Goal: Task Accomplishment & Management: Use online tool/utility

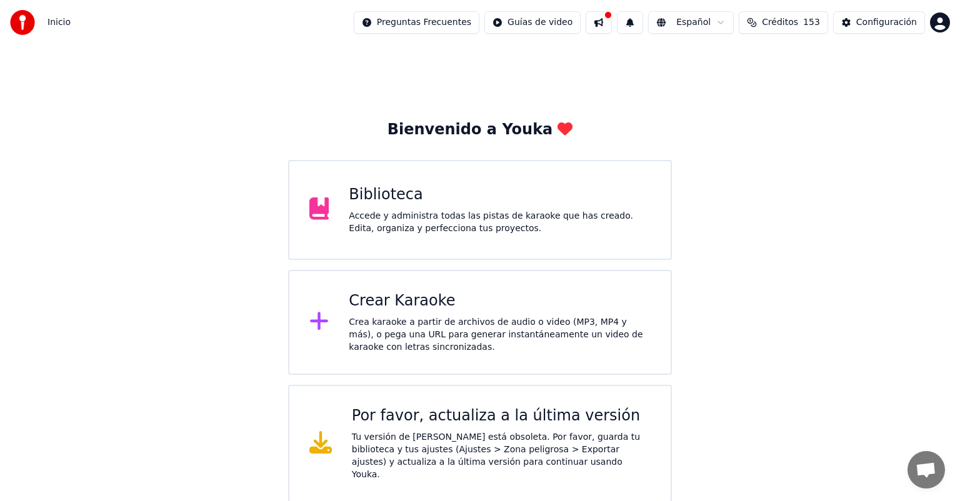
click at [599, 18] on button at bounding box center [598, 22] width 26 height 22
click at [151, 89] on div "Bienvenido a Youka Biblioteca Accede y administra todas las pistas de karaoke q…" at bounding box center [480, 273] width 960 height 457
click at [475, 217] on div "Accede y administra todas las pistas de karaoke que has creado. Edita, organiza…" at bounding box center [500, 222] width 302 height 25
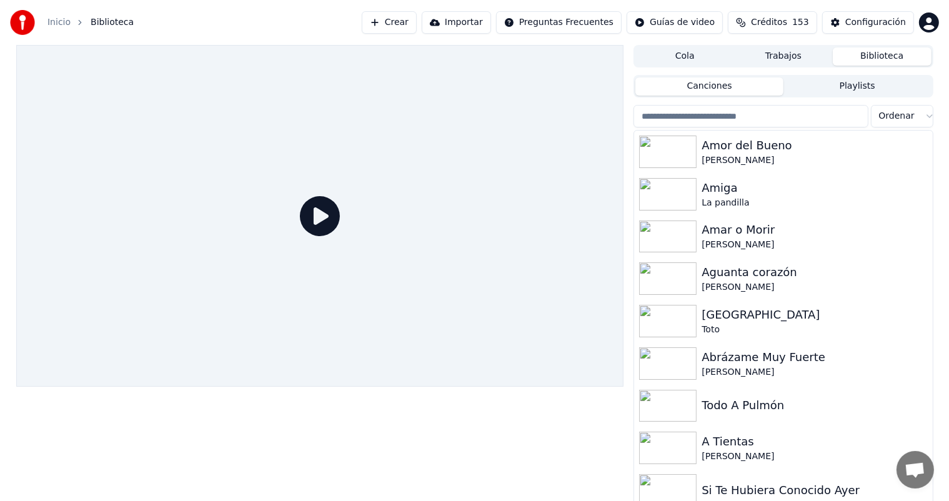
click at [388, 16] on button "Crear" at bounding box center [389, 22] width 55 height 22
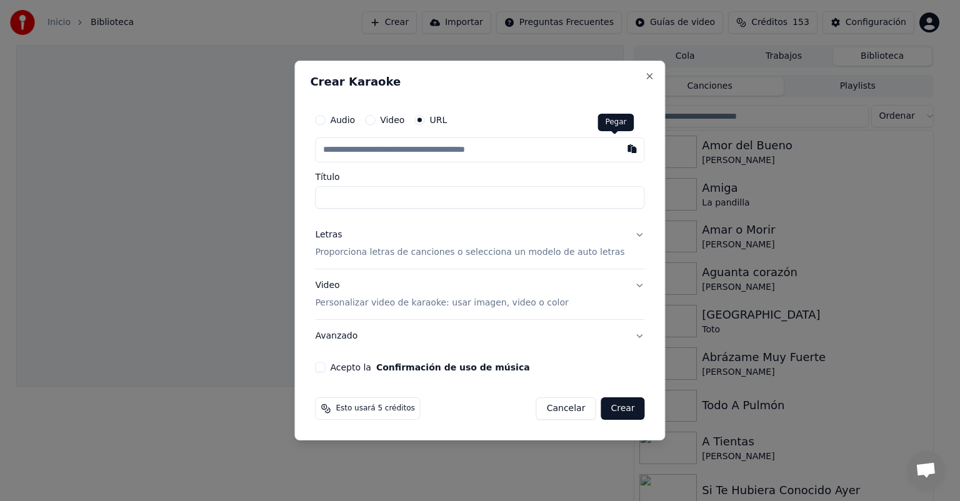
click at [620, 146] on button "button" at bounding box center [632, 148] width 25 height 22
type input "**********"
click at [401, 240] on div "Letras Proporciona letras de canciones o selecciona un modelo de auto letras" at bounding box center [469, 244] width 309 height 30
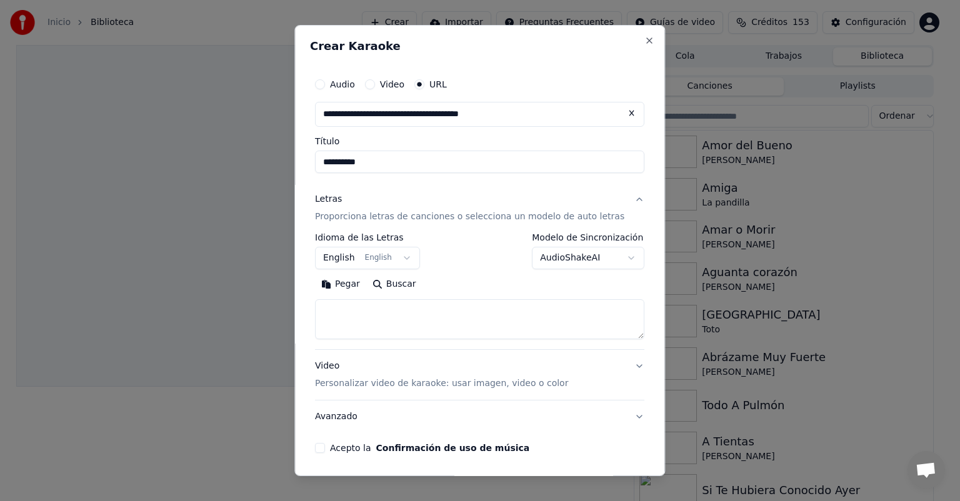
click at [358, 283] on button "Pegar" at bounding box center [340, 284] width 51 height 20
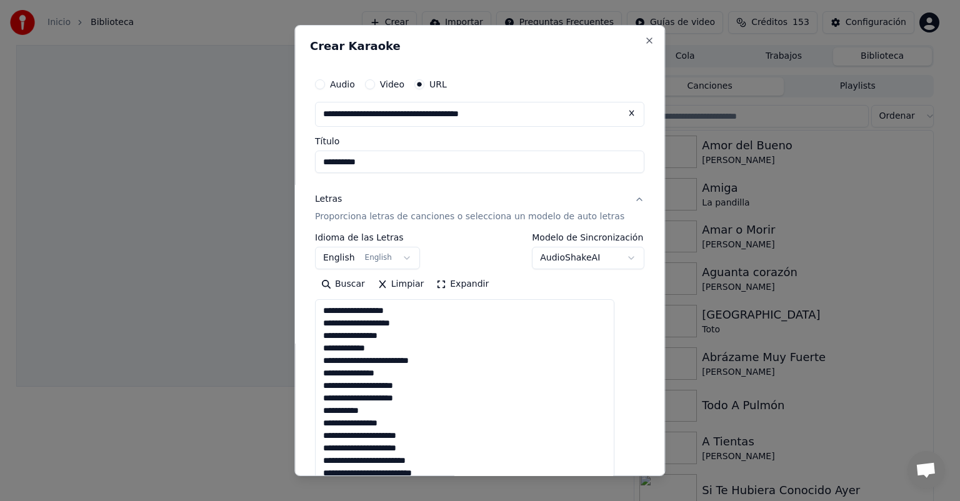
drag, startPoint x: 619, startPoint y: 338, endPoint x: 615, endPoint y: 482, distance: 144.4
click at [615, 482] on body "**********" at bounding box center [474, 250] width 949 height 501
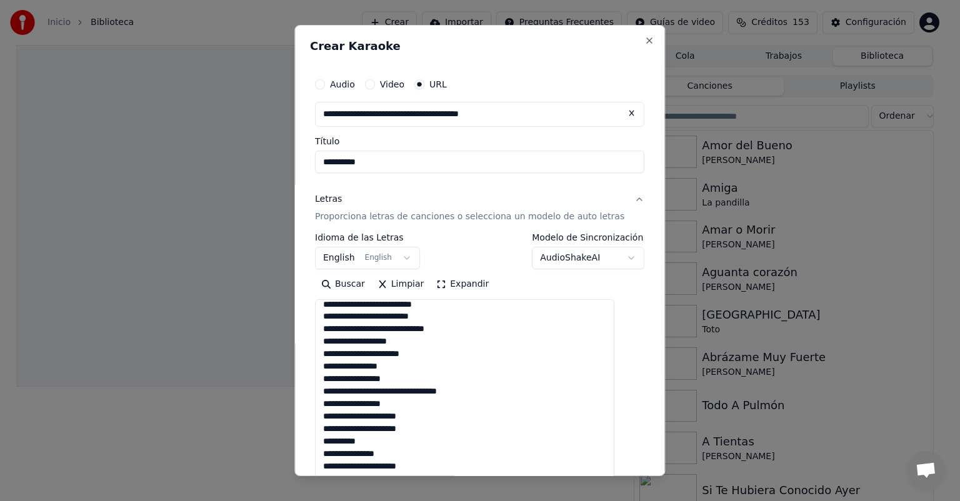
scroll to position [380, 0]
click at [494, 330] on textarea at bounding box center [464, 391] width 299 height 185
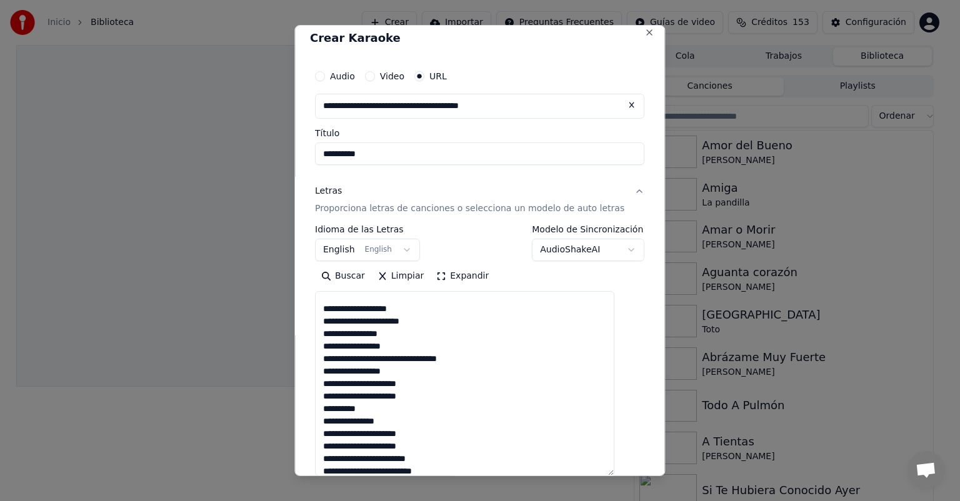
scroll to position [403, 0]
type textarea "**********"
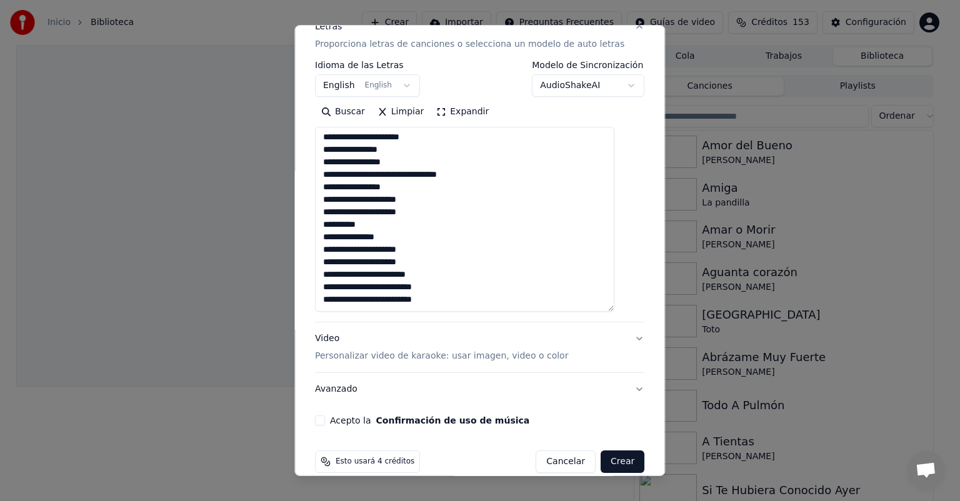
scroll to position [190, 0]
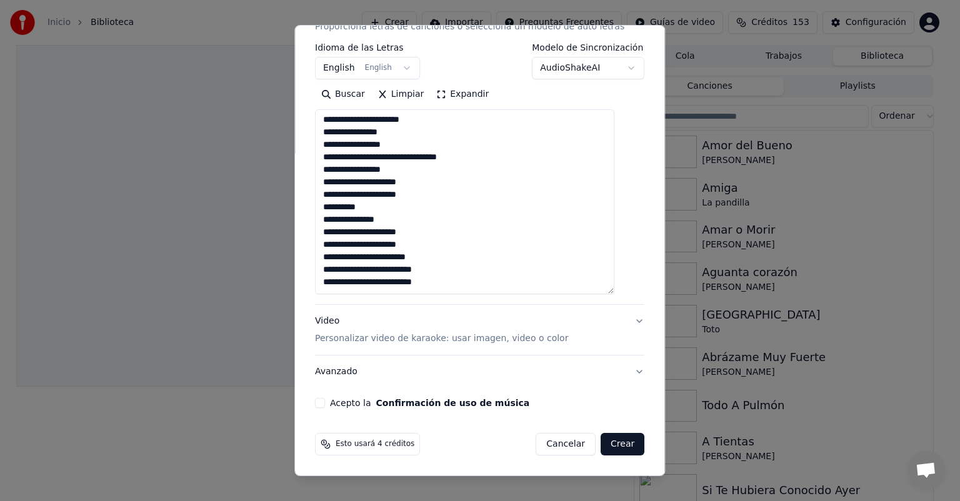
click at [341, 341] on p "Personalizar video de karaoke: usar imagen, video o color" at bounding box center [441, 338] width 253 height 12
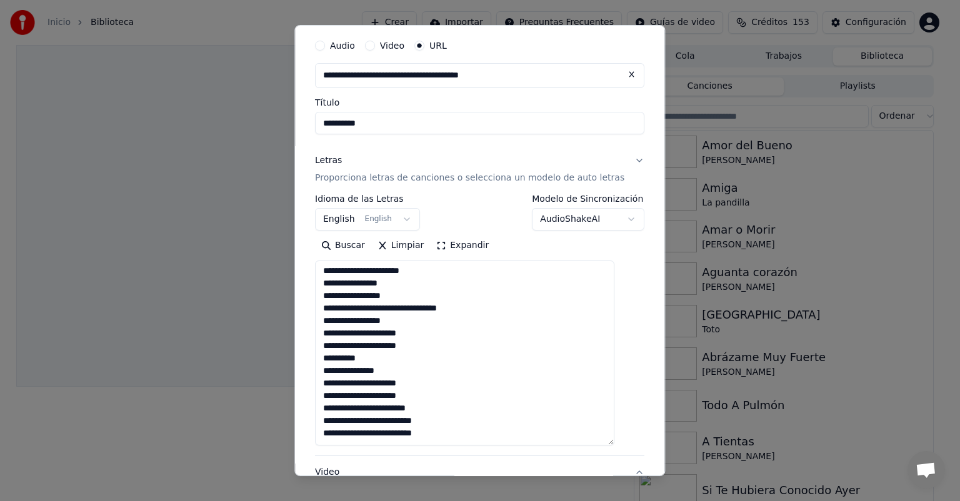
scroll to position [11, 0]
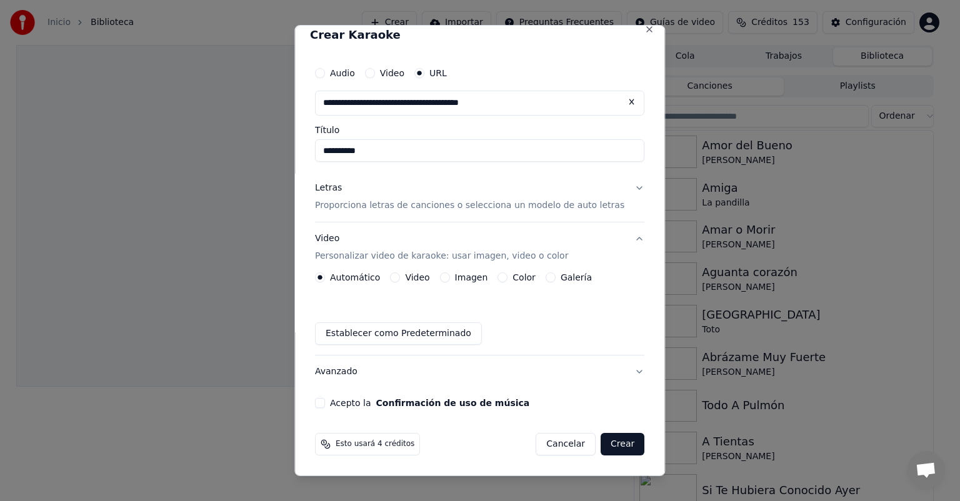
click at [449, 280] on button "Imagen" at bounding box center [445, 277] width 10 height 10
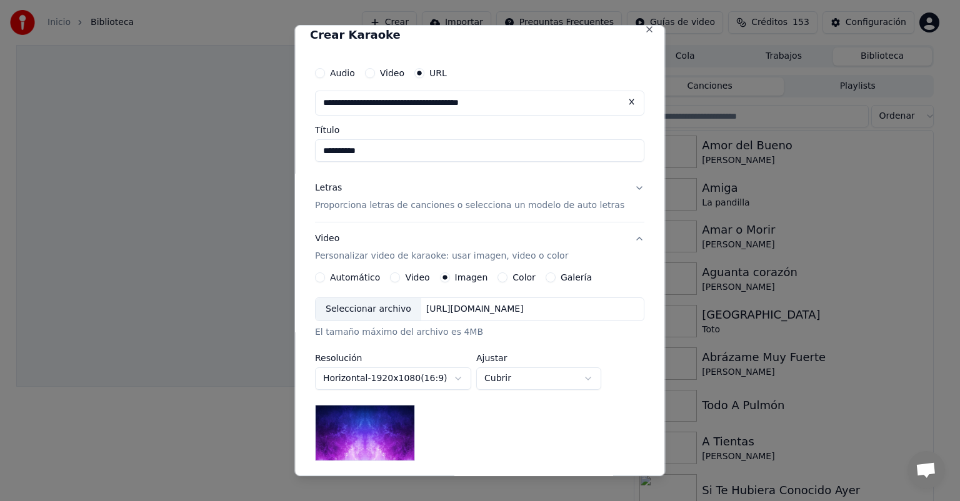
click at [391, 314] on div "Seleccionar archivo" at bounding box center [369, 309] width 106 height 22
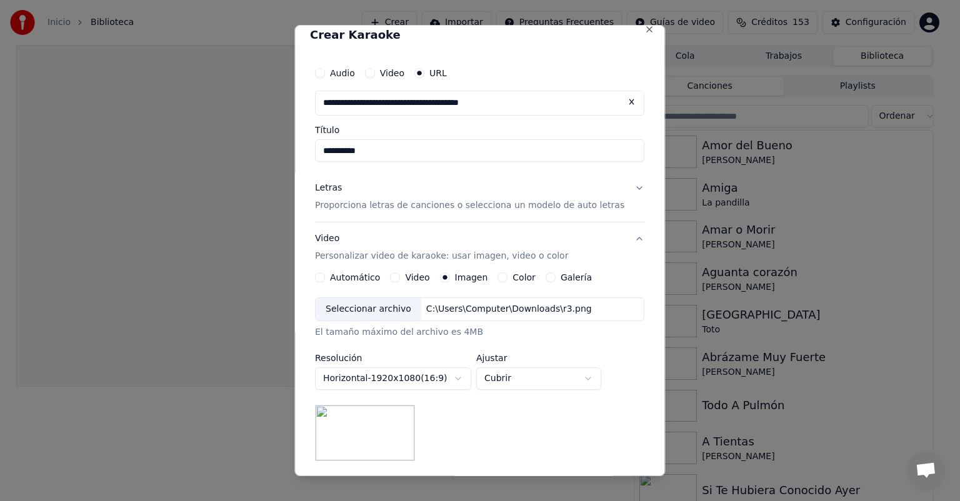
click at [530, 374] on body "**********" at bounding box center [474, 250] width 949 height 501
select select "*******"
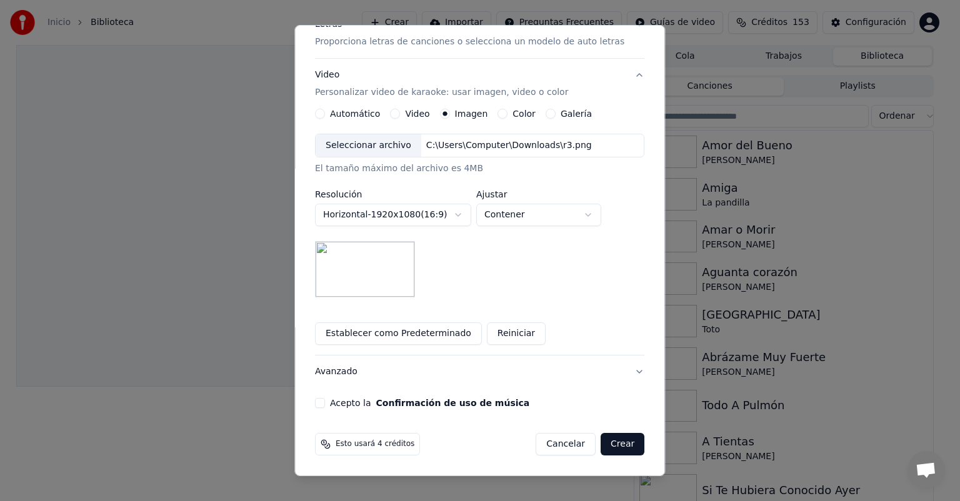
click at [325, 401] on button "Acepto la Confirmación de uso de música" at bounding box center [320, 403] width 10 height 10
click at [602, 450] on button "Crear" at bounding box center [622, 444] width 44 height 22
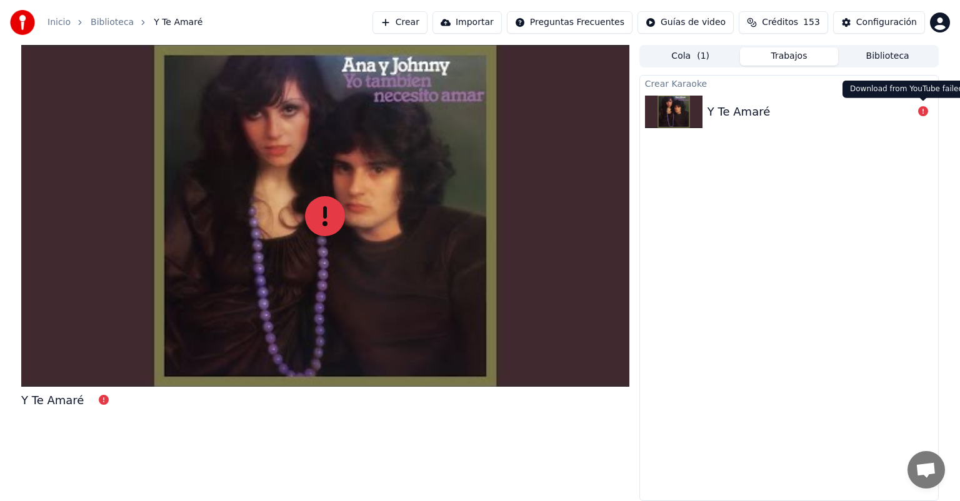
click at [923, 114] on icon at bounding box center [923, 111] width 10 height 10
click at [772, 115] on div "Y Te Amaré" at bounding box center [810, 111] width 206 height 17
click at [738, 120] on div "Y Te Amaré" at bounding box center [738, 111] width 62 height 17
click at [733, 117] on div "Y Te Amaré" at bounding box center [738, 111] width 62 height 17
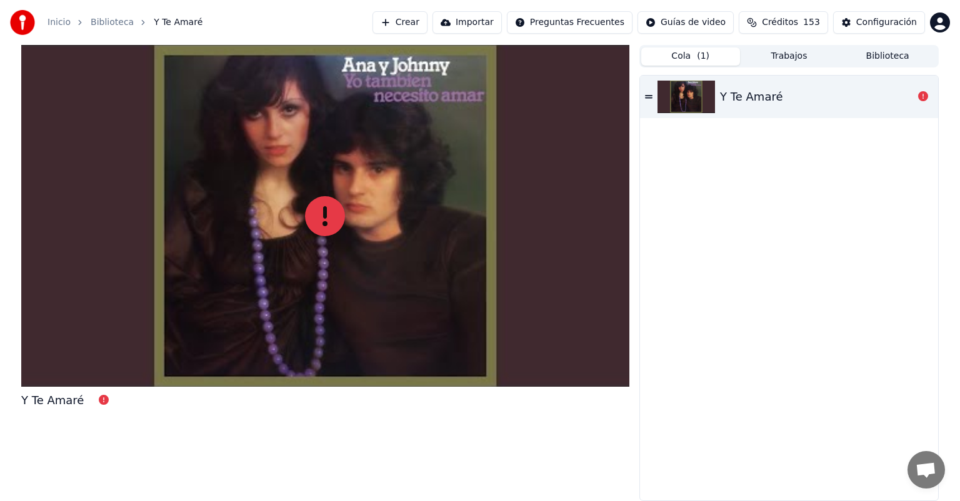
click at [692, 56] on button "Cola ( 1 )" at bounding box center [690, 56] width 99 height 18
click at [764, 61] on button "Trabajos" at bounding box center [789, 56] width 99 height 18
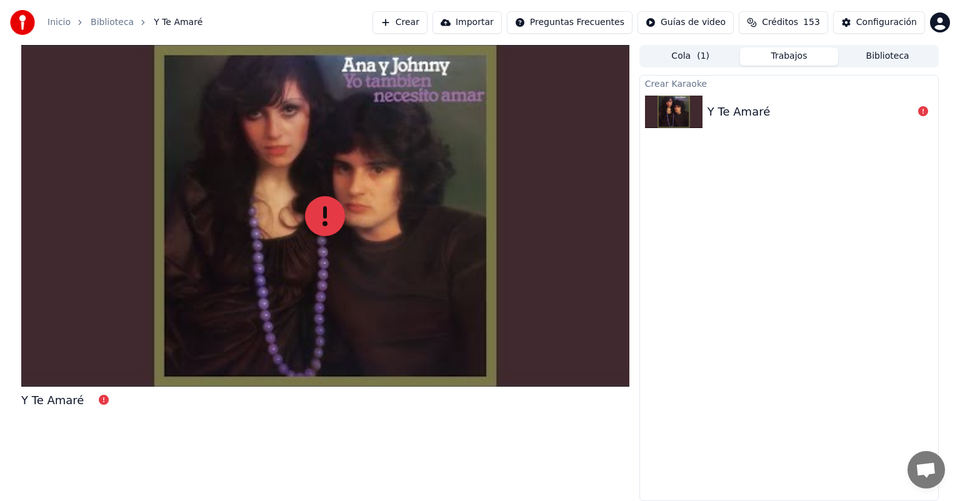
click at [868, 56] on button "Biblioteca" at bounding box center [887, 56] width 99 height 18
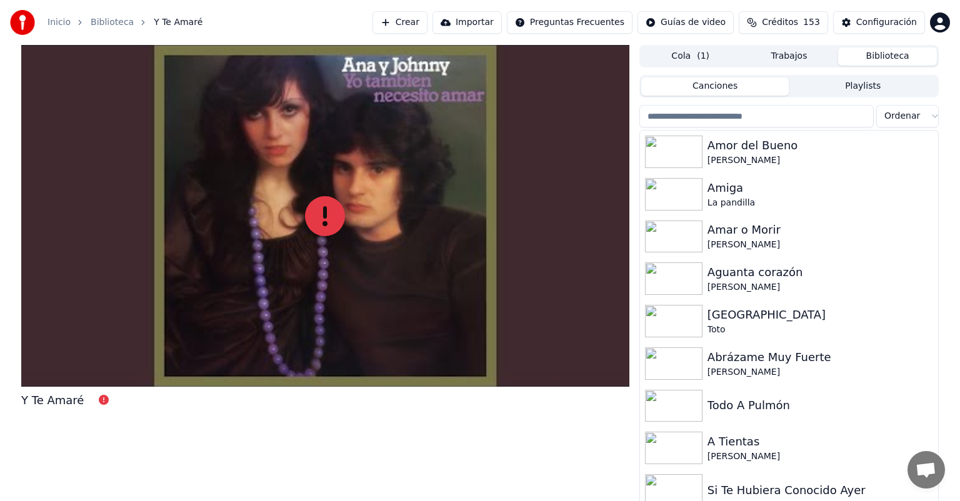
click at [765, 54] on button "Trabajos" at bounding box center [789, 56] width 99 height 18
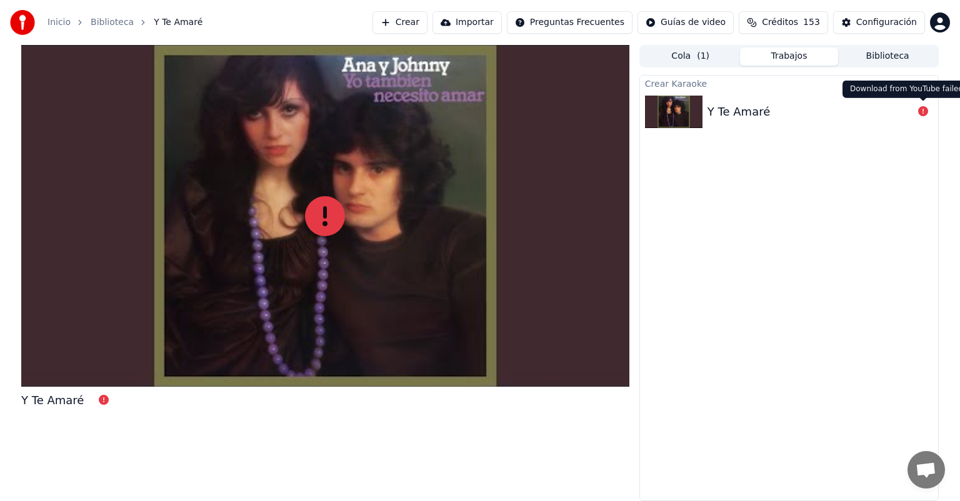
click at [925, 109] on icon at bounding box center [923, 111] width 10 height 10
click at [924, 110] on icon at bounding box center [923, 111] width 10 height 10
click at [415, 32] on button "Crear" at bounding box center [399, 22] width 55 height 22
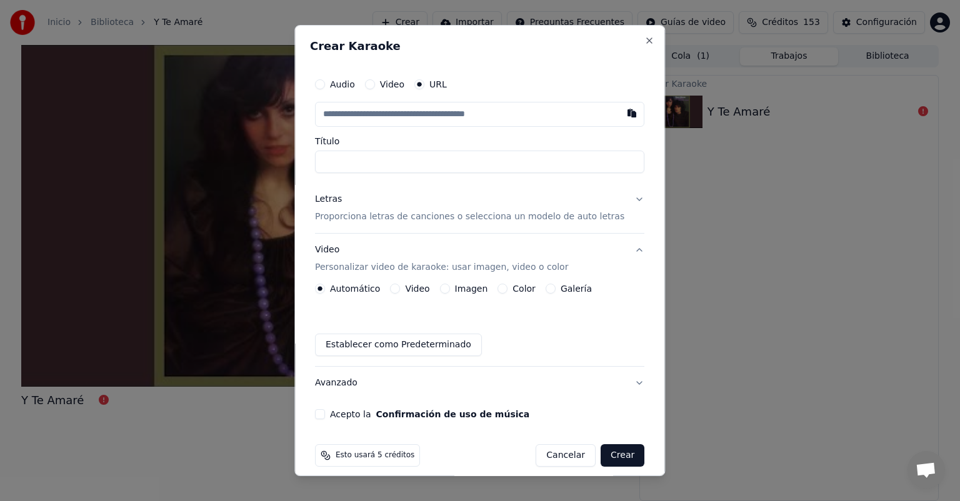
click at [389, 259] on div "Video Personalizar video de karaoke: usar imagen, video o color" at bounding box center [441, 259] width 253 height 30
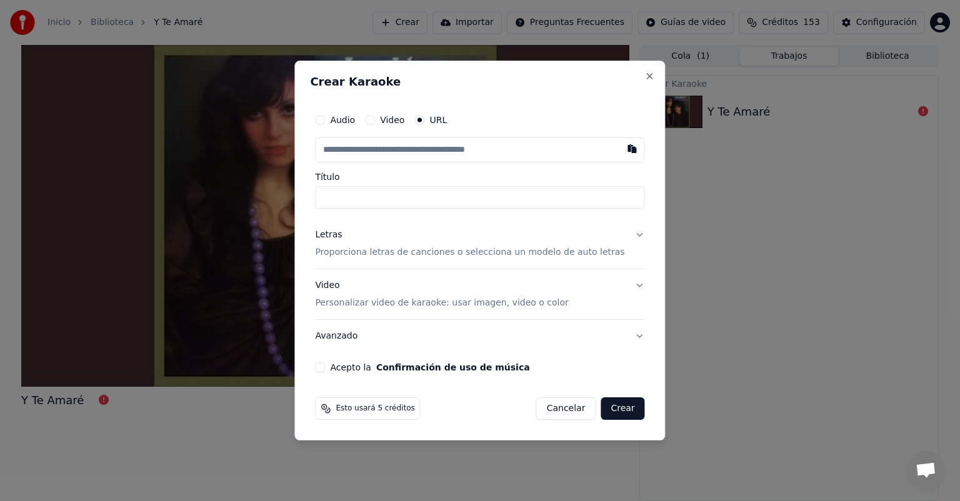
click at [389, 296] on div "Video Personalizar video de karaoke: usar imagen, video o color" at bounding box center [441, 294] width 253 height 30
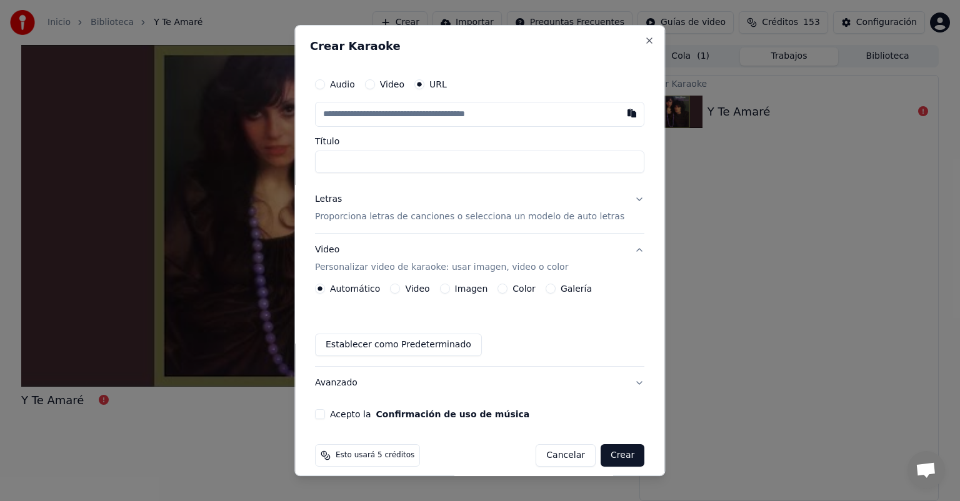
click at [400, 219] on p "Proporciona letras de canciones o selecciona un modelo de auto letras" at bounding box center [469, 217] width 309 height 12
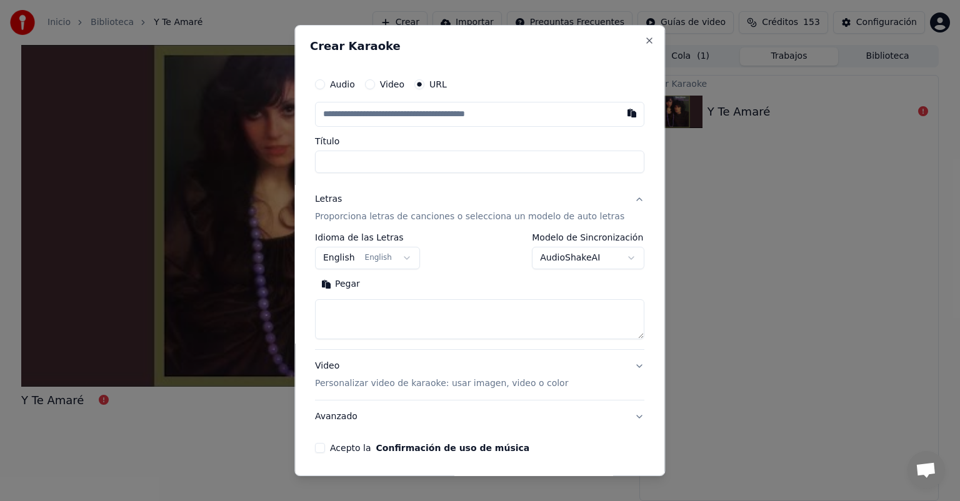
click at [361, 282] on button "Pegar" at bounding box center [340, 284] width 51 height 20
click at [623, 341] on div "**********" at bounding box center [479, 291] width 329 height 116
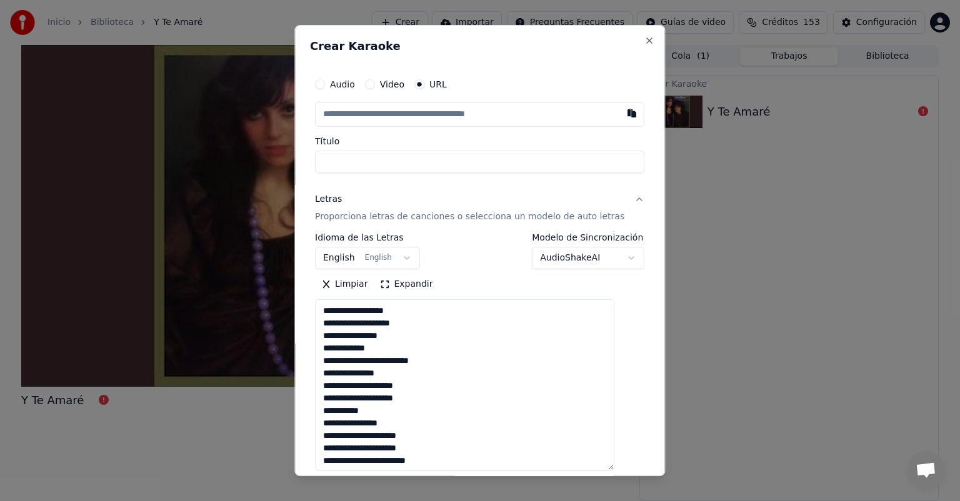
drag, startPoint x: 621, startPoint y: 335, endPoint x: 602, endPoint y: 495, distance: 161.1
click at [602, 495] on body "**********" at bounding box center [480, 250] width 960 height 501
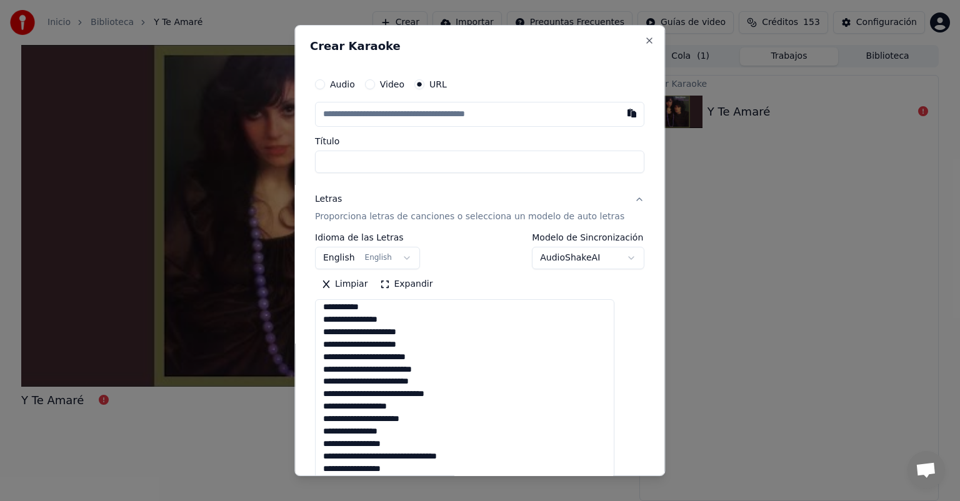
scroll to position [319, 0]
click at [494, 395] on textarea at bounding box center [464, 399] width 299 height 201
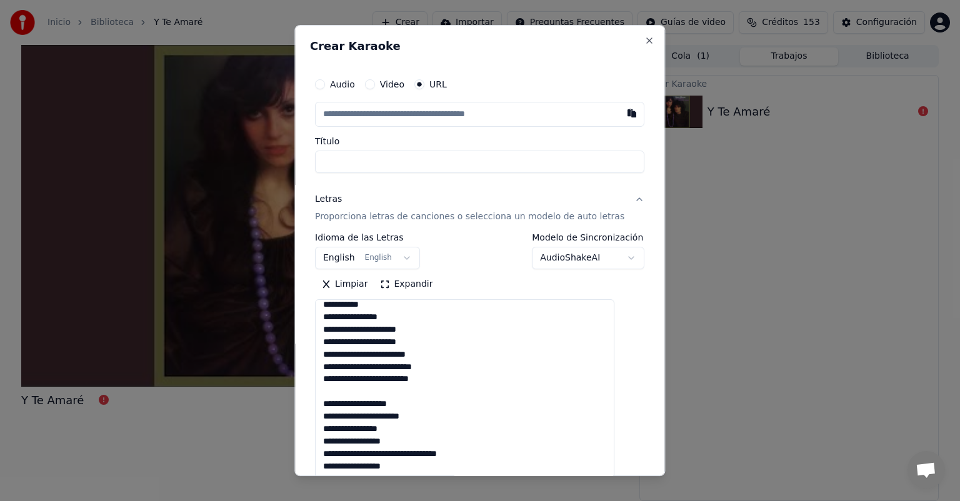
type textarea "**********"
click at [620, 120] on button "button" at bounding box center [632, 113] width 25 height 22
type input "**********"
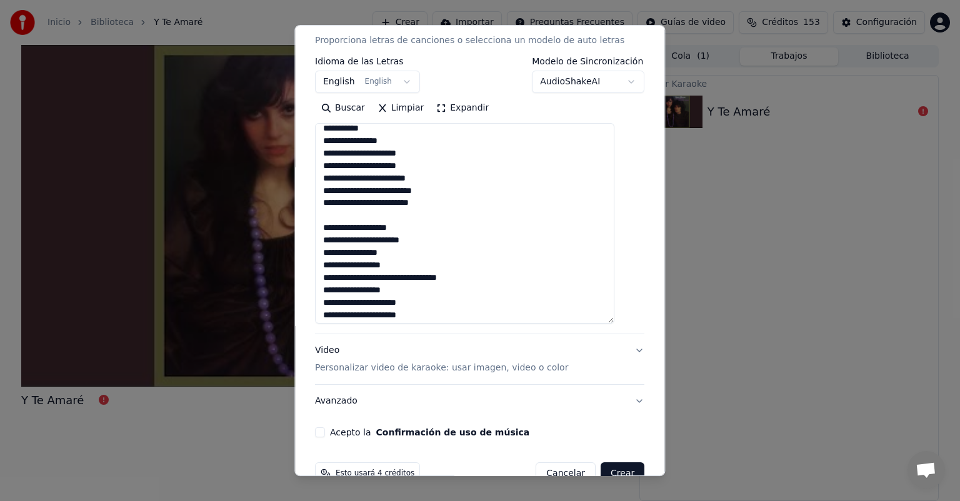
scroll to position [205, 0]
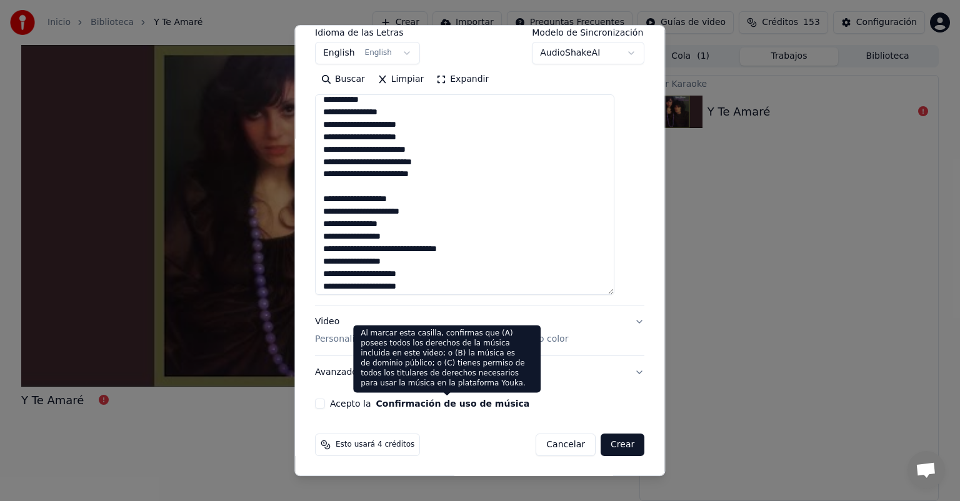
click at [392, 399] on button "Confirmación de uso de música" at bounding box center [453, 403] width 154 height 9
select select "**"
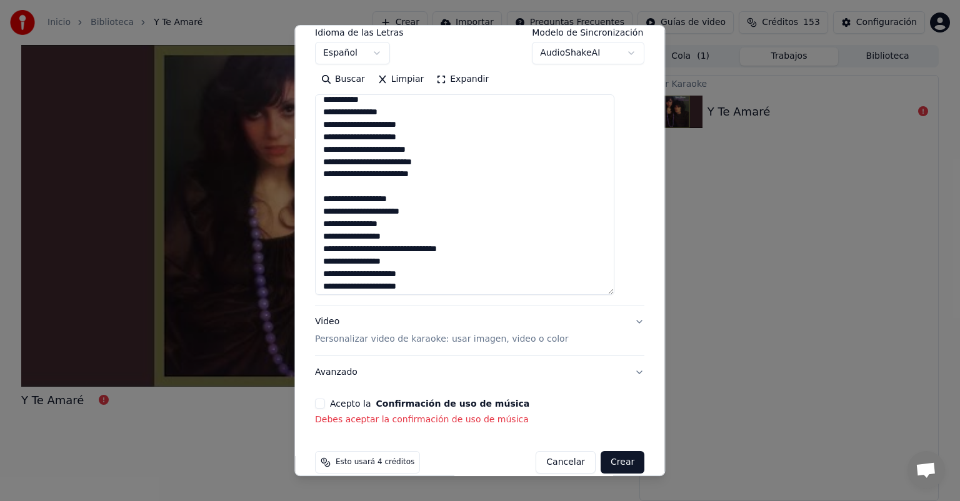
click at [322, 402] on div "**********" at bounding box center [479, 146] width 339 height 569
click at [325, 402] on button "Acepto la Confirmación de uso de música" at bounding box center [320, 404] width 10 height 10
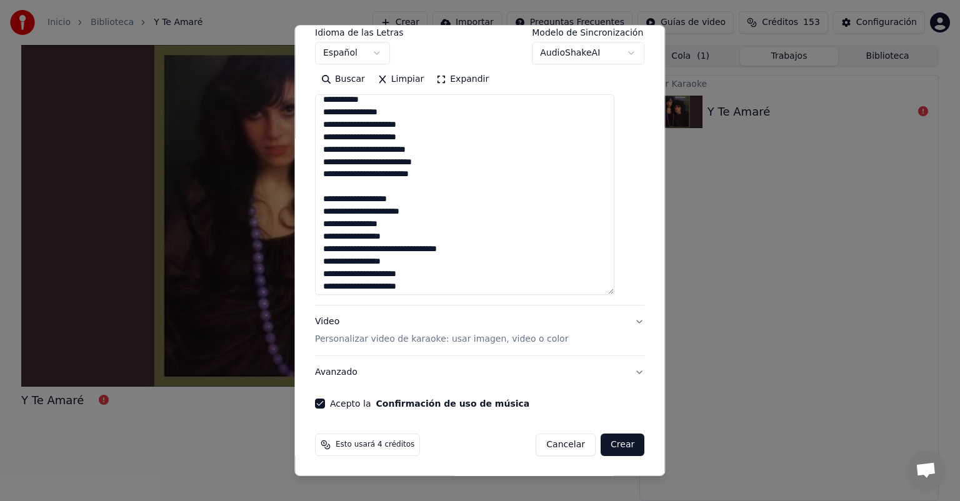
click at [364, 344] on p "Personalizar video de karaoke: usar imagen, video o color" at bounding box center [441, 339] width 253 height 12
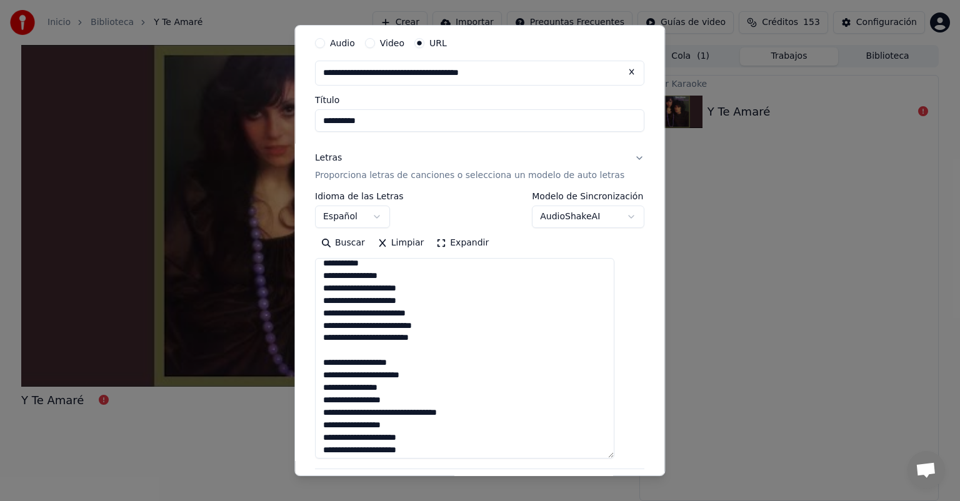
scroll to position [11, 0]
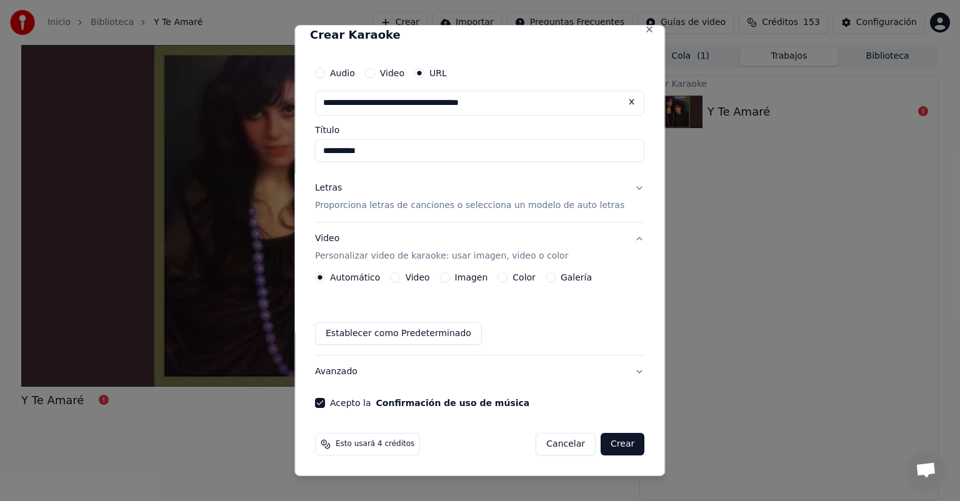
click at [448, 276] on button "Imagen" at bounding box center [445, 277] width 10 height 10
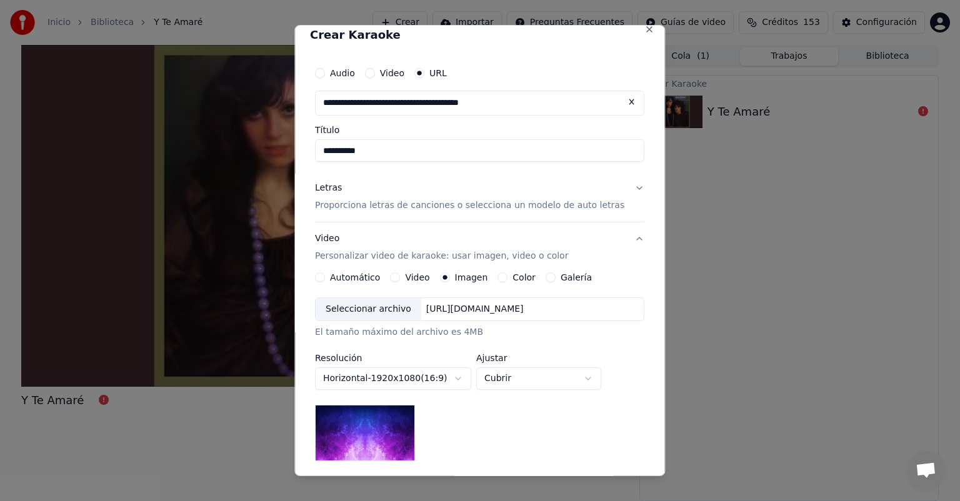
click at [362, 312] on div "Seleccionar archivo" at bounding box center [369, 309] width 106 height 22
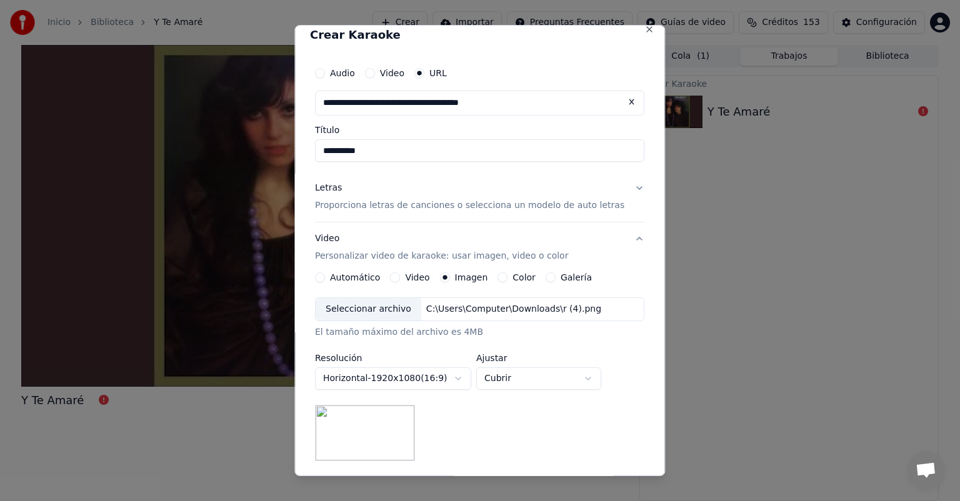
scroll to position [175, 0]
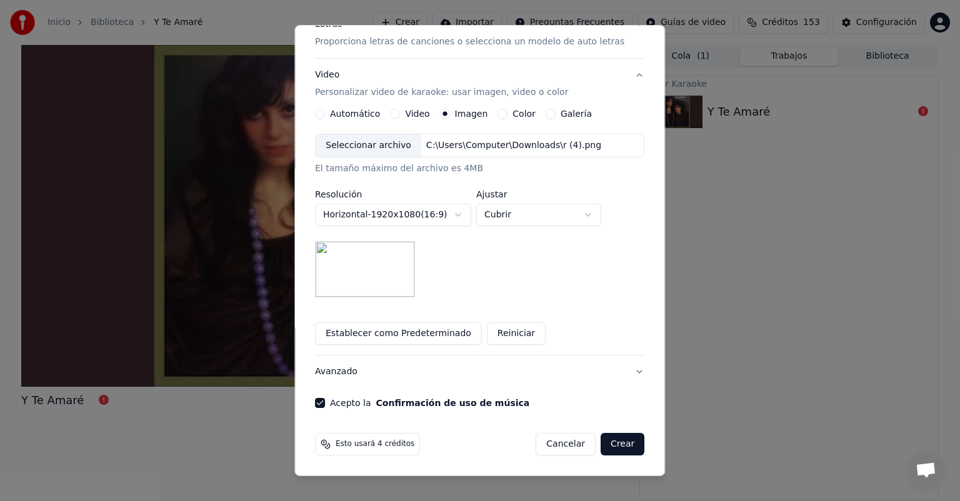
click at [525, 210] on body "**********" at bounding box center [480, 250] width 960 height 501
select select "*******"
click at [600, 447] on button "Crear" at bounding box center [622, 444] width 44 height 22
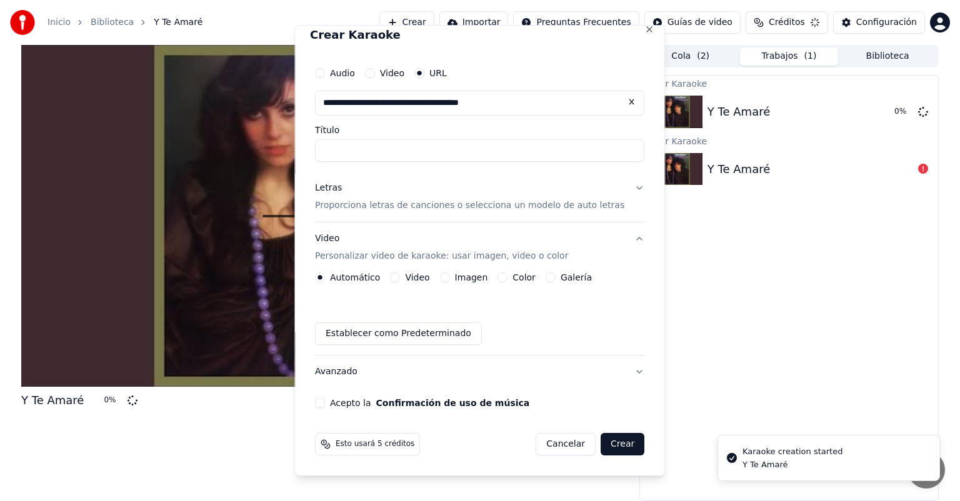
scroll to position [11, 0]
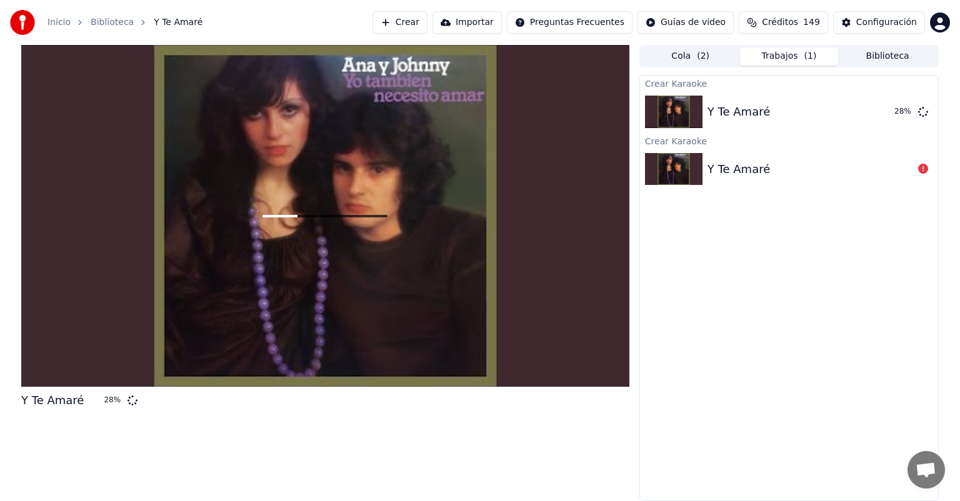
click at [402, 32] on button "Crear" at bounding box center [399, 22] width 55 height 22
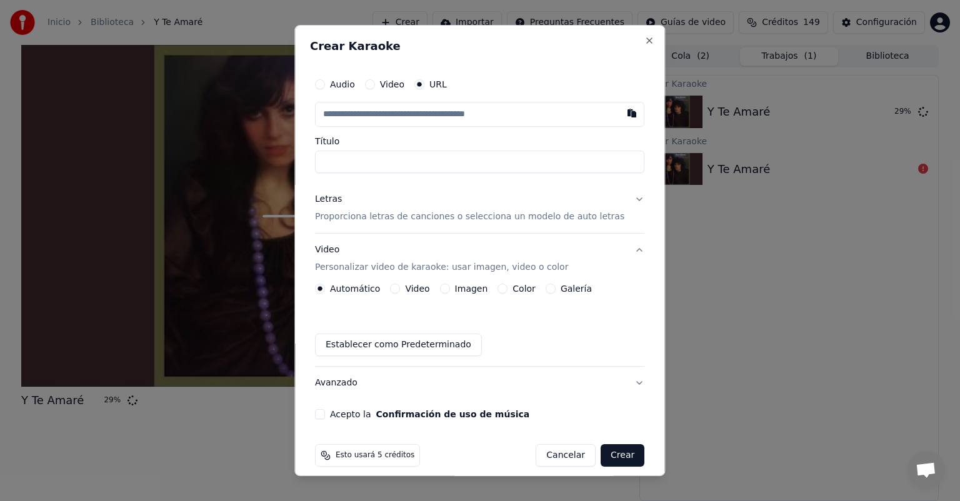
click at [375, 82] on button "Video" at bounding box center [370, 84] width 10 height 10
click at [424, 83] on button "URL" at bounding box center [419, 84] width 10 height 10
click at [620, 110] on button "button" at bounding box center [632, 113] width 25 height 22
type input "**********"
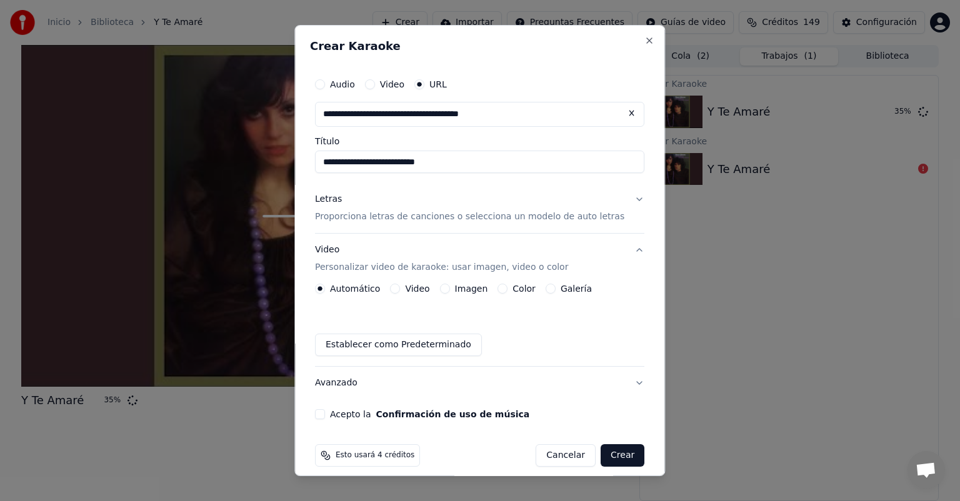
click at [354, 222] on p "Proporciona letras de canciones o selecciona un modelo de auto letras" at bounding box center [469, 217] width 309 height 12
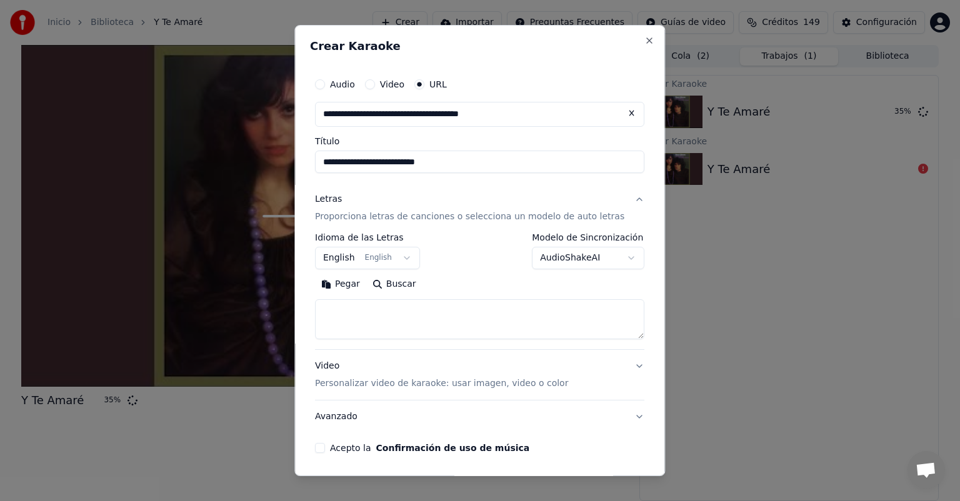
click at [356, 284] on button "Pegar" at bounding box center [340, 284] width 51 height 20
click at [361, 385] on p "Personalizar video de karaoke: usar imagen, video o color" at bounding box center [441, 383] width 253 height 12
type textarea "**********"
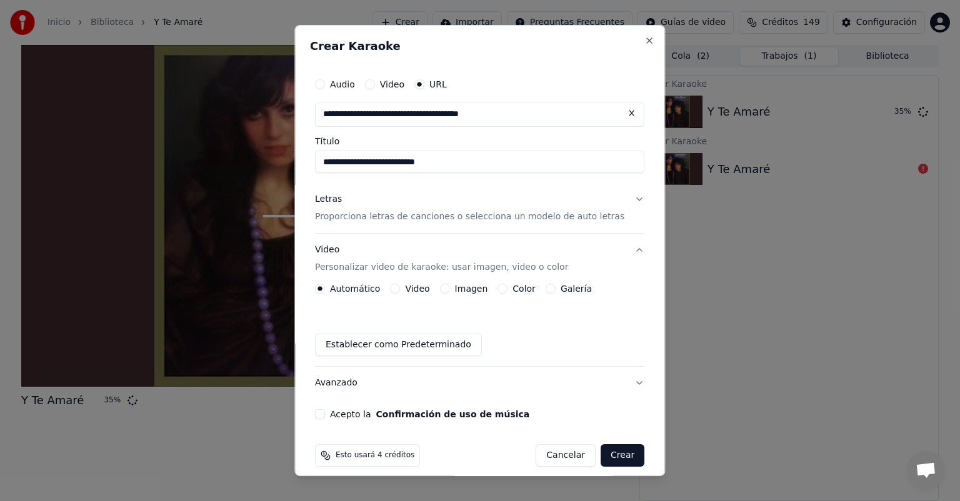
click at [442, 295] on div "Automático Video Imagen Color Galería Establecer como Predeterminado" at bounding box center [479, 320] width 329 height 72
click at [450, 289] on button "Imagen" at bounding box center [445, 289] width 10 height 10
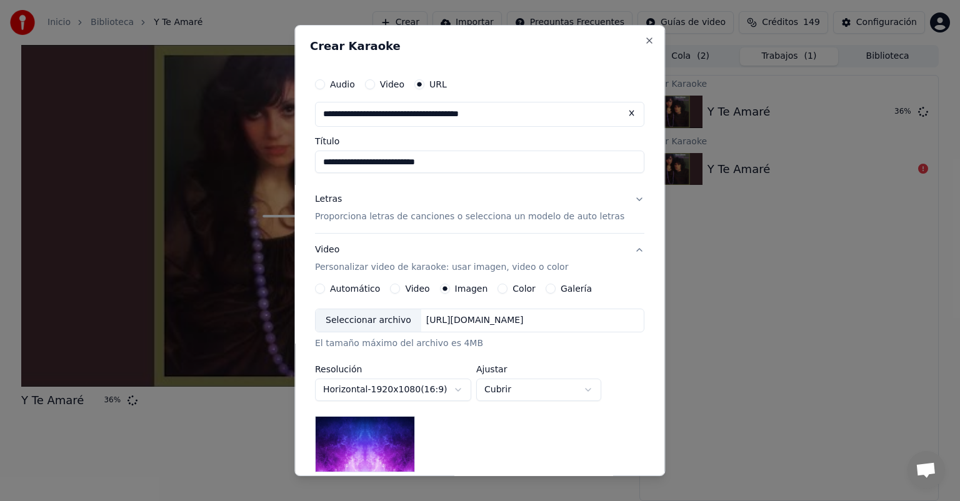
click at [386, 327] on div "Seleccionar archivo" at bounding box center [369, 320] width 106 height 22
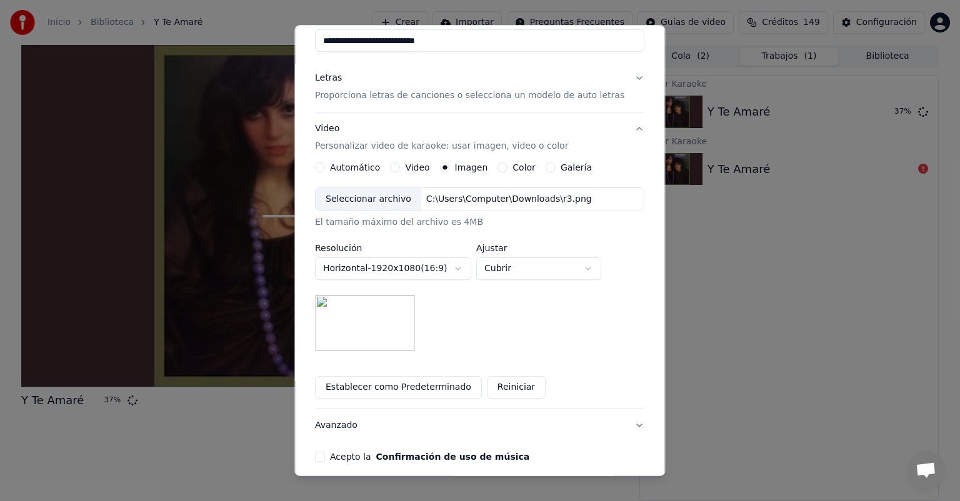
scroll to position [122, 0]
click at [532, 266] on body "**********" at bounding box center [480, 250] width 960 height 501
select select "*******"
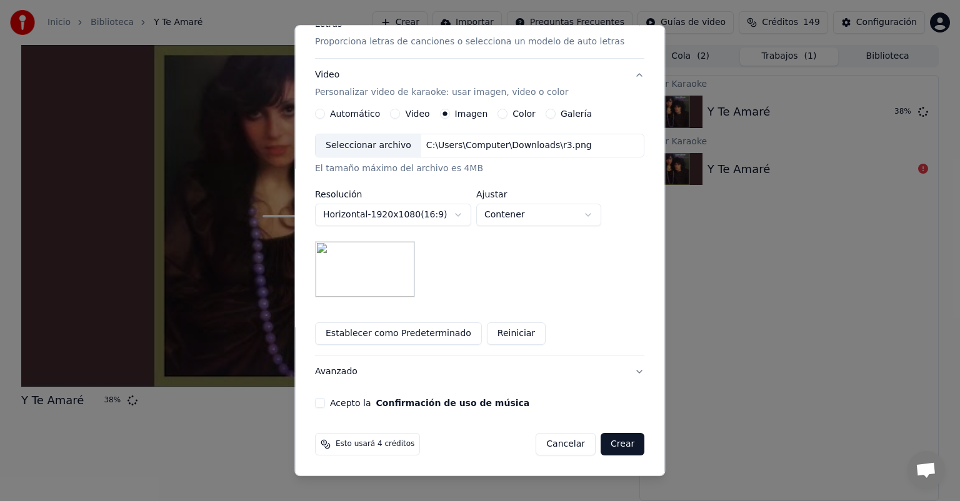
click at [325, 406] on button "Acepto la Confirmación de uso de música" at bounding box center [320, 403] width 10 height 10
click at [600, 454] on button "Crear" at bounding box center [622, 444] width 44 height 22
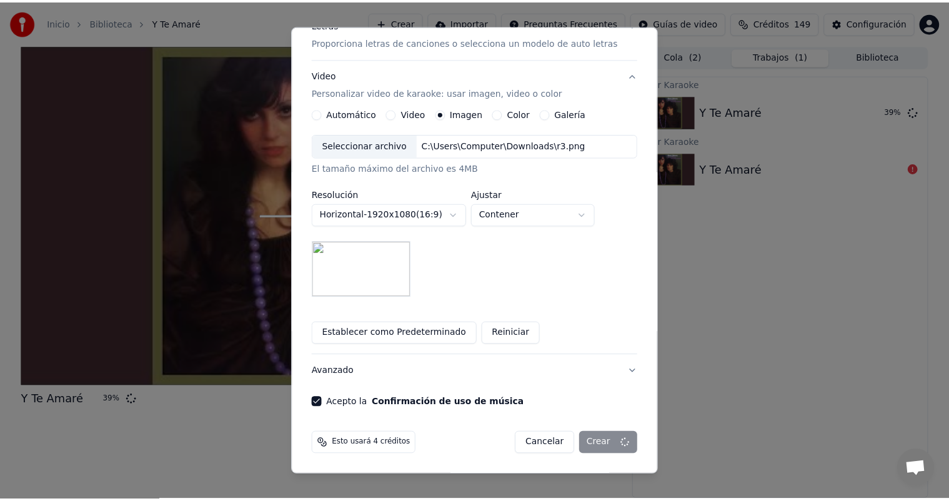
scroll to position [11, 0]
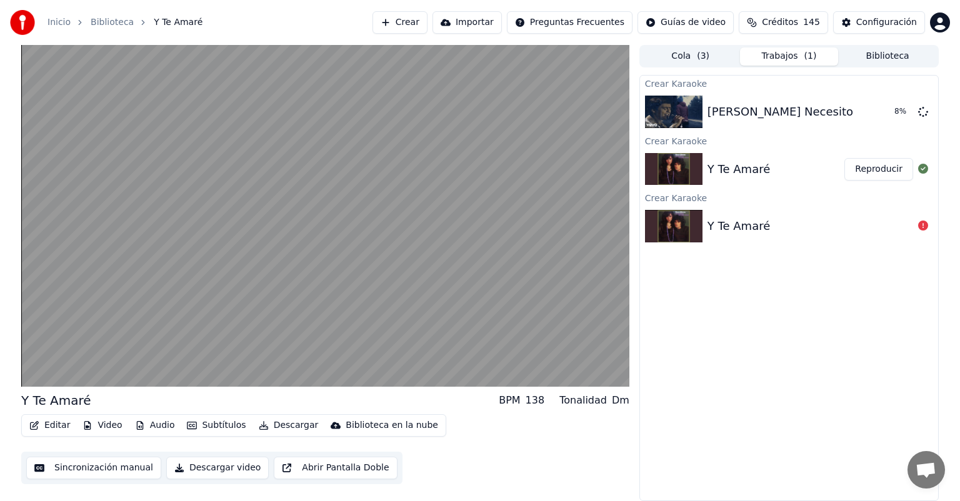
click at [59, 424] on button "Editar" at bounding box center [49, 425] width 51 height 17
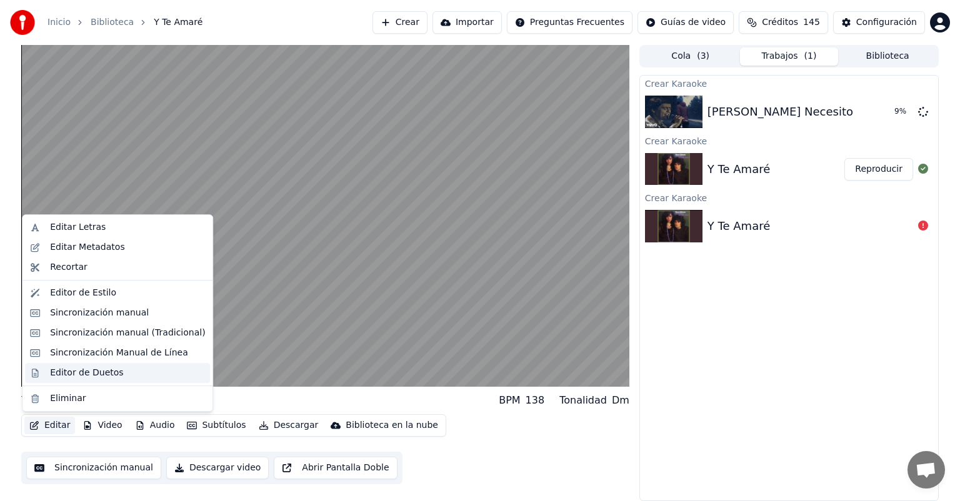
click at [77, 373] on div "Editor de Duetos" at bounding box center [86, 373] width 73 height 12
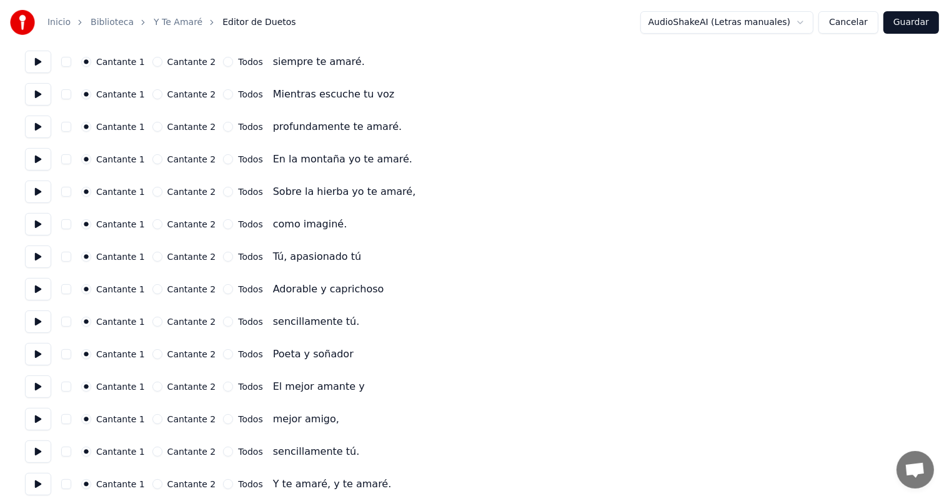
scroll to position [397, 0]
click at [36, 386] on button at bounding box center [38, 386] width 26 height 22
click at [35, 357] on button at bounding box center [38, 353] width 26 height 22
click at [41, 311] on button at bounding box center [38, 321] width 26 height 22
click at [41, 236] on div "Número de cantantes * Mantener voces del cantante Cantante 1 Cantante 2 Todos C…" at bounding box center [474, 451] width 899 height 1582
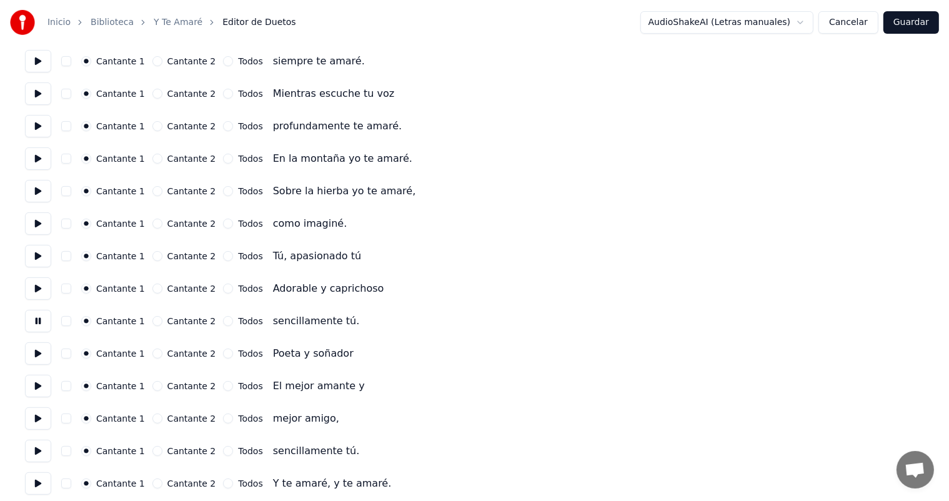
click at [35, 222] on button at bounding box center [38, 223] width 26 height 22
click at [37, 252] on button at bounding box center [38, 256] width 26 height 22
click at [154, 256] on button "Cantante 2" at bounding box center [157, 256] width 10 height 10
click at [156, 289] on button "Cantante 2" at bounding box center [157, 289] width 10 height 10
click at [32, 291] on button at bounding box center [38, 288] width 26 height 22
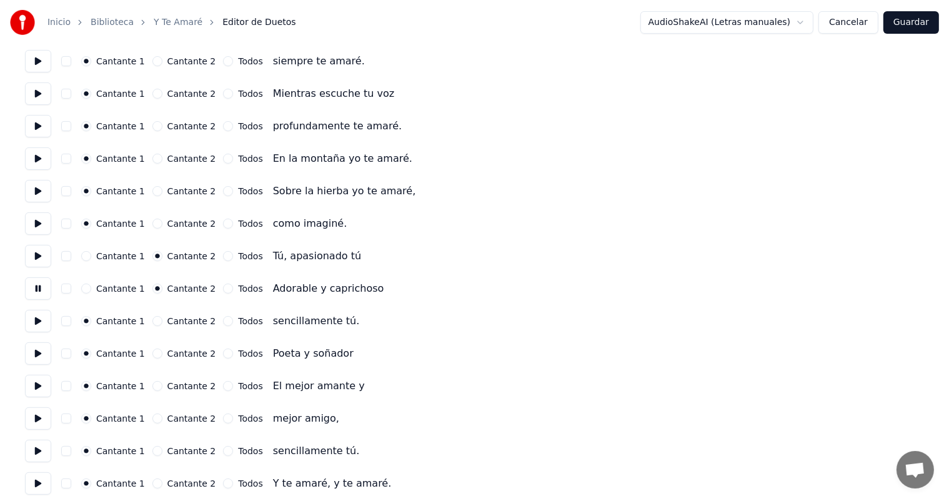
click at [155, 321] on button "Cantante 2" at bounding box center [157, 321] width 10 height 10
click at [32, 326] on button at bounding box center [38, 321] width 26 height 22
click at [157, 358] on div "Cantante 2" at bounding box center [184, 354] width 64 height 10
click at [43, 360] on button at bounding box center [38, 353] width 26 height 22
click at [152, 354] on button "Cantante 2" at bounding box center [157, 354] width 10 height 10
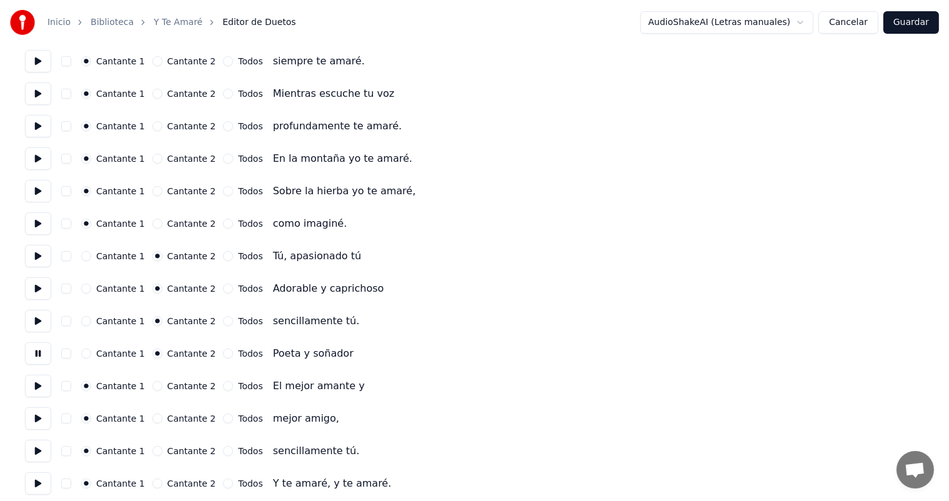
click at [37, 394] on button at bounding box center [38, 386] width 26 height 22
click at [152, 384] on button "Cantante 2" at bounding box center [157, 386] width 10 height 10
click at [47, 424] on button at bounding box center [38, 418] width 26 height 22
click at [155, 418] on button "Cantante 2" at bounding box center [157, 419] width 10 height 10
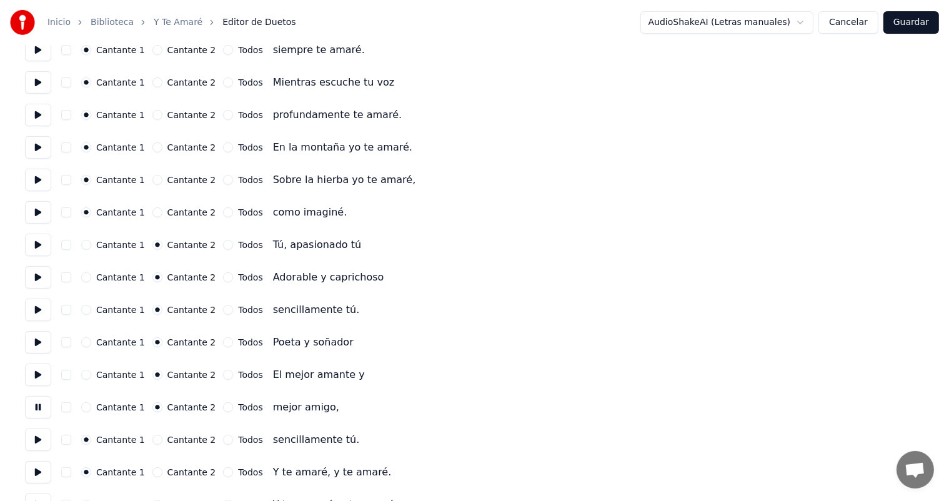
scroll to position [456, 0]
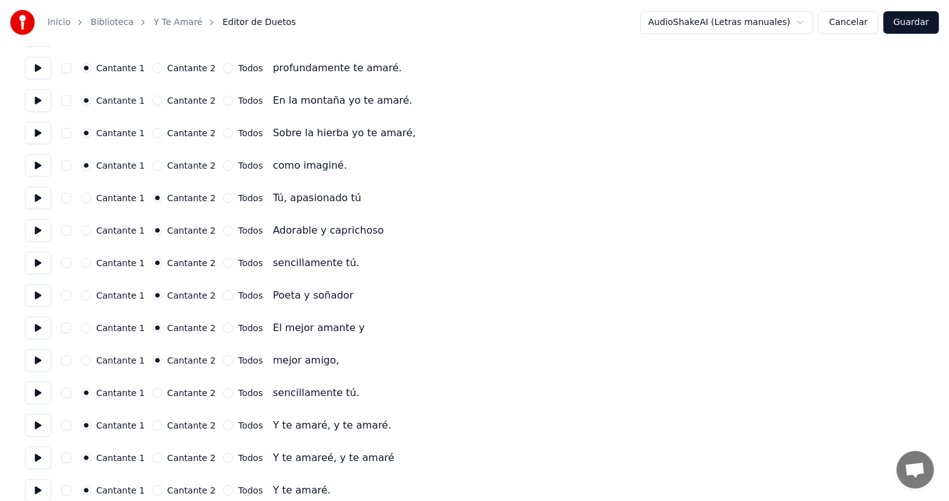
click at [42, 392] on button at bounding box center [38, 393] width 26 height 22
click at [155, 394] on button "Cantante 2" at bounding box center [157, 393] width 10 height 10
click at [44, 428] on button at bounding box center [38, 425] width 26 height 22
click at [152, 425] on button "Cantante 2" at bounding box center [157, 426] width 10 height 10
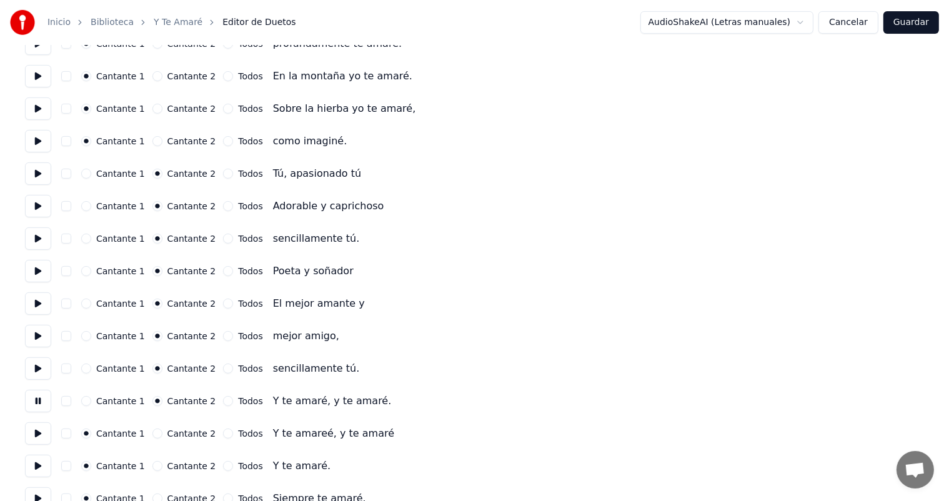
click at [223, 401] on button "Todos" at bounding box center [228, 401] width 10 height 10
click at [223, 433] on button "Todos" at bounding box center [228, 434] width 10 height 10
click at [49, 435] on button at bounding box center [38, 433] width 26 height 22
click at [44, 469] on button at bounding box center [38, 466] width 26 height 22
click at [157, 465] on button "Cantante 2" at bounding box center [157, 466] width 10 height 10
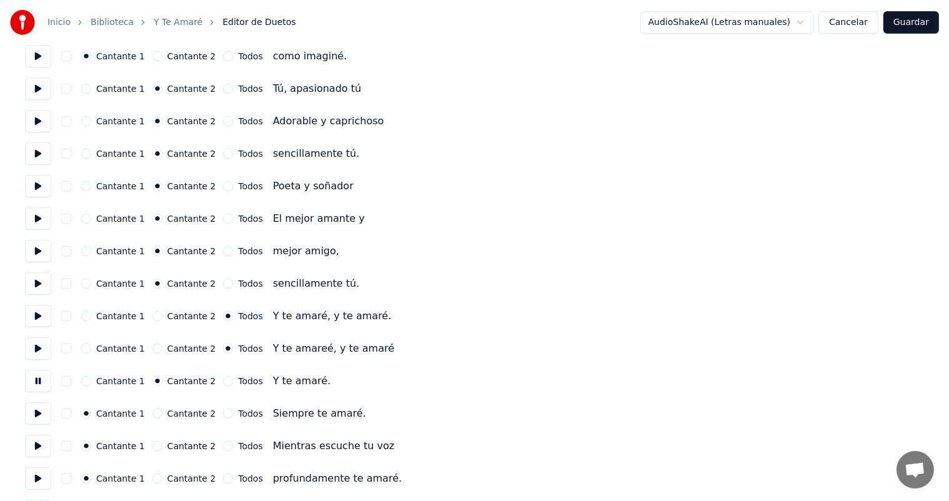
scroll to position [567, 0]
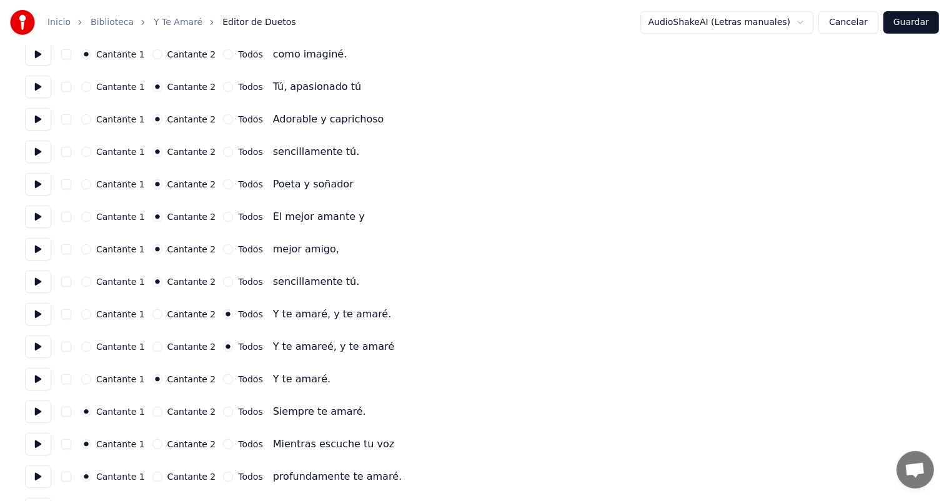
click at [159, 411] on button "Cantante 2" at bounding box center [157, 412] width 10 height 10
click at [47, 417] on button at bounding box center [38, 412] width 26 height 22
click at [152, 444] on button "Cantante 2" at bounding box center [157, 444] width 10 height 10
click at [43, 446] on button at bounding box center [38, 444] width 26 height 22
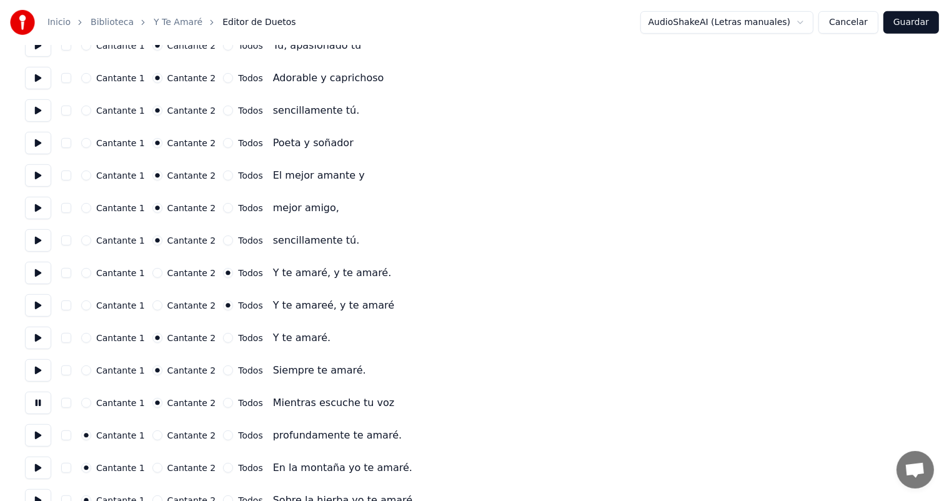
scroll to position [612, 0]
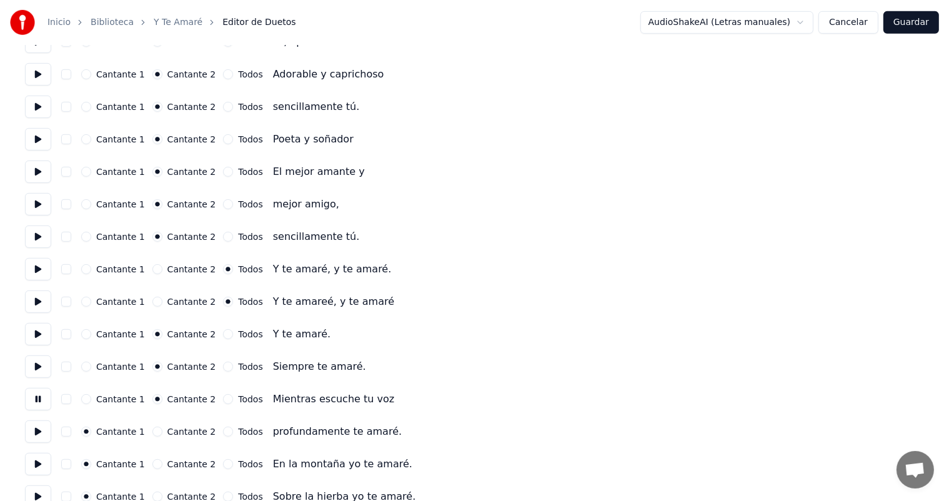
click at [155, 431] on button "Cantante 2" at bounding box center [157, 432] width 10 height 10
click at [39, 436] on button at bounding box center [38, 432] width 26 height 22
click at [156, 464] on button "Cantante 2" at bounding box center [157, 464] width 10 height 10
click at [41, 461] on button at bounding box center [38, 464] width 26 height 22
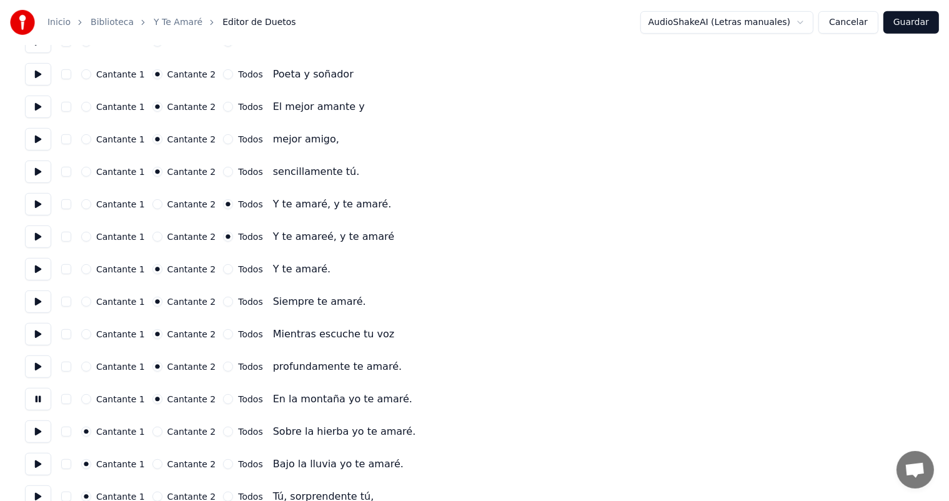
scroll to position [696, 0]
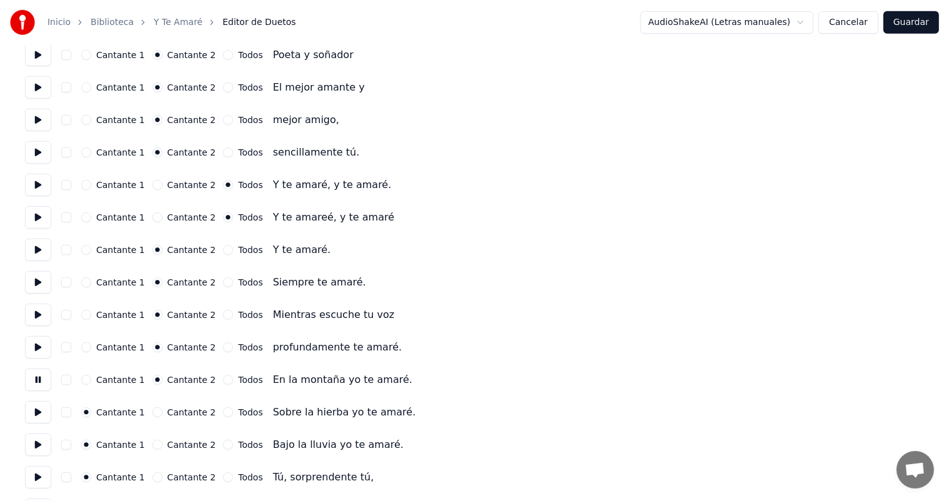
click at [157, 411] on button "Cantante 2" at bounding box center [157, 412] width 10 height 10
click at [37, 417] on button at bounding box center [38, 412] width 26 height 22
click at [159, 443] on button "Cantante 2" at bounding box center [157, 445] width 10 height 10
click at [50, 447] on button at bounding box center [38, 445] width 26 height 22
click at [157, 478] on button "Cantante 2" at bounding box center [157, 477] width 10 height 10
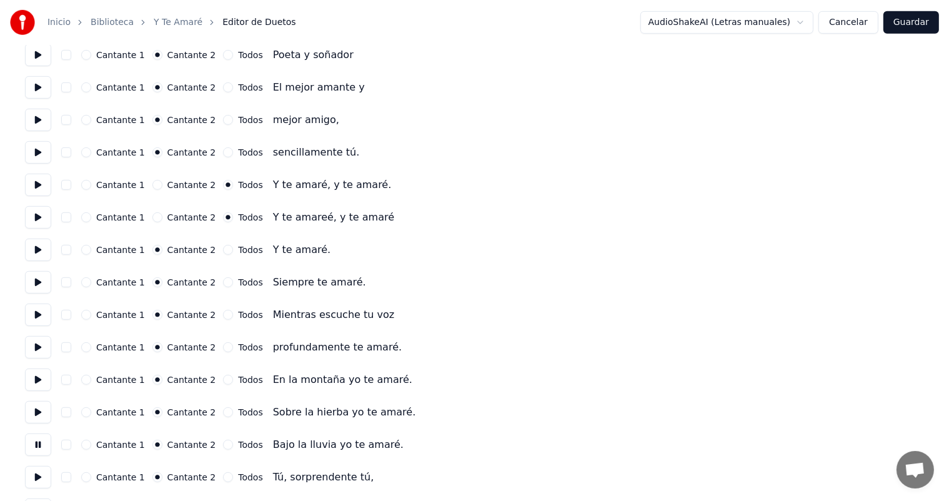
click at [35, 471] on button at bounding box center [38, 477] width 26 height 22
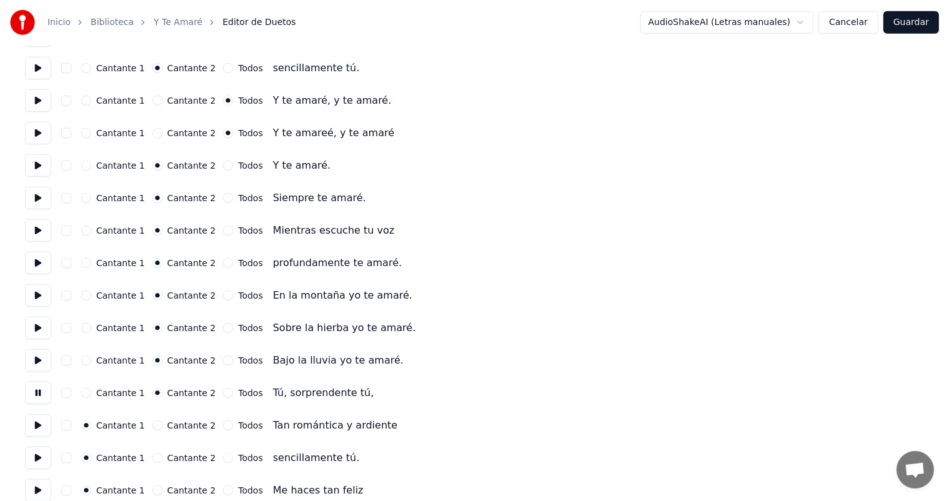
scroll to position [799, 0]
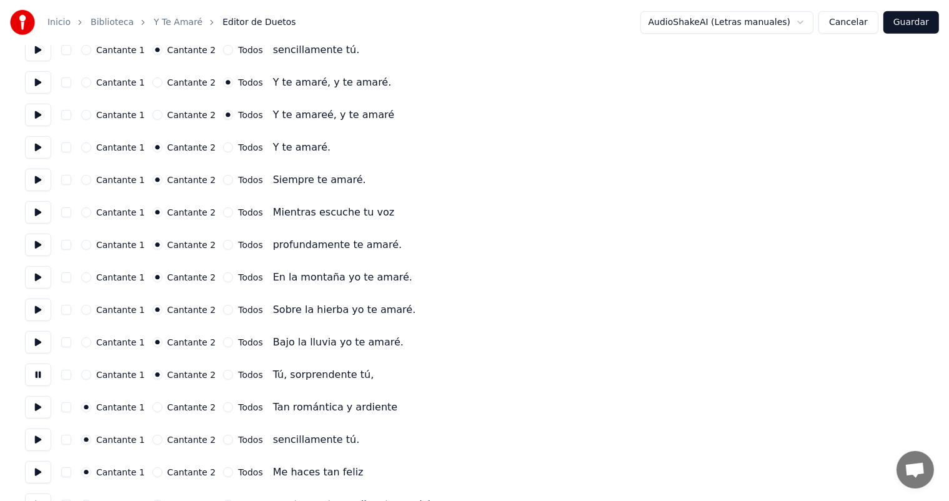
click at [101, 371] on label "Cantante 1" at bounding box center [120, 375] width 49 height 9
click at [91, 371] on button "Cantante 1" at bounding box center [86, 375] width 10 height 10
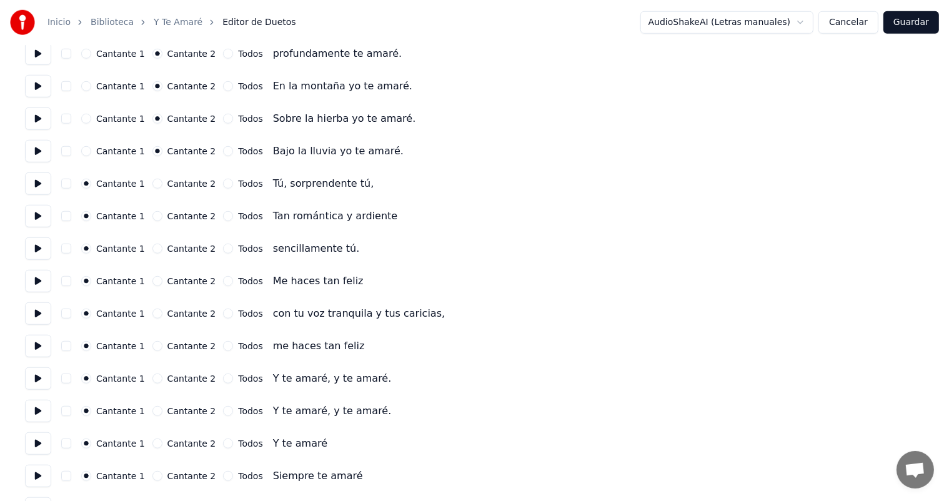
scroll to position [993, 0]
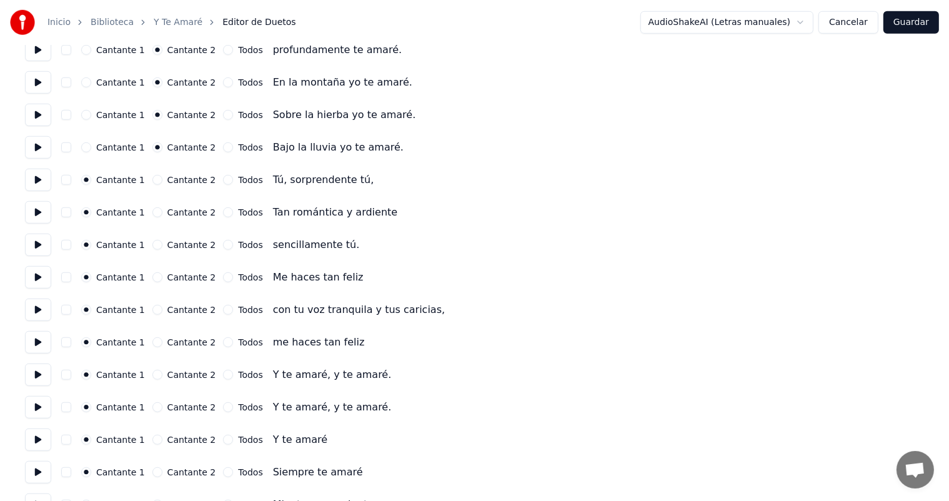
click at [31, 413] on button at bounding box center [38, 407] width 26 height 22
click at [223, 375] on button "Todos" at bounding box center [228, 375] width 10 height 10
click at [223, 407] on button "Todos" at bounding box center [228, 407] width 10 height 10
click at [29, 446] on button at bounding box center [38, 440] width 26 height 22
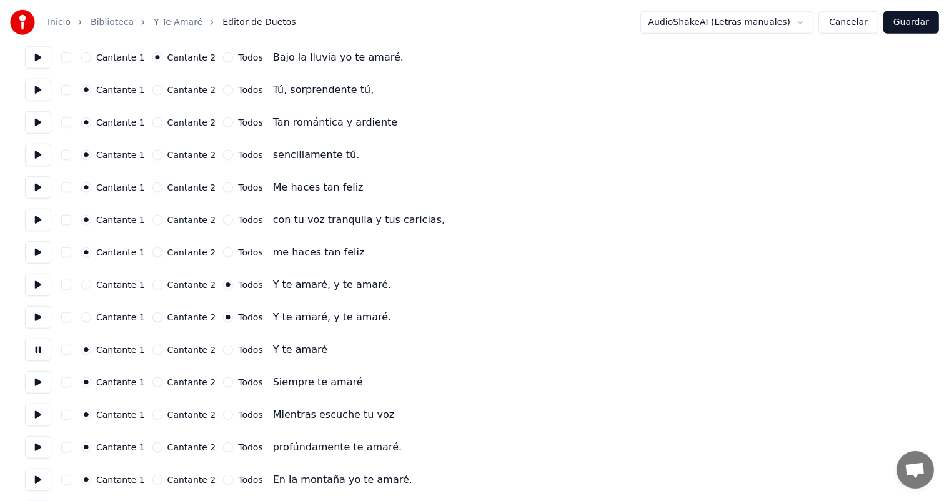
scroll to position [1085, 0]
click at [32, 417] on button at bounding box center [38, 413] width 26 height 22
click at [36, 445] on button at bounding box center [38, 446] width 26 height 22
click at [41, 480] on button at bounding box center [38, 478] width 26 height 22
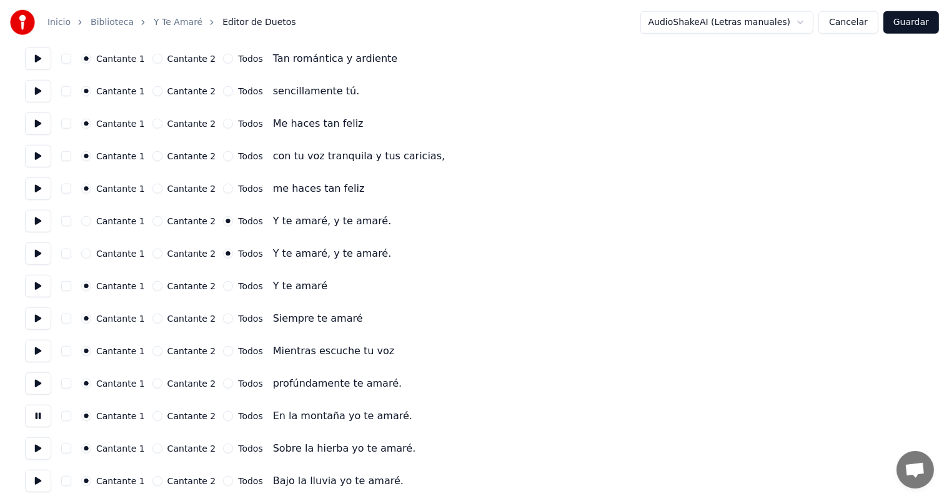
scroll to position [1150, 0]
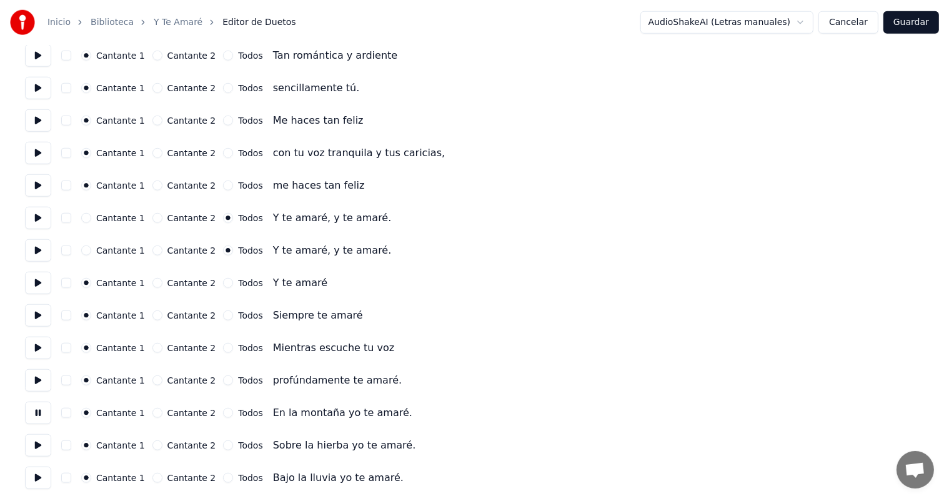
click at [152, 414] on button "Cantante 2" at bounding box center [157, 413] width 10 height 10
click at [154, 445] on button "Cantante 2" at bounding box center [157, 446] width 10 height 10
click at [41, 439] on button at bounding box center [38, 445] width 26 height 22
click at [155, 480] on button "Cantante 2" at bounding box center [157, 478] width 10 height 10
click at [45, 482] on button at bounding box center [38, 478] width 26 height 22
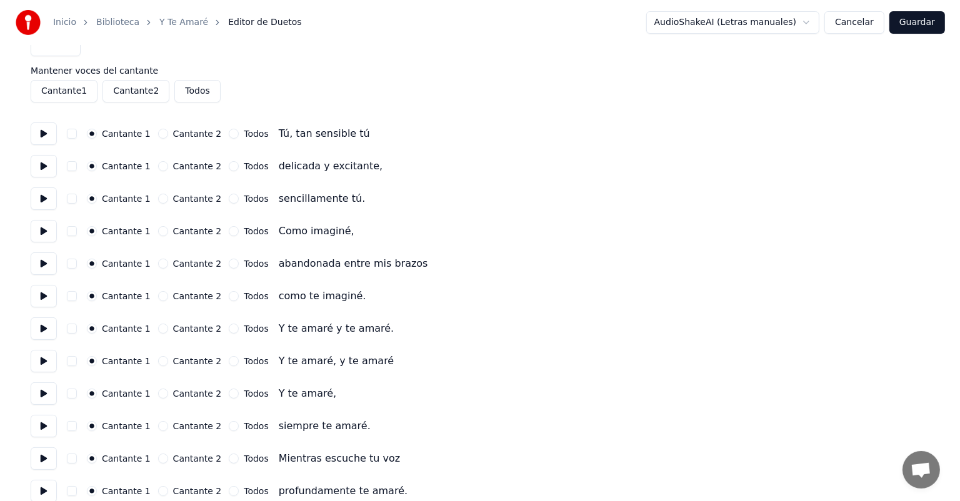
scroll to position [0, 0]
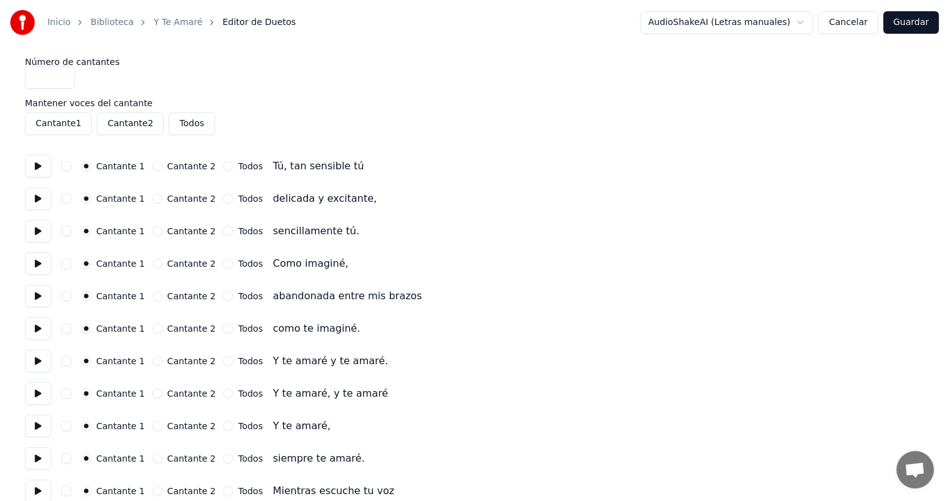
click at [238, 364] on label "Todos" at bounding box center [250, 361] width 24 height 9
click at [233, 364] on button "Todos" at bounding box center [228, 361] width 10 height 10
click at [44, 366] on button at bounding box center [38, 361] width 26 height 22
click at [42, 393] on button at bounding box center [38, 393] width 26 height 22
click at [36, 424] on button at bounding box center [38, 426] width 26 height 22
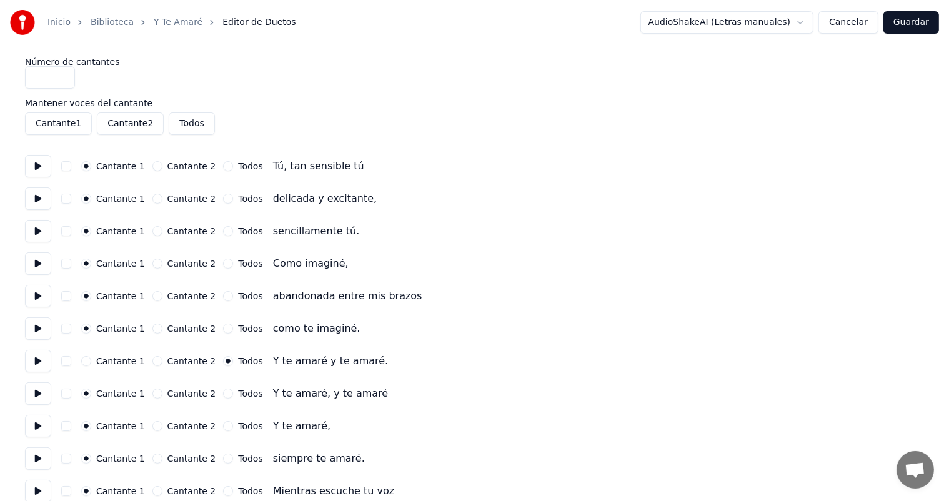
click at [915, 17] on button "Guardar" at bounding box center [912, 22] width 56 height 22
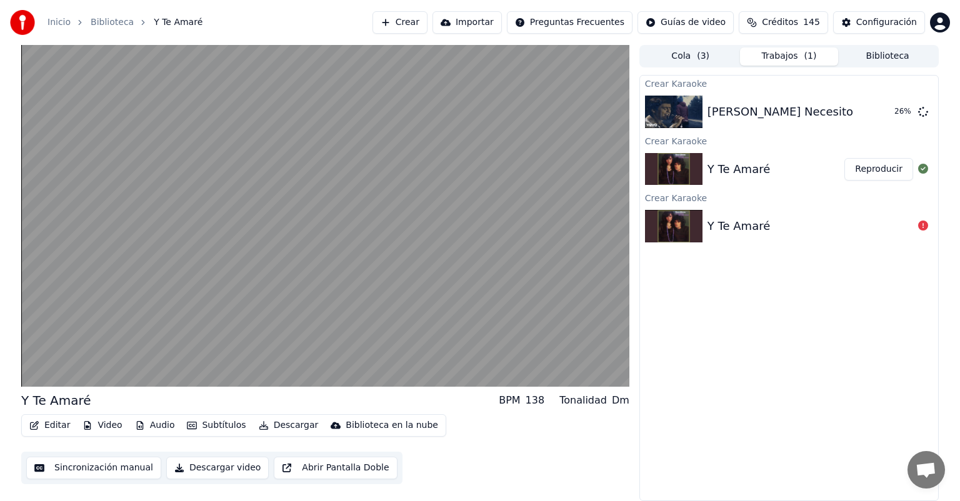
click at [125, 295] on video at bounding box center [325, 216] width 608 height 342
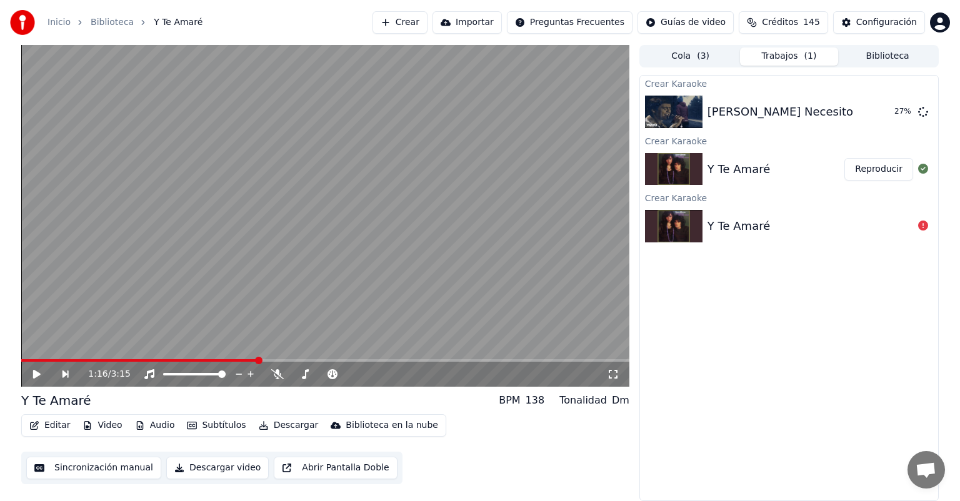
click at [26, 374] on div "1:16 / 3:15" at bounding box center [325, 374] width 598 height 12
click at [35, 376] on icon at bounding box center [36, 374] width 7 height 9
click at [101, 426] on button "Video" at bounding box center [101, 425] width 49 height 17
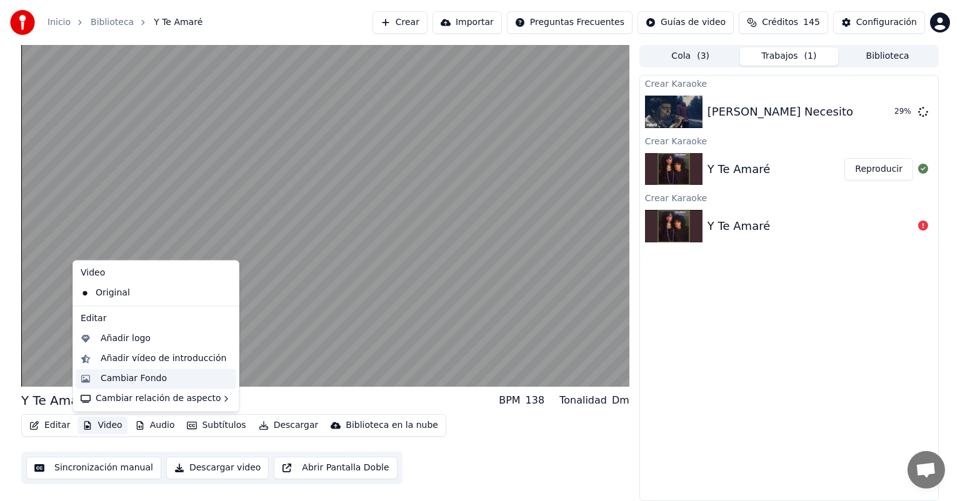
click at [108, 384] on div "Cambiar Fondo" at bounding box center [134, 378] width 66 height 12
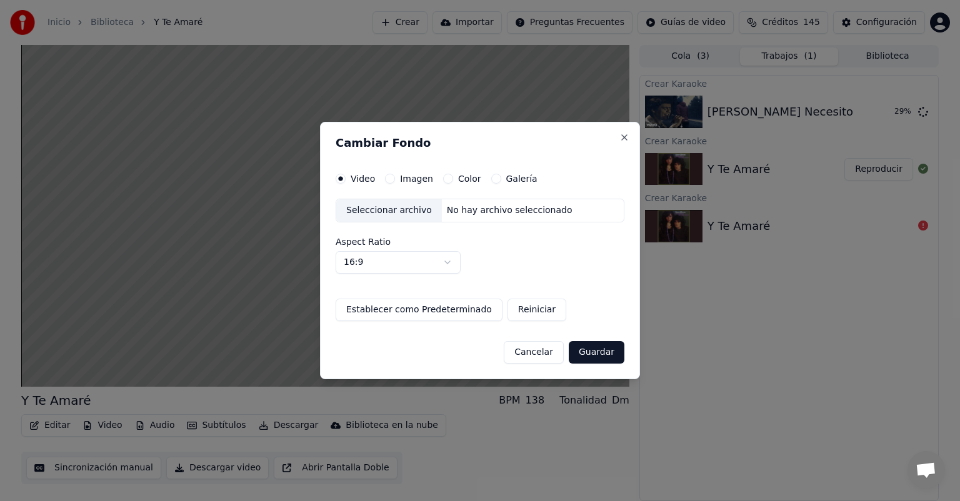
click at [366, 207] on div "Seleccionar archivo" at bounding box center [389, 210] width 106 height 22
click at [390, 179] on button "Imagen" at bounding box center [390, 179] width 10 height 10
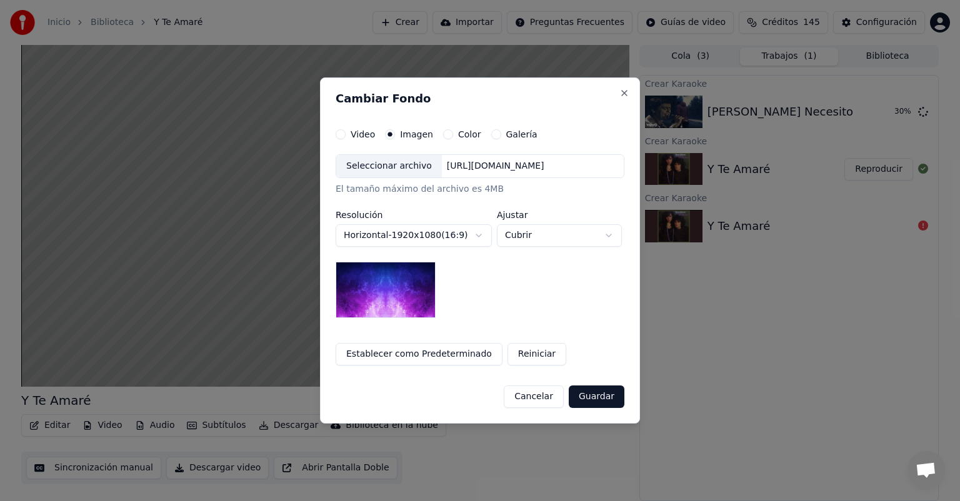
click at [351, 166] on div "Seleccionar archivo" at bounding box center [389, 166] width 106 height 22
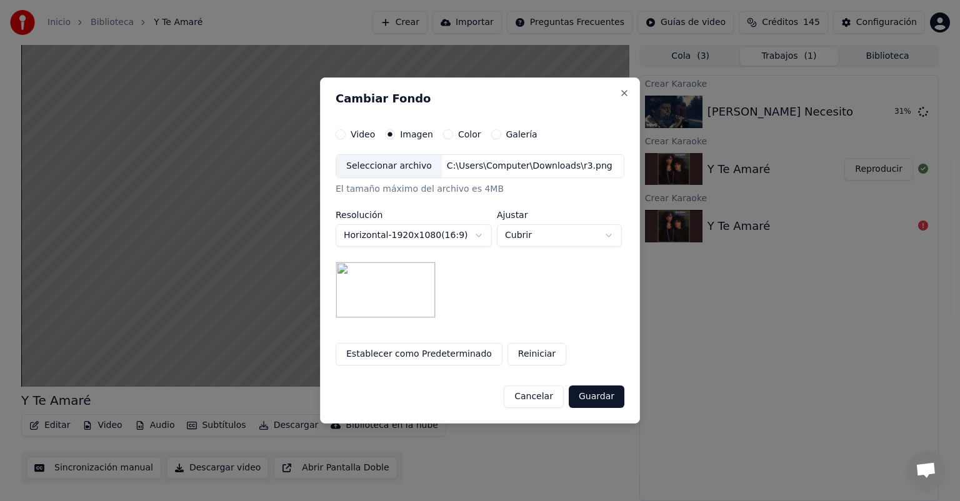
click at [515, 241] on button "Cubrir" at bounding box center [559, 235] width 125 height 22
click at [515, 284] on span "Contener" at bounding box center [525, 282] width 41 height 12
select select "*******"
click at [589, 394] on button "Guardar" at bounding box center [597, 397] width 56 height 22
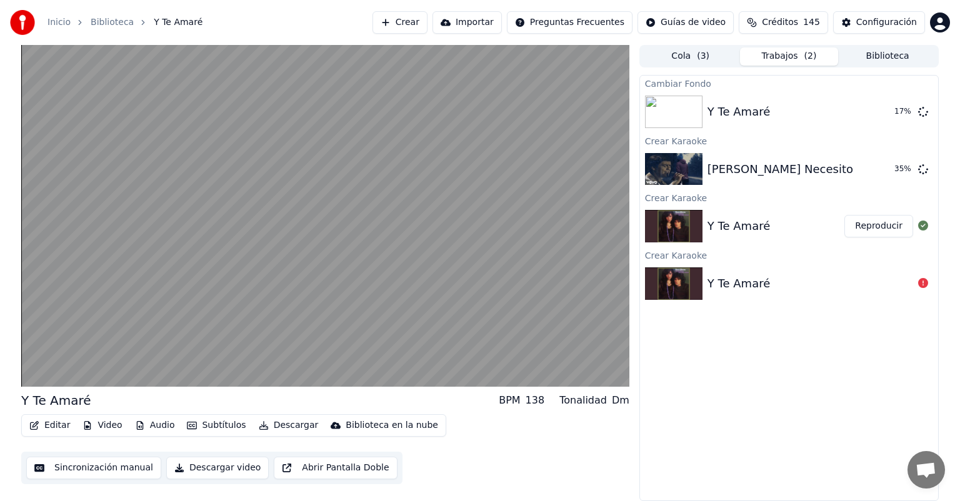
click at [132, 267] on video at bounding box center [325, 216] width 608 height 342
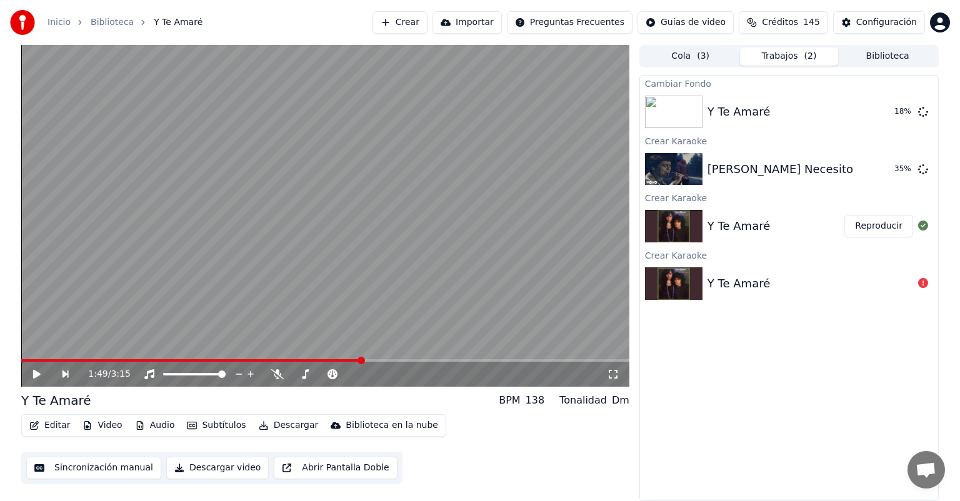
click at [41, 370] on icon at bounding box center [45, 374] width 29 height 10
click at [34, 375] on icon at bounding box center [37, 374] width 6 height 7
click at [861, 114] on button "Reproducir" at bounding box center [878, 112] width 69 height 22
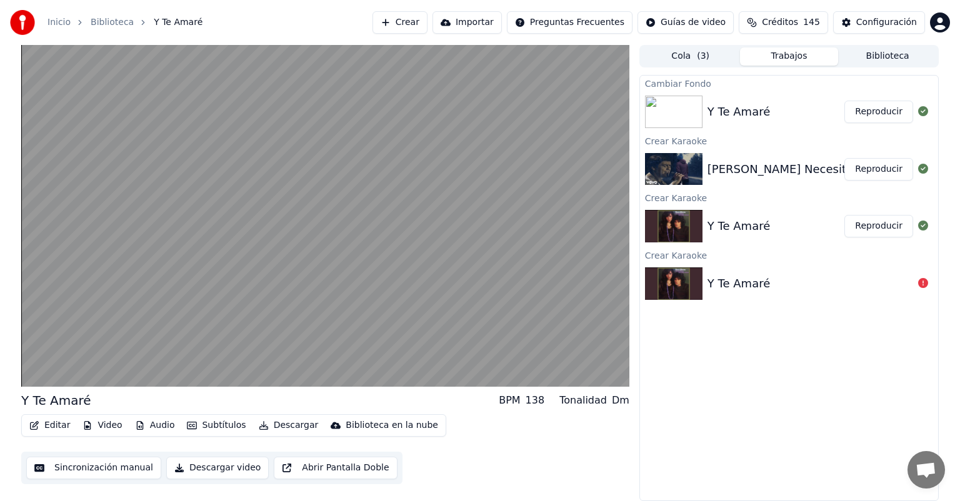
click at [875, 169] on button "Reproducir" at bounding box center [878, 169] width 69 height 22
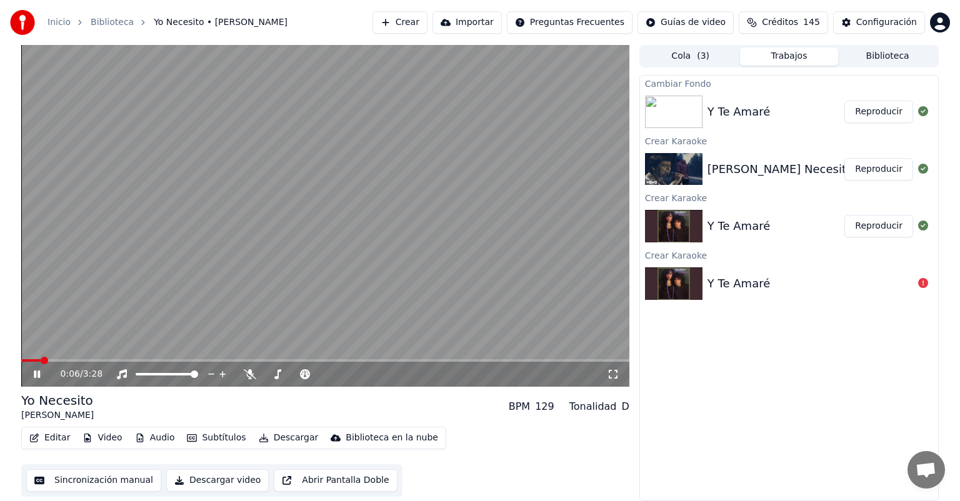
click at [66, 362] on div "0:06 / 3:28" at bounding box center [325, 374] width 608 height 25
click at [73, 361] on span at bounding box center [325, 360] width 608 height 2
click at [73, 361] on span at bounding box center [48, 360] width 55 height 2
click at [547, 359] on span at bounding box center [325, 360] width 608 height 2
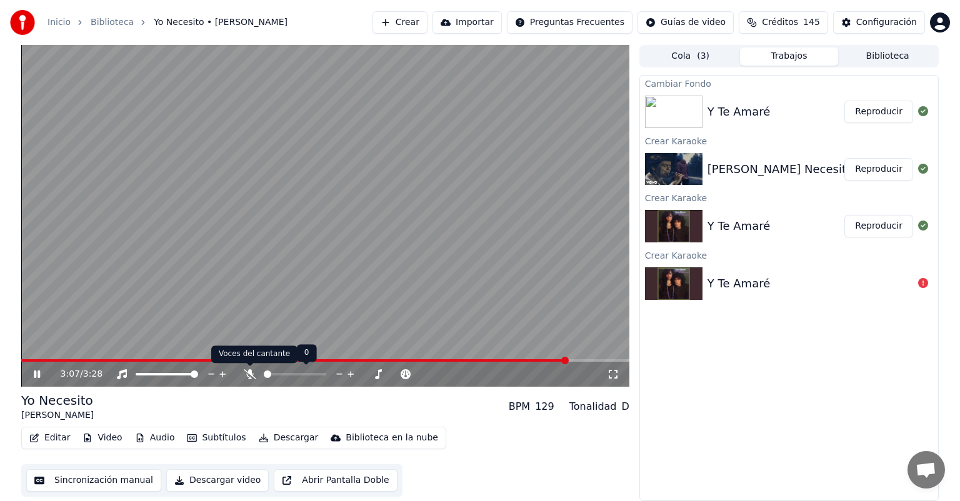
click at [251, 373] on icon at bounding box center [250, 374] width 12 height 10
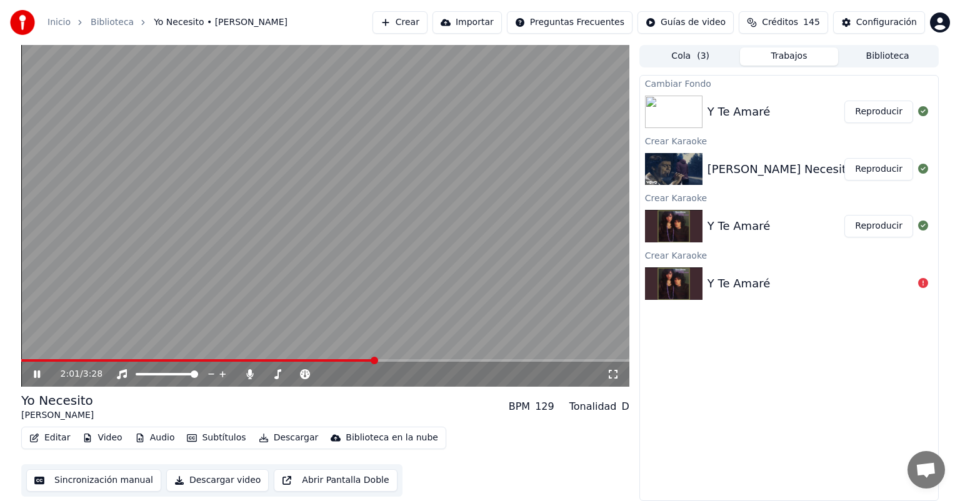
click at [374, 360] on span at bounding box center [198, 360] width 354 height 2
click at [430, 357] on span at bounding box center [425, 360] width 7 height 7
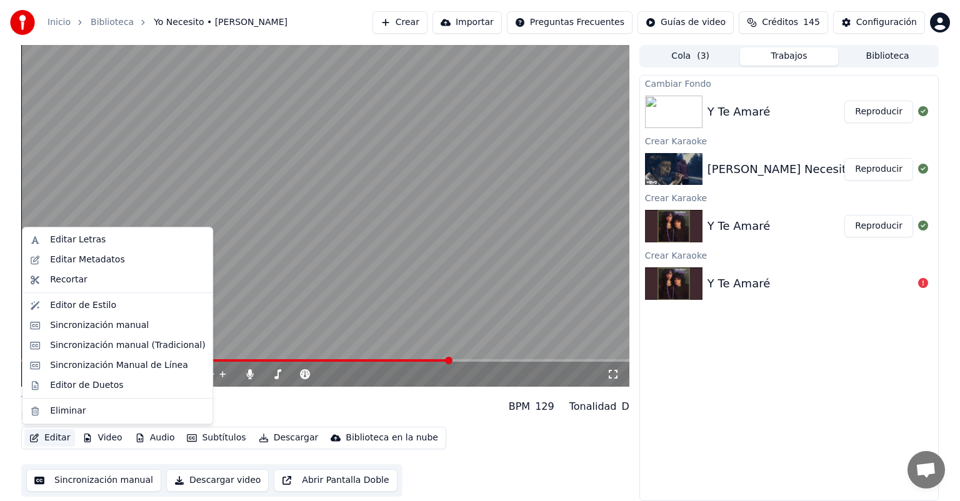
click at [60, 436] on button "Editar" at bounding box center [49, 437] width 51 height 17
click at [119, 239] on div "Editar Letras" at bounding box center [127, 240] width 155 height 12
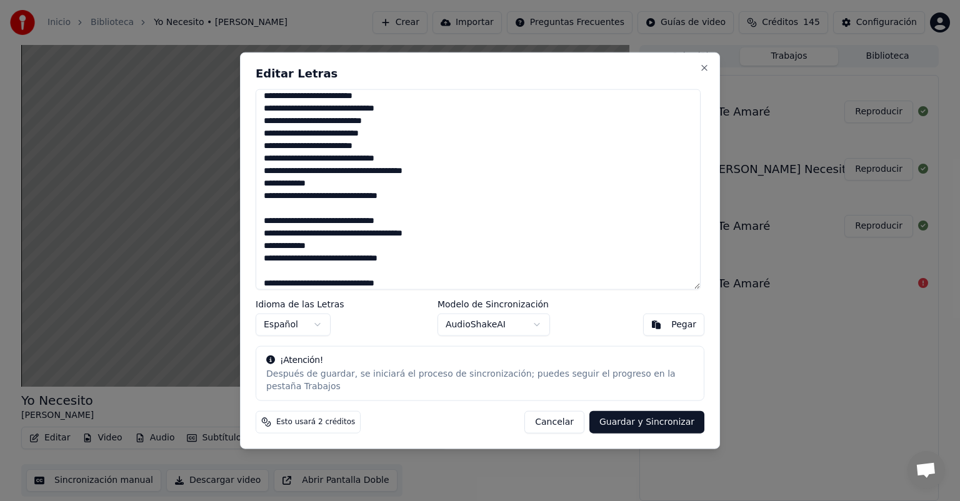
scroll to position [192, 0]
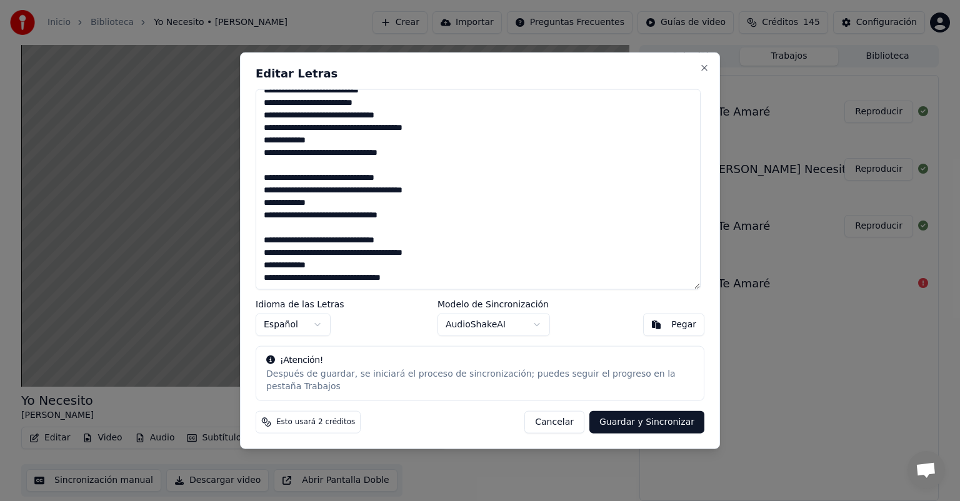
click at [396, 151] on textarea "**********" at bounding box center [478, 189] width 445 height 201
click at [636, 412] on button "Guardar y Sincronizar" at bounding box center [646, 422] width 115 height 22
type textarea "**********"
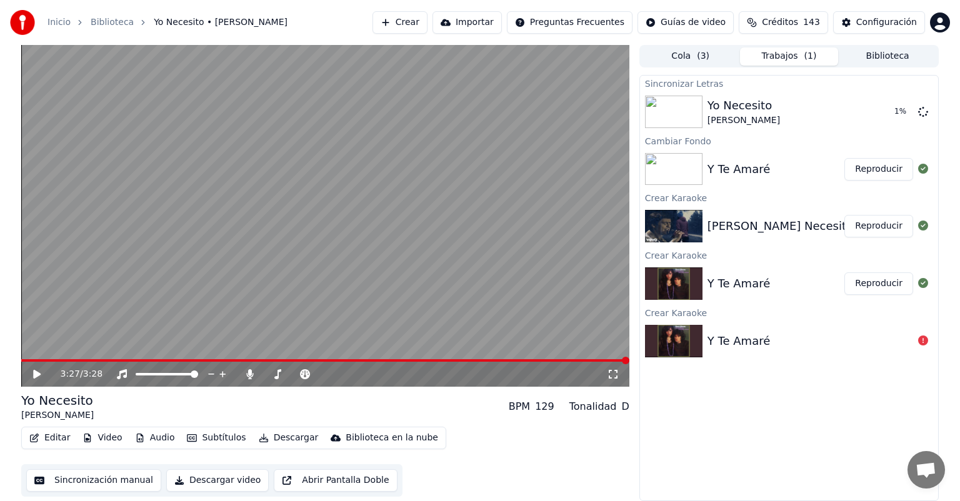
click at [876, 175] on button "Reproducir" at bounding box center [878, 169] width 69 height 22
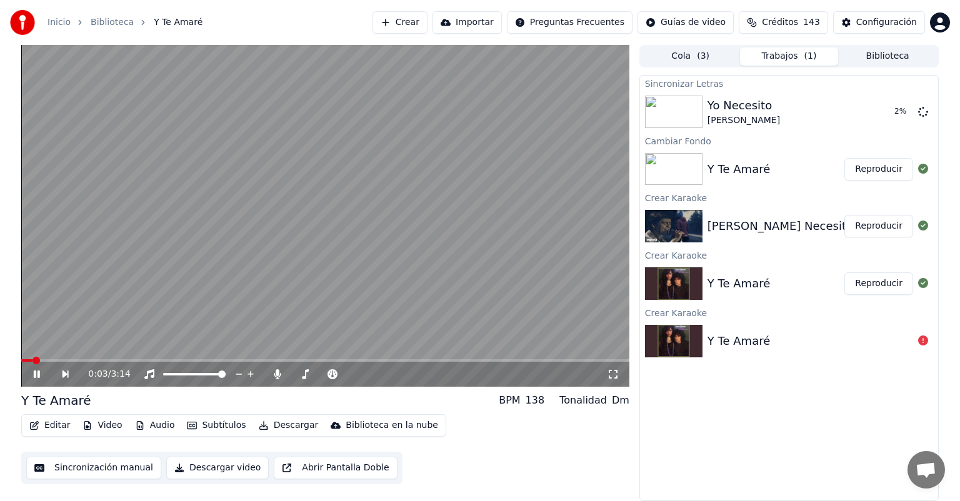
click at [72, 361] on span at bounding box center [325, 360] width 608 height 2
click at [46, 361] on span at bounding box center [33, 360] width 25 height 2
click at [47, 426] on button "Editar" at bounding box center [49, 425] width 51 height 17
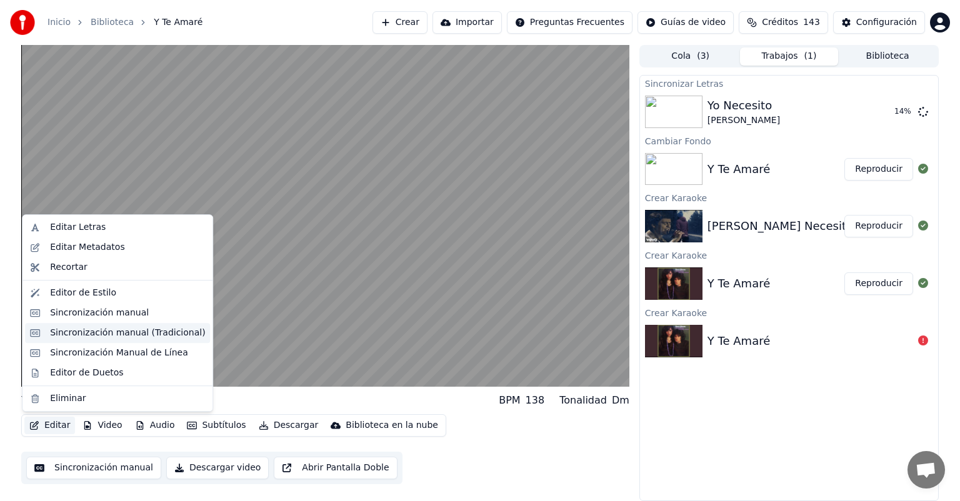
click at [58, 337] on div "Sincronización manual (Tradicional)" at bounding box center [127, 333] width 155 height 12
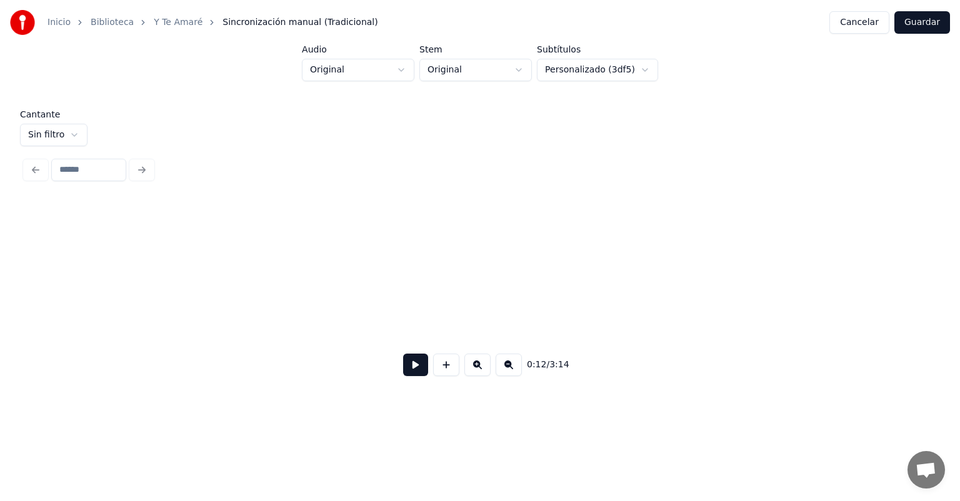
scroll to position [0, 2317]
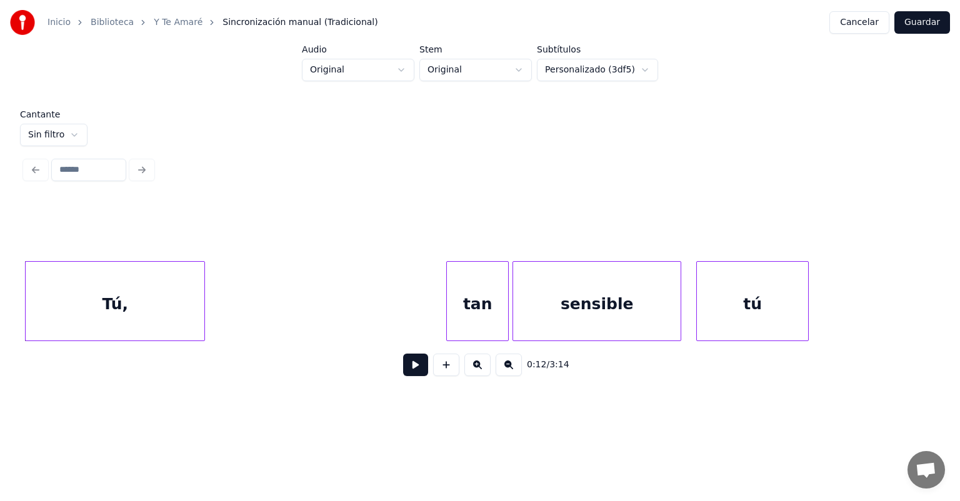
click at [447, 314] on div at bounding box center [449, 301] width 4 height 79
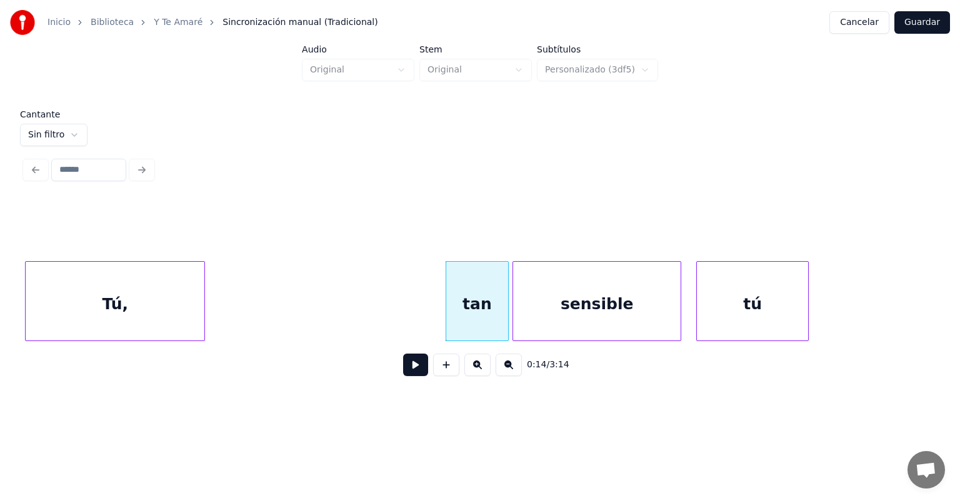
click at [403, 363] on button at bounding box center [415, 365] width 25 height 22
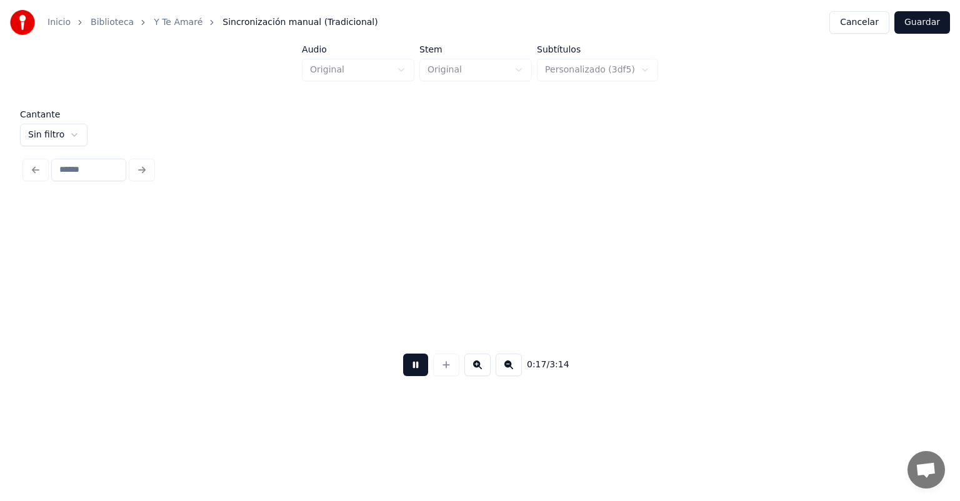
scroll to position [0, 3227]
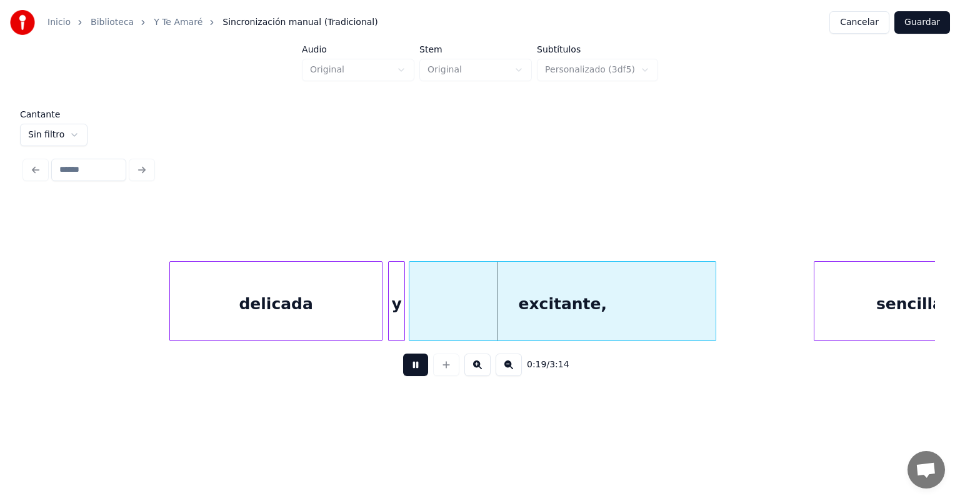
click at [398, 316] on div "y" at bounding box center [397, 304] width 16 height 85
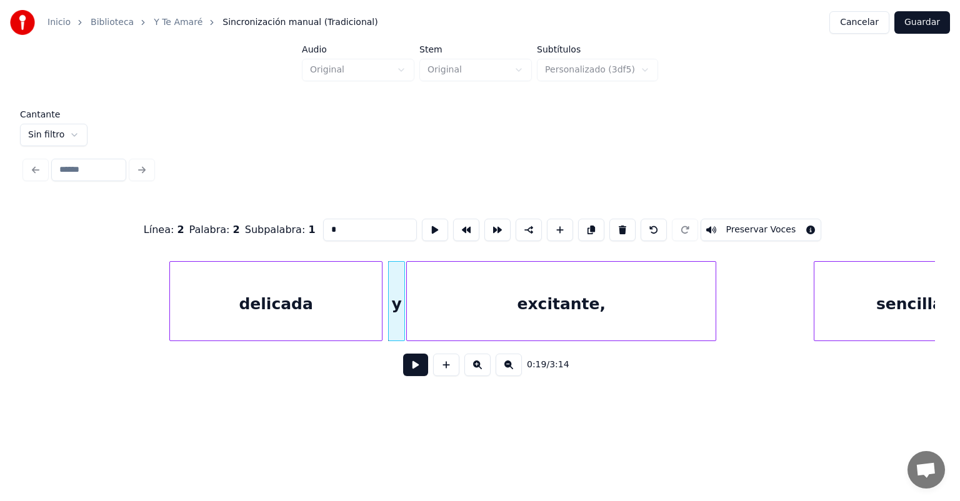
click at [410, 315] on div "excitante," at bounding box center [561, 304] width 309 height 85
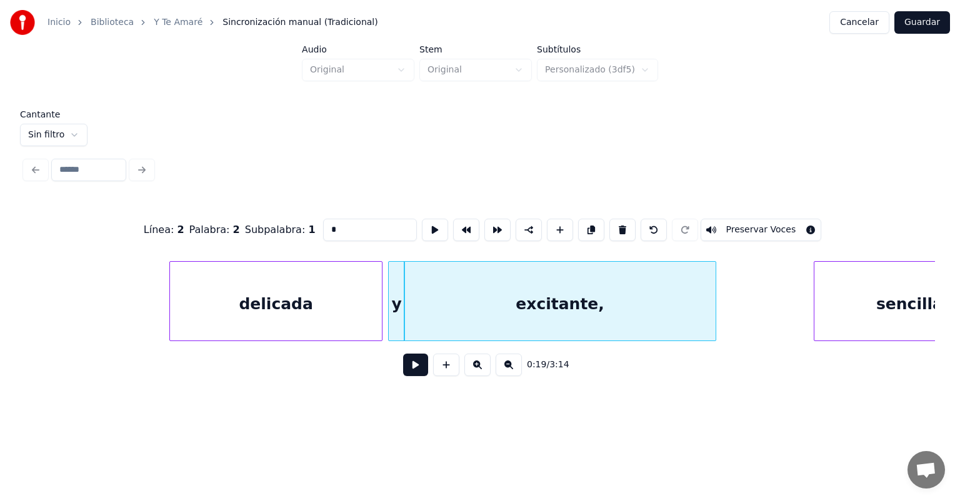
click at [407, 372] on button at bounding box center [415, 365] width 25 height 22
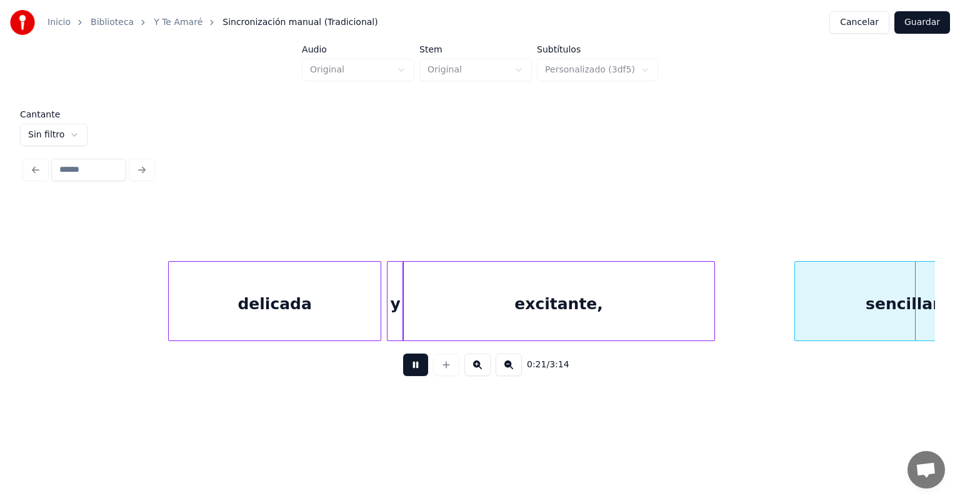
scroll to position [0, 4138]
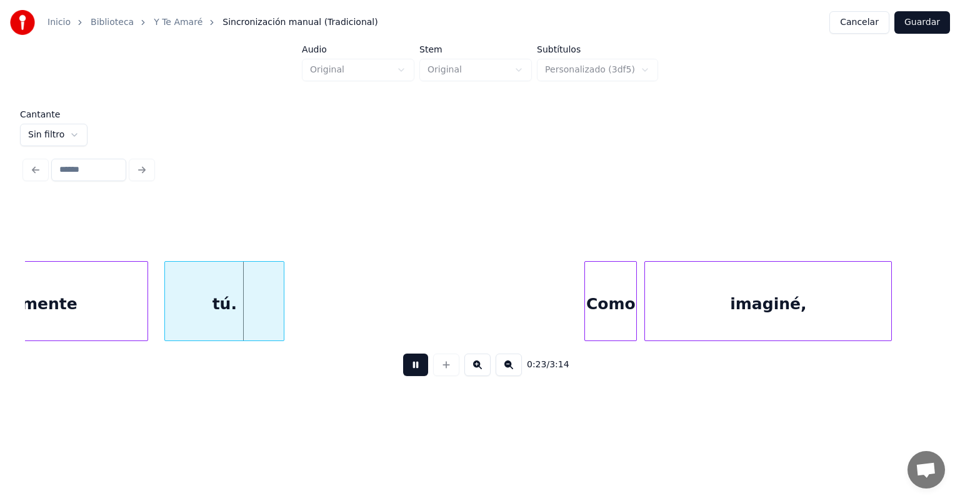
click at [146, 329] on div "sencillamente" at bounding box center [15, 304] width 263 height 85
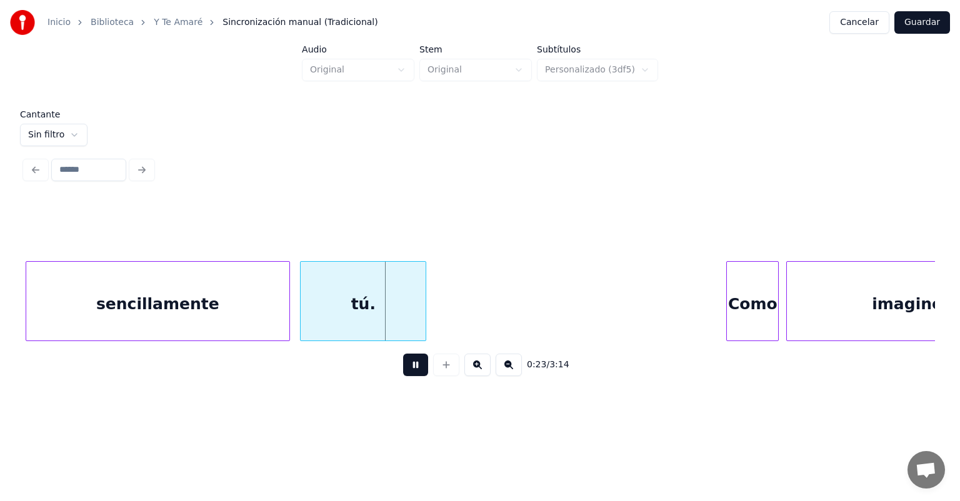
click at [308, 321] on div "tú." at bounding box center [363, 304] width 125 height 85
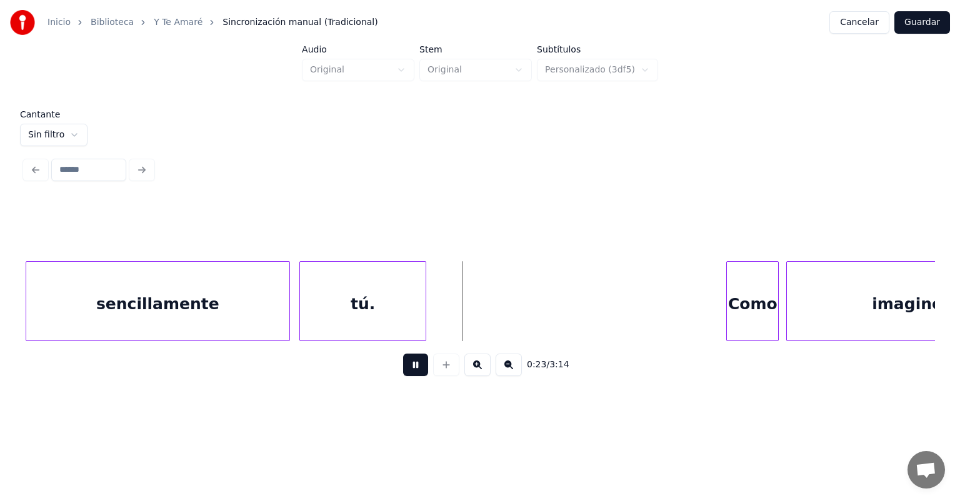
click at [423, 321] on div "tú." at bounding box center [363, 304] width 126 height 85
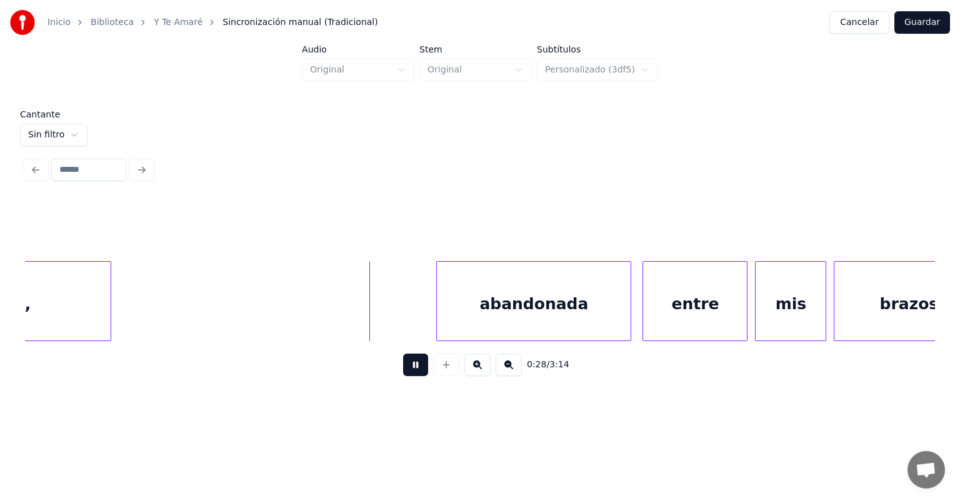
scroll to position [0, 4758]
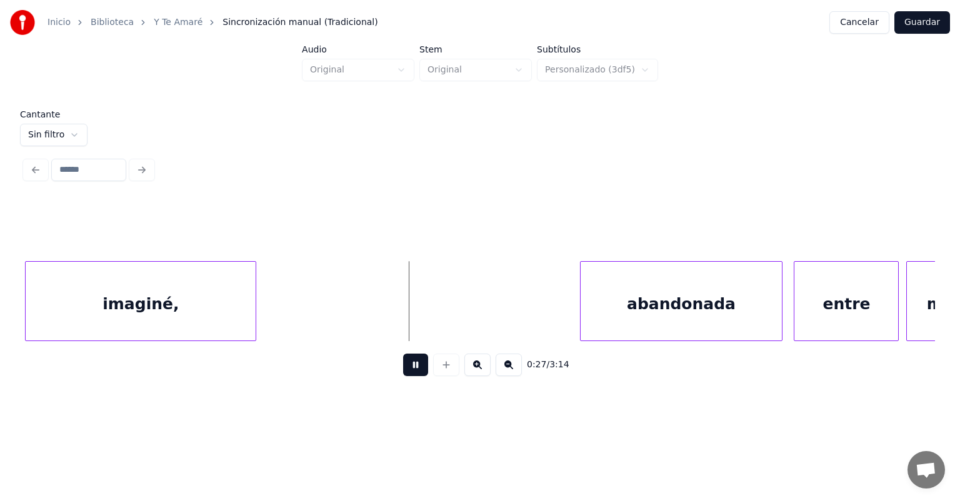
click at [591, 312] on div "abandonada" at bounding box center [681, 304] width 202 height 85
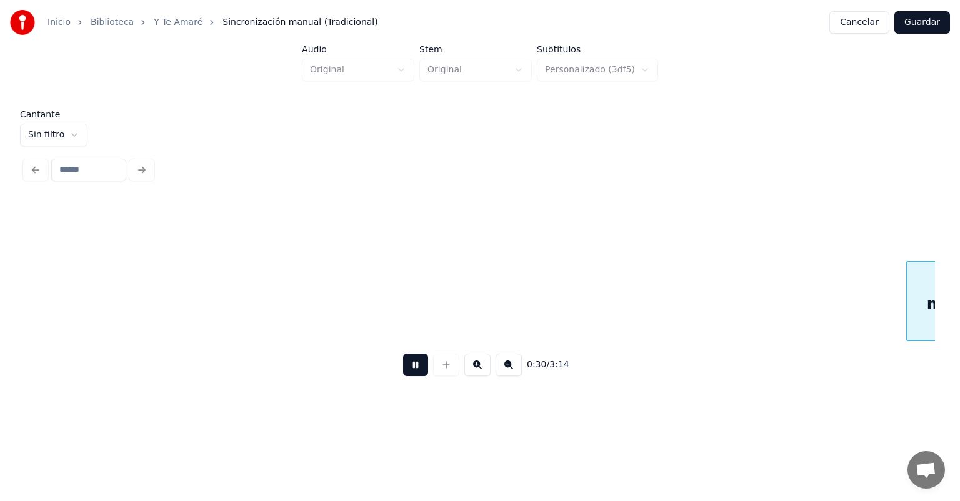
scroll to position [0, 5670]
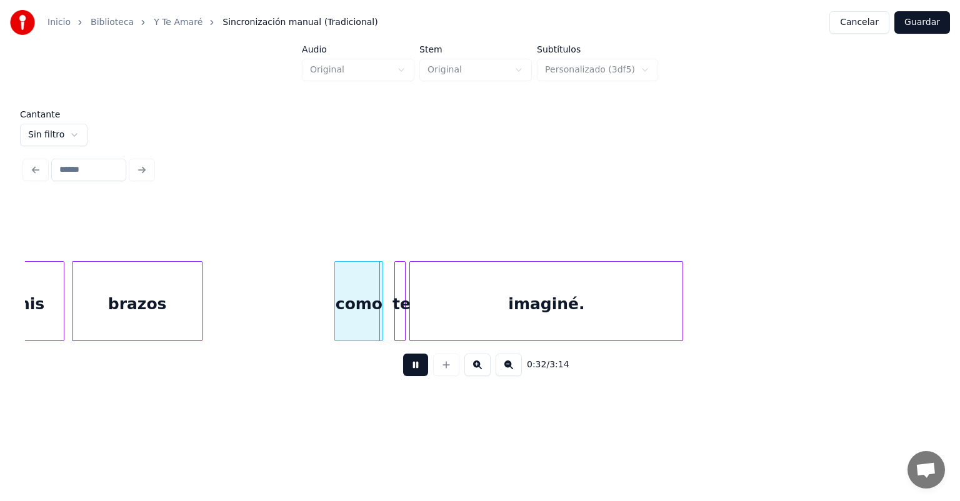
click at [200, 325] on div "brazos" at bounding box center [136, 304] width 129 height 85
click at [336, 326] on div "como" at bounding box center [358, 304] width 47 height 85
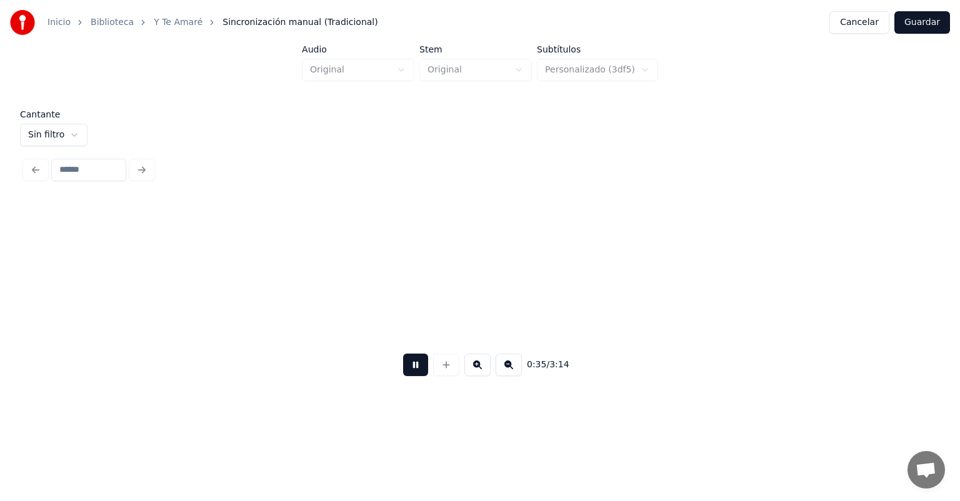
scroll to position [0, 6580]
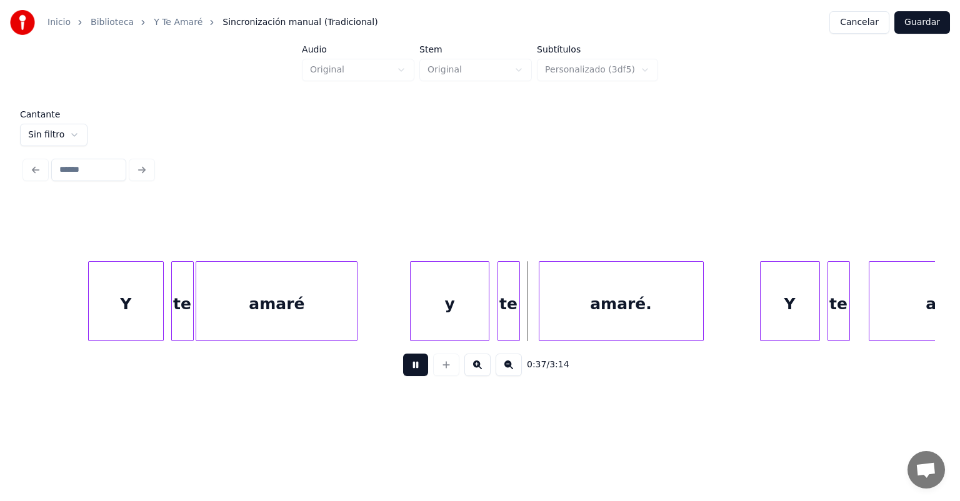
click at [487, 320] on div at bounding box center [487, 301] width 4 height 79
click at [829, 306] on div "te" at bounding box center [837, 304] width 24 height 85
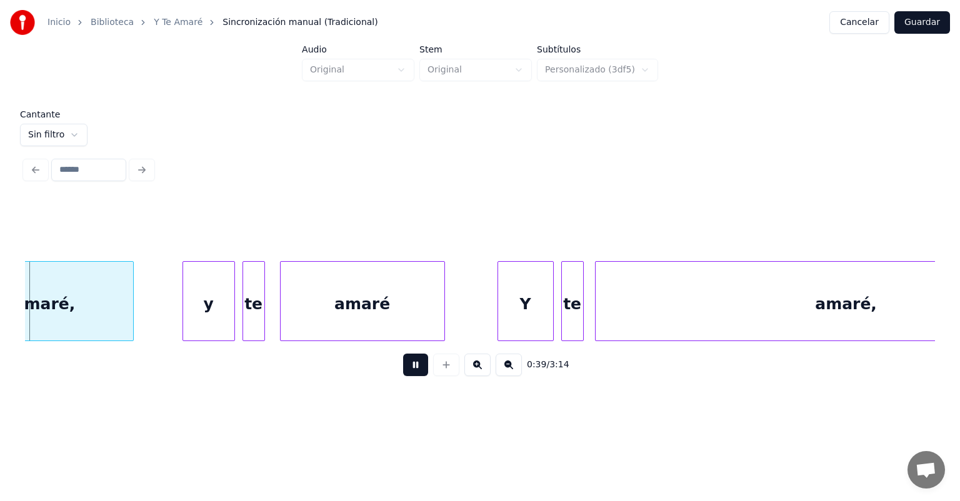
scroll to position [0, 7408]
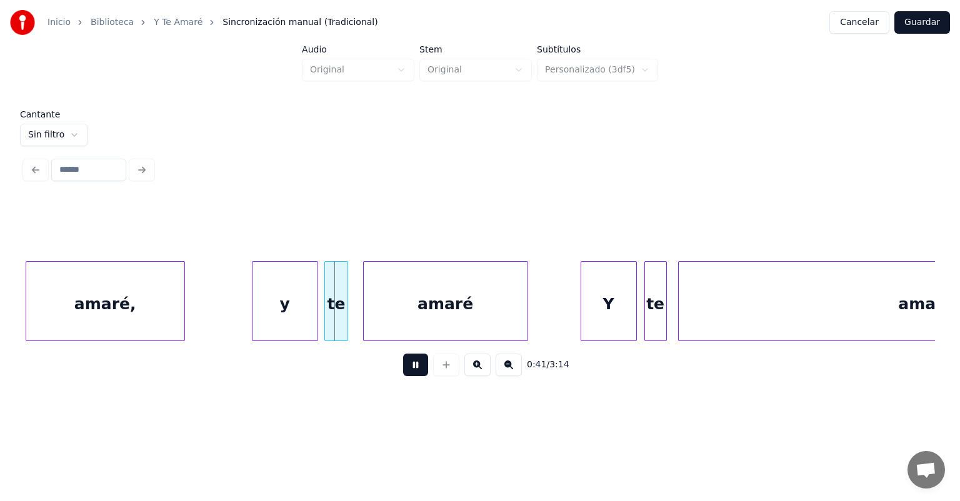
click at [325, 320] on div "te" at bounding box center [336, 304] width 22 height 85
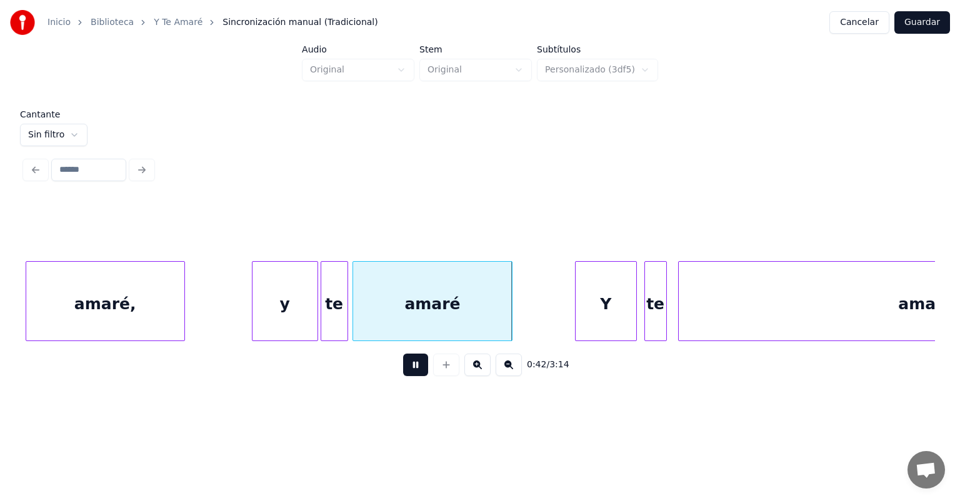
click at [582, 307] on div "Y" at bounding box center [605, 304] width 60 height 85
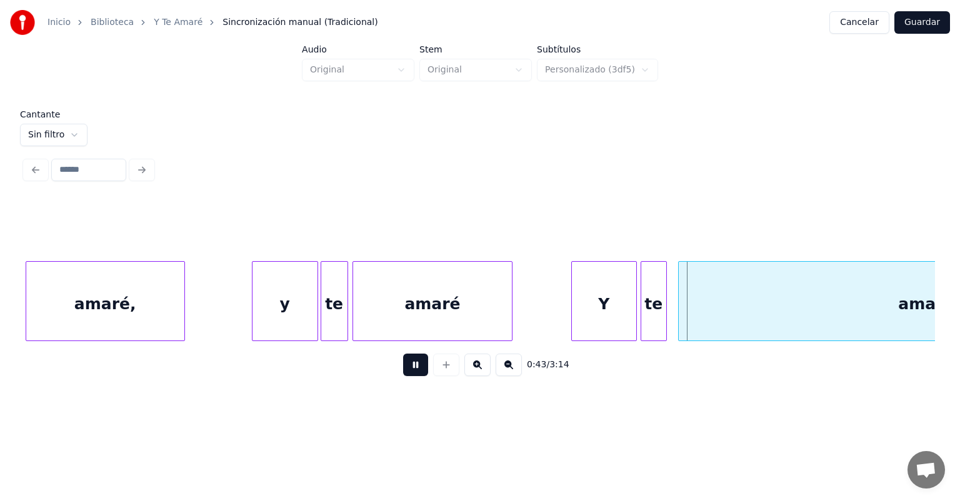
click at [645, 305] on div "te" at bounding box center [653, 304] width 25 height 85
click at [679, 305] on div "amaré," at bounding box center [925, 304] width 507 height 85
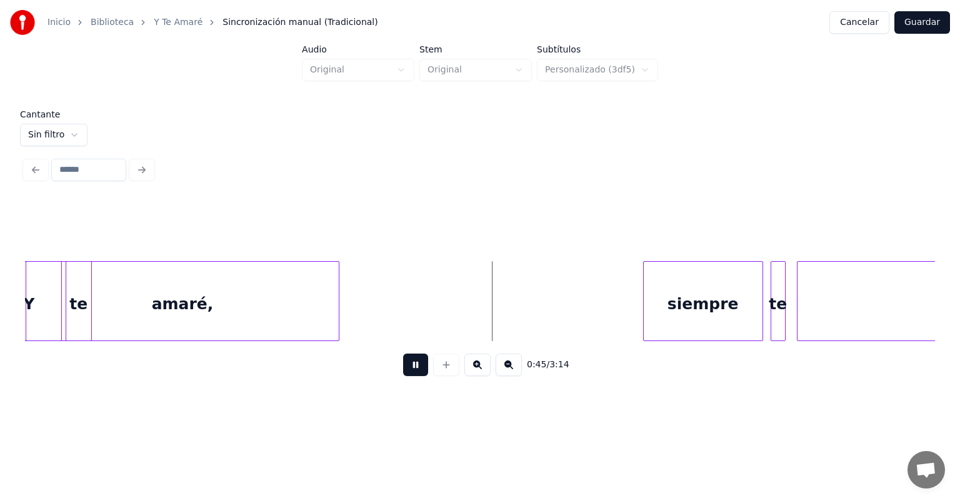
scroll to position [0, 7946]
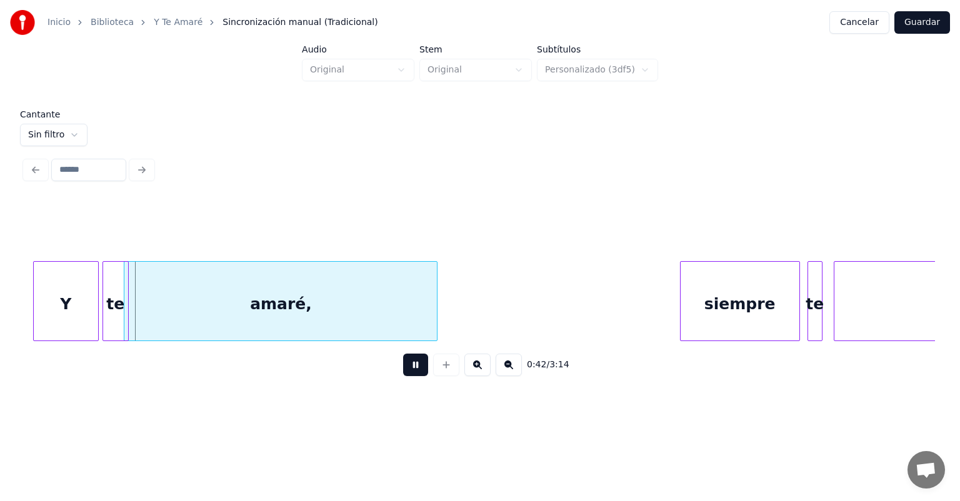
click at [321, 327] on div "amaré," at bounding box center [280, 304] width 312 height 85
click at [434, 327] on div "amaré," at bounding box center [284, 304] width 312 height 85
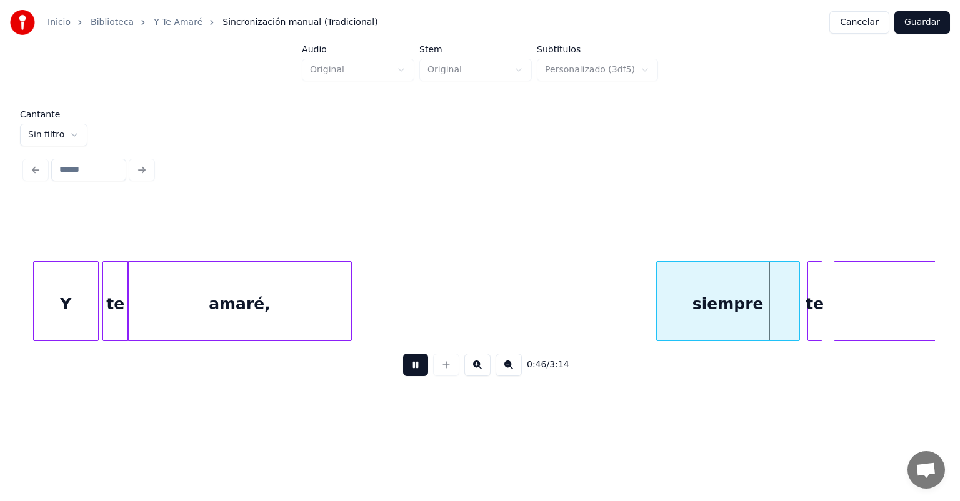
click at [409, 371] on button at bounding box center [415, 365] width 25 height 22
click at [226, 307] on div "amaré," at bounding box center [240, 304] width 224 height 85
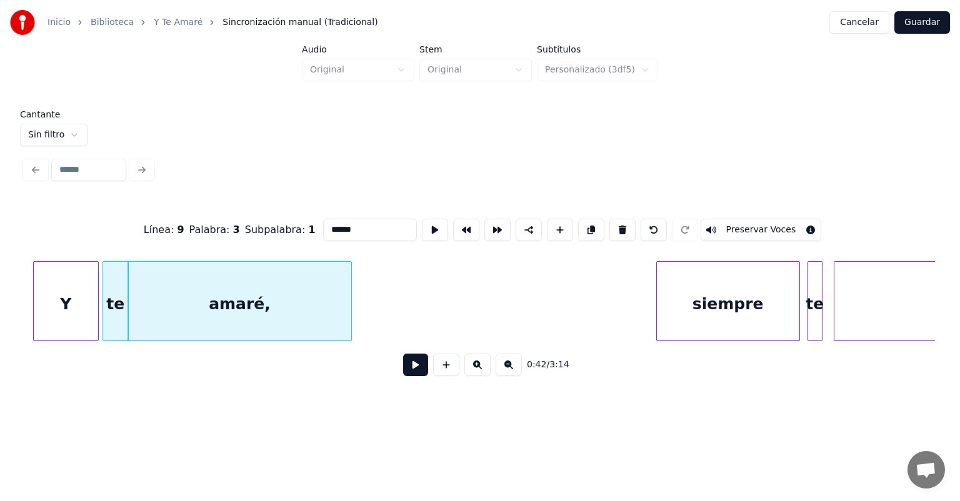
click at [403, 376] on button at bounding box center [415, 365] width 25 height 22
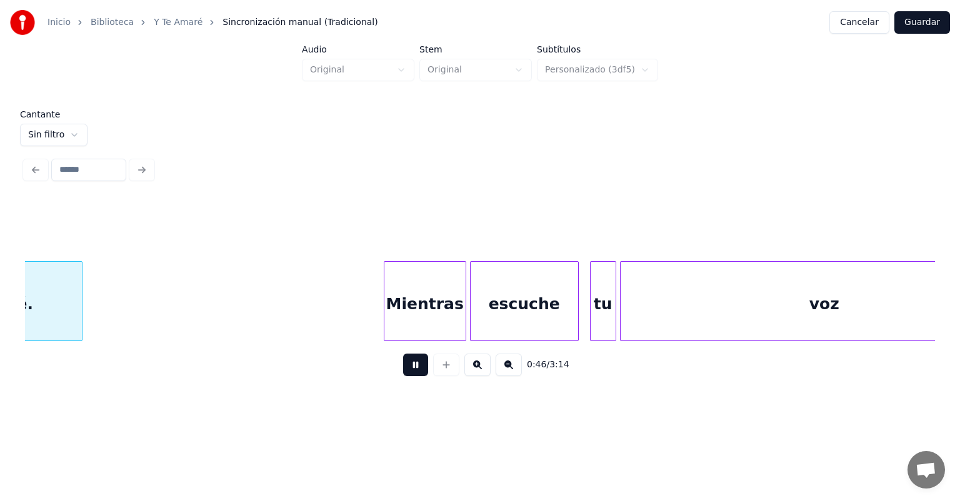
scroll to position [0, 8754]
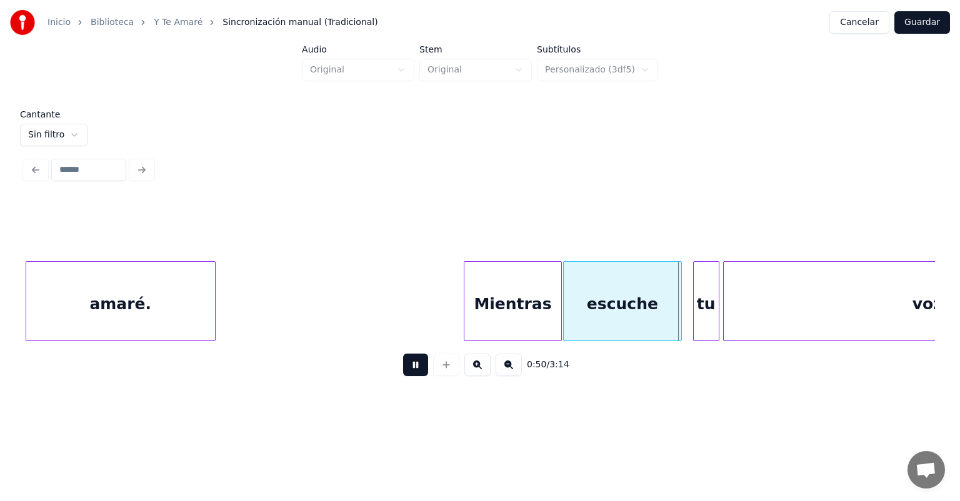
click at [679, 314] on div "escuche" at bounding box center [622, 301] width 119 height 80
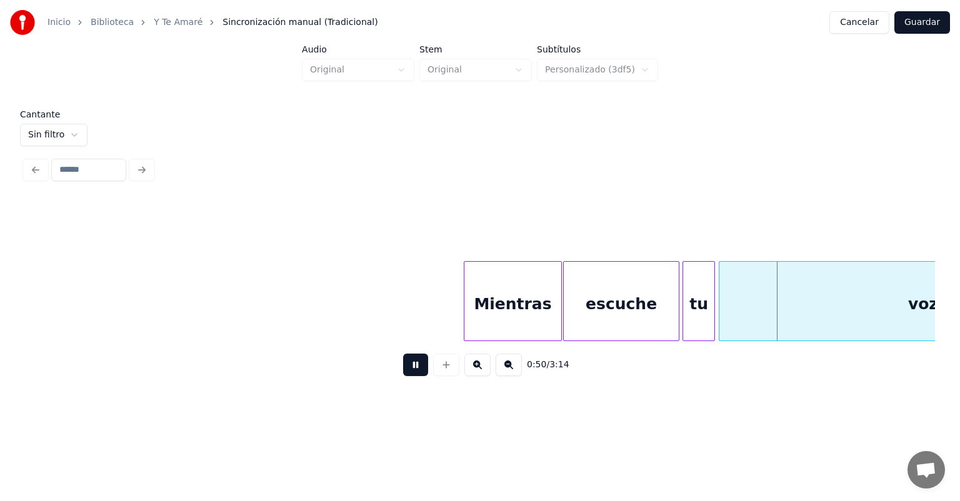
scroll to position [0, 8948]
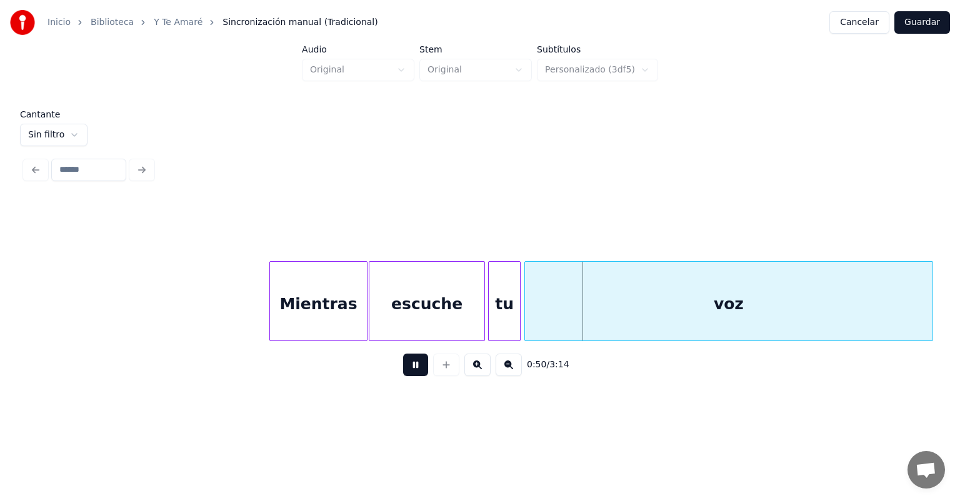
click at [731, 303] on div "voz" at bounding box center [728, 304] width 407 height 85
click at [404, 369] on button at bounding box center [415, 365] width 25 height 22
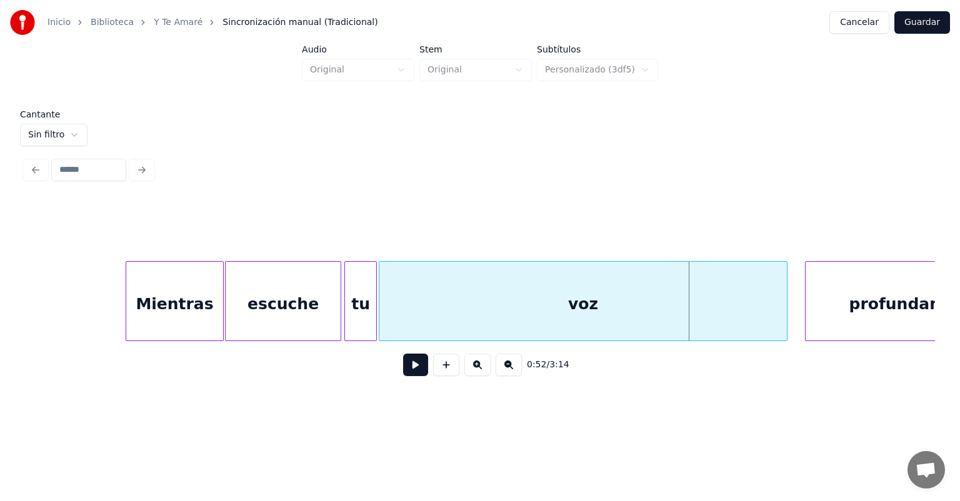
scroll to position [0, 9113]
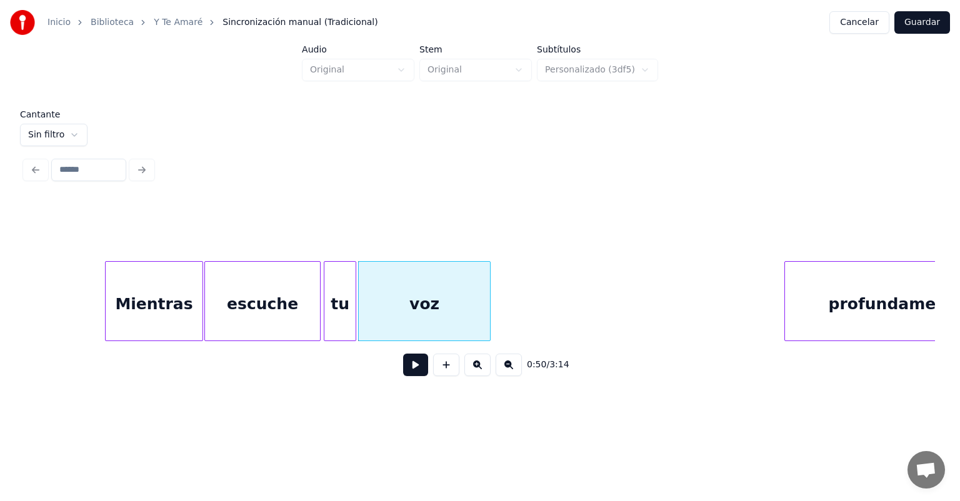
click at [408, 370] on button at bounding box center [415, 365] width 25 height 22
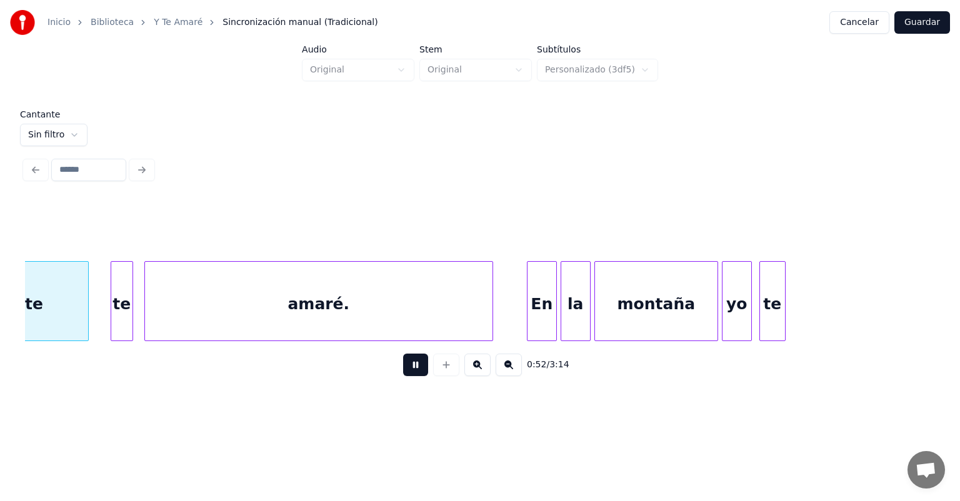
scroll to position [0, 9858]
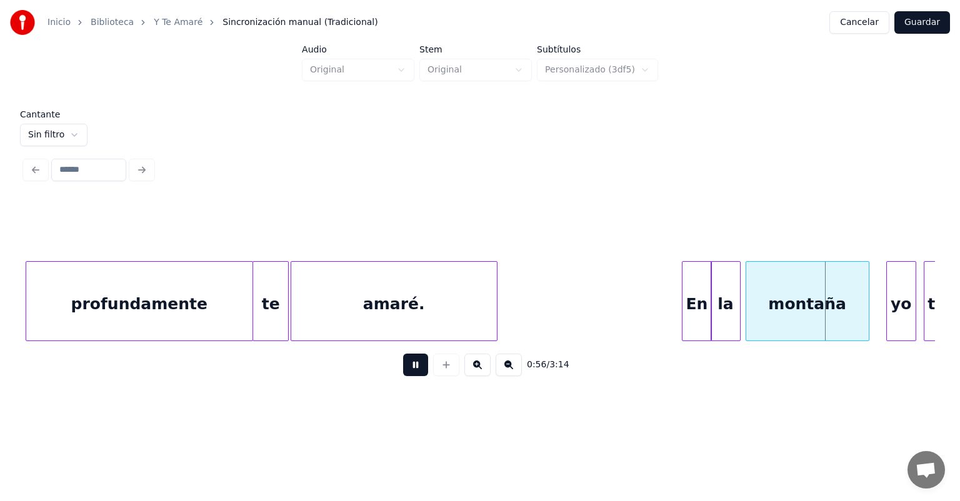
click at [767, 306] on div "montaña" at bounding box center [807, 304] width 122 height 85
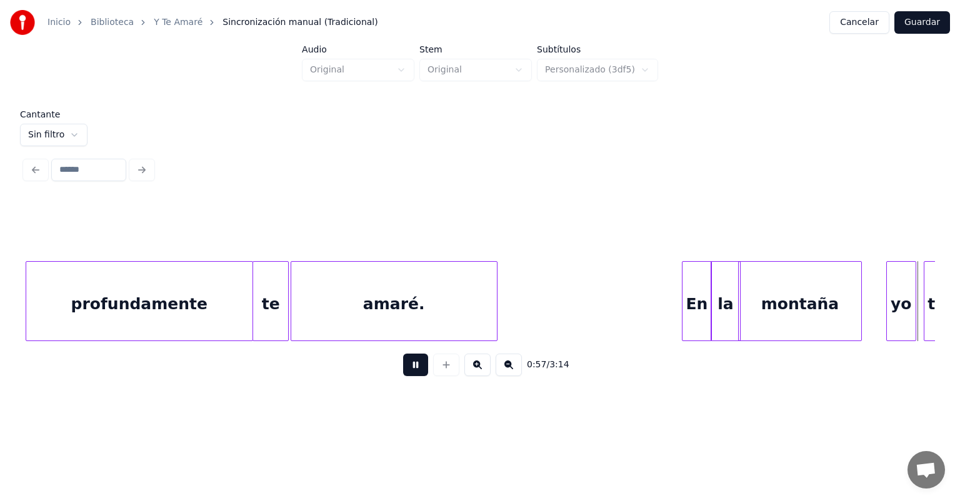
scroll to position [0, 10770]
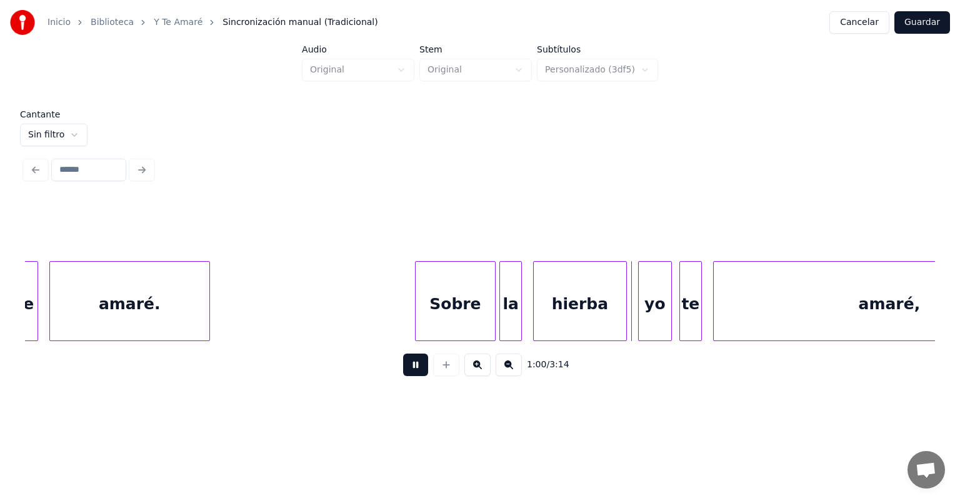
click at [515, 305] on div "la" at bounding box center [510, 304] width 21 height 85
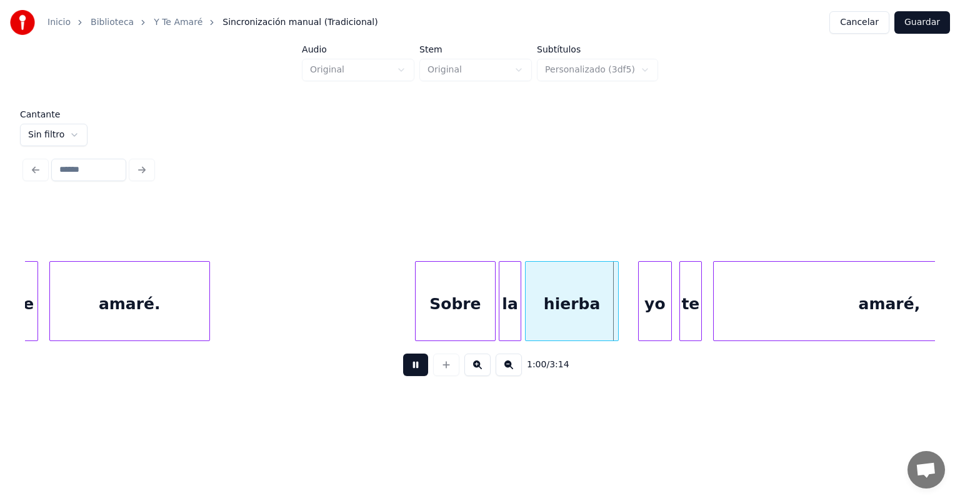
click at [547, 301] on div "hierba" at bounding box center [571, 304] width 92 height 85
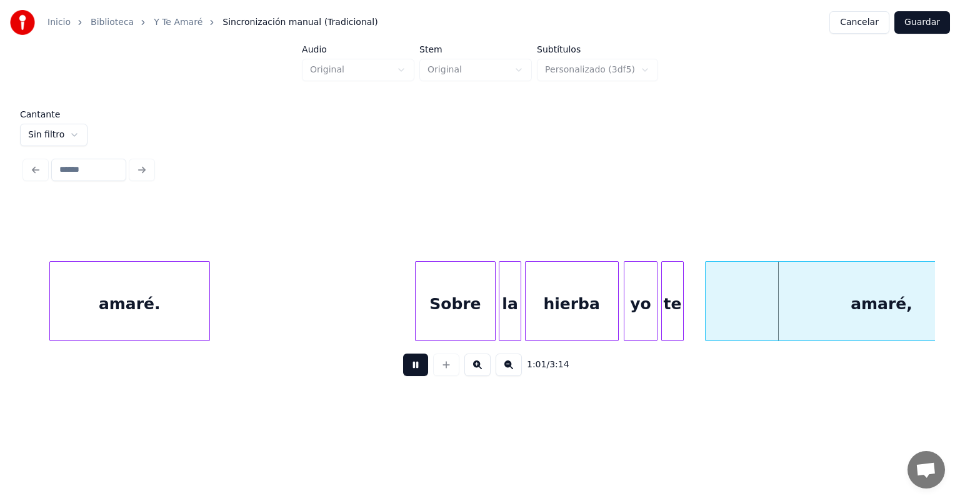
scroll to position [0, 10897]
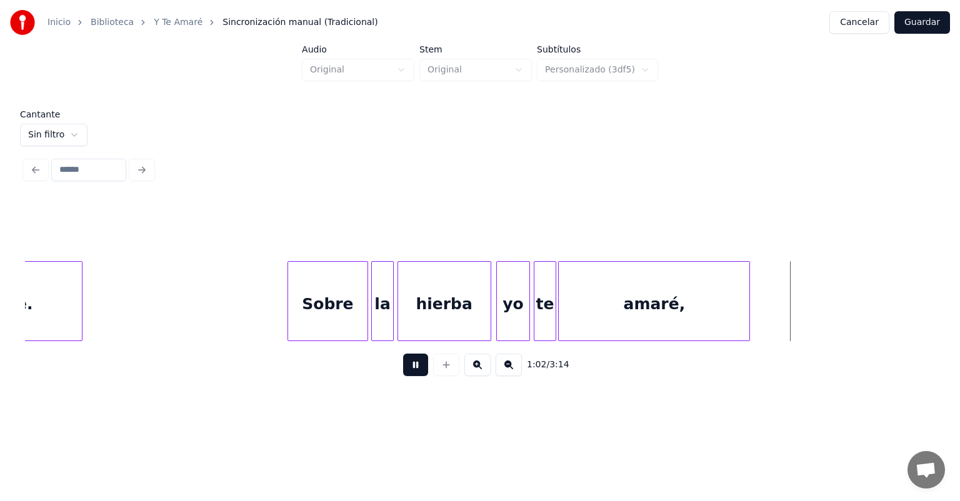
click at [572, 314] on div "amaré," at bounding box center [654, 304] width 191 height 85
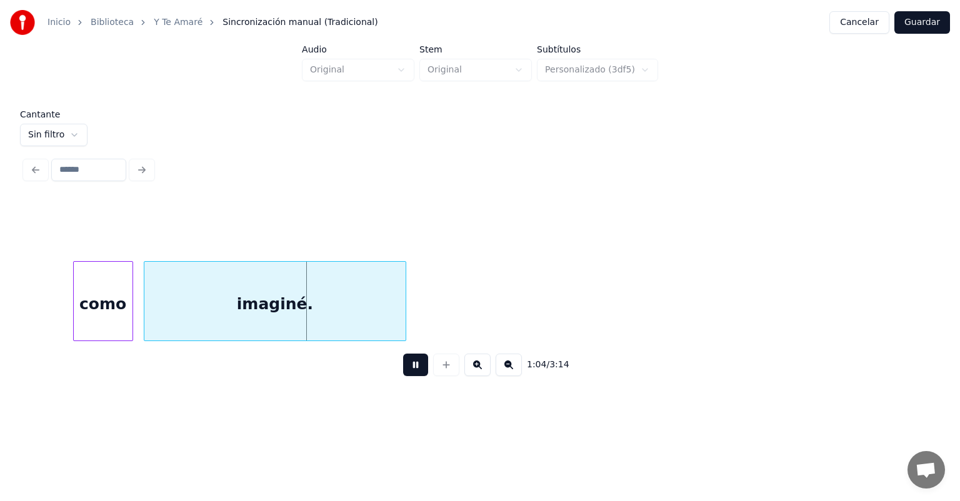
click at [112, 316] on div "como" at bounding box center [103, 304] width 59 height 85
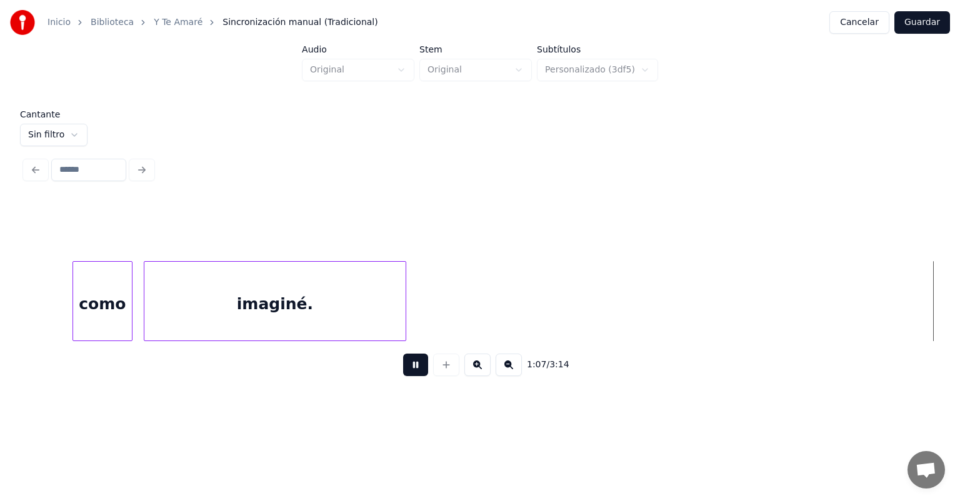
scroll to position [0, 12719]
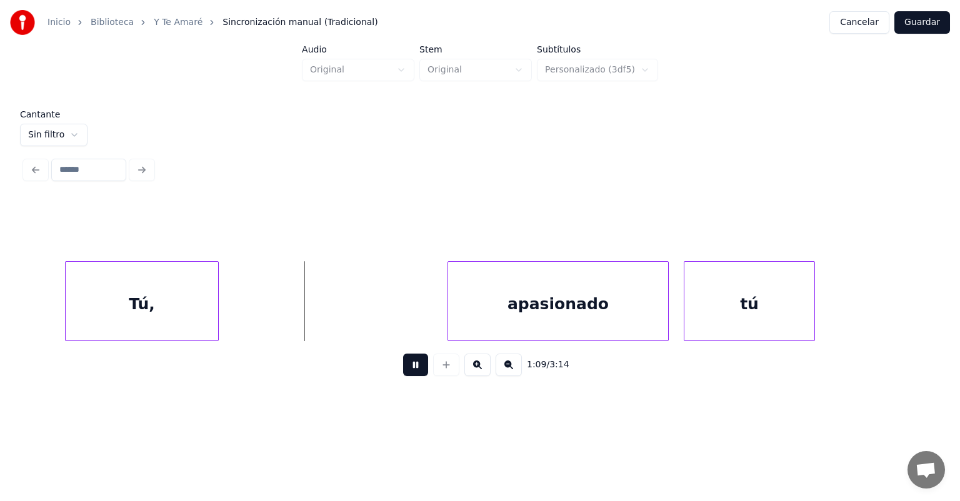
click at [67, 320] on div "Tú," at bounding box center [142, 304] width 152 height 85
click at [449, 309] on div "apasionado" at bounding box center [556, 304] width 224 height 85
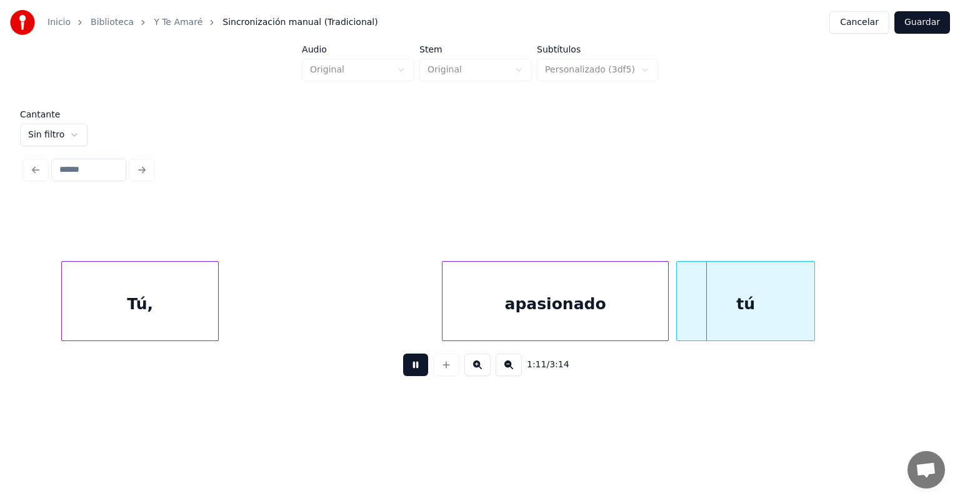
click at [685, 306] on div "tú" at bounding box center [745, 304] width 137 height 85
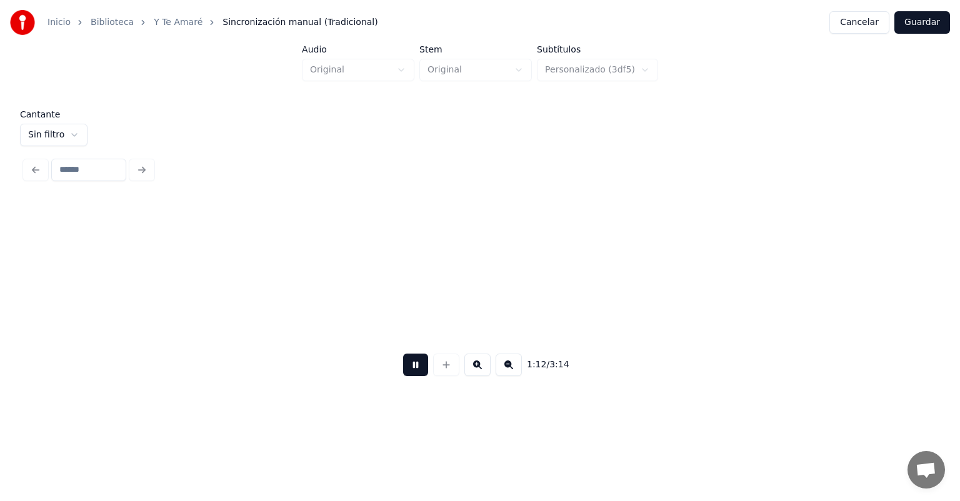
scroll to position [0, 13632]
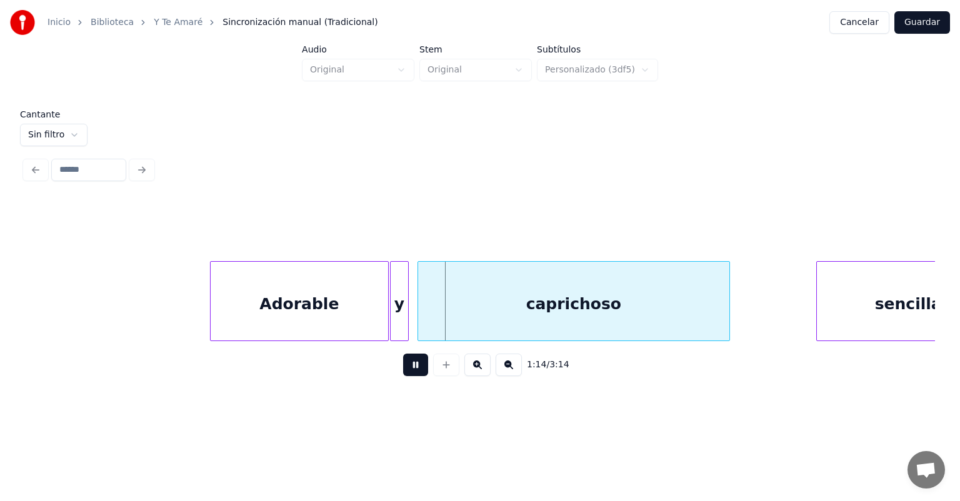
click at [422, 318] on div "caprichoso" at bounding box center [573, 304] width 311 height 85
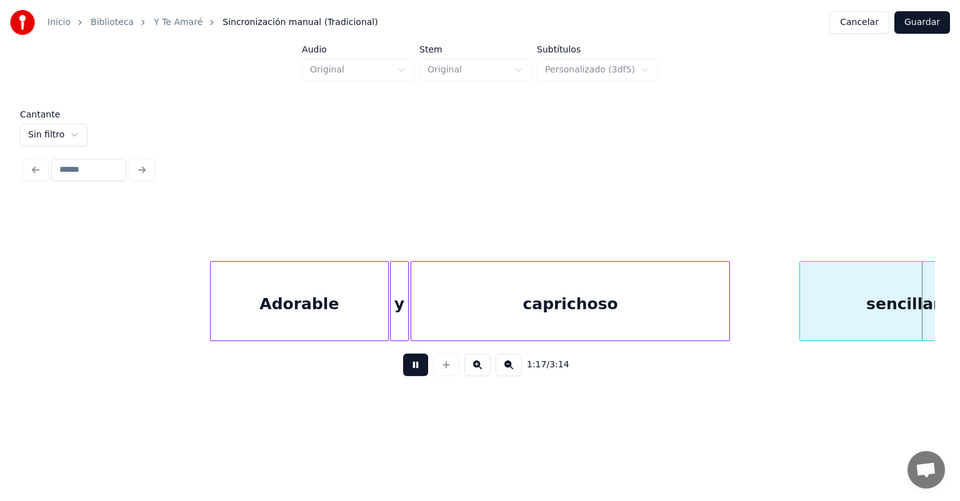
scroll to position [0, 14544]
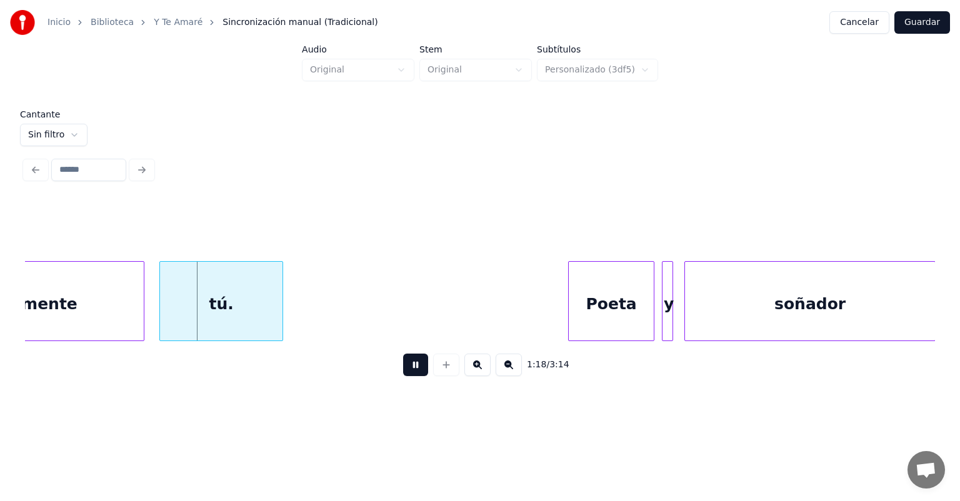
click at [161, 323] on div "tú." at bounding box center [221, 304] width 122 height 85
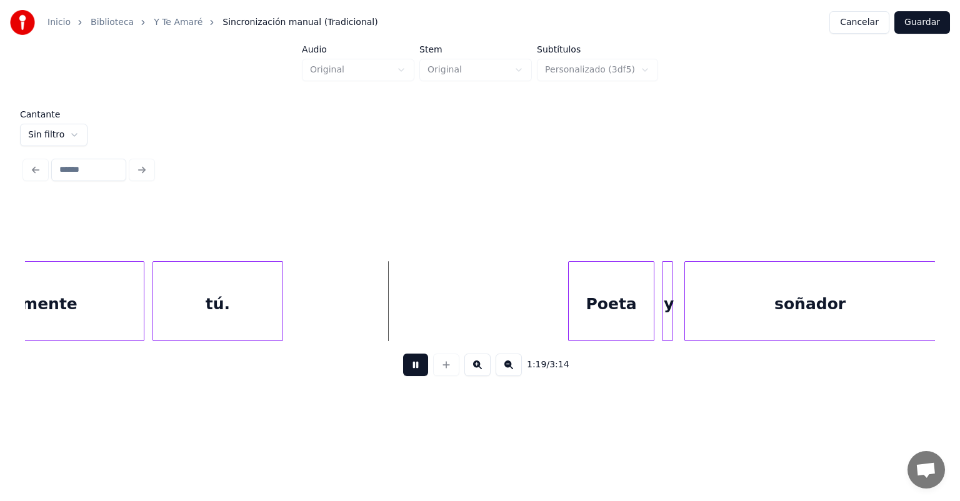
click at [664, 315] on div "y" at bounding box center [668, 304] width 12 height 85
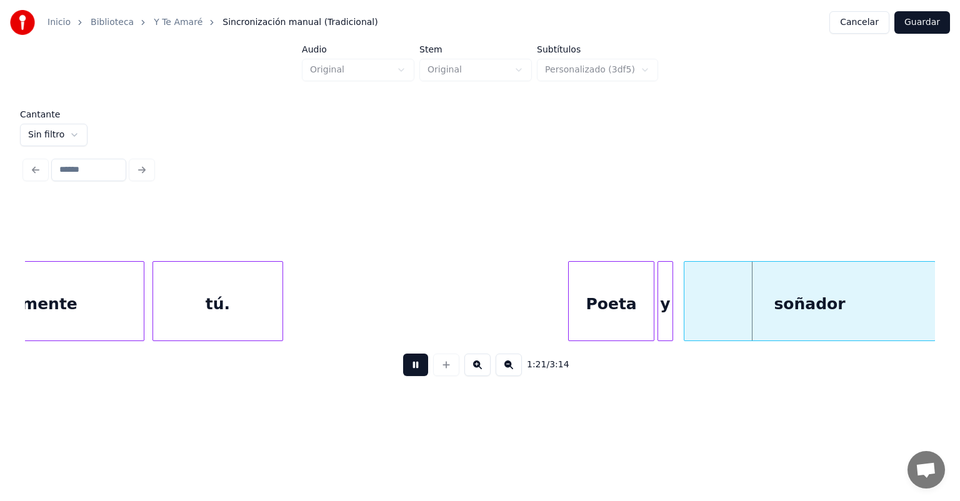
click at [686, 315] on div "soñador" at bounding box center [809, 304] width 251 height 85
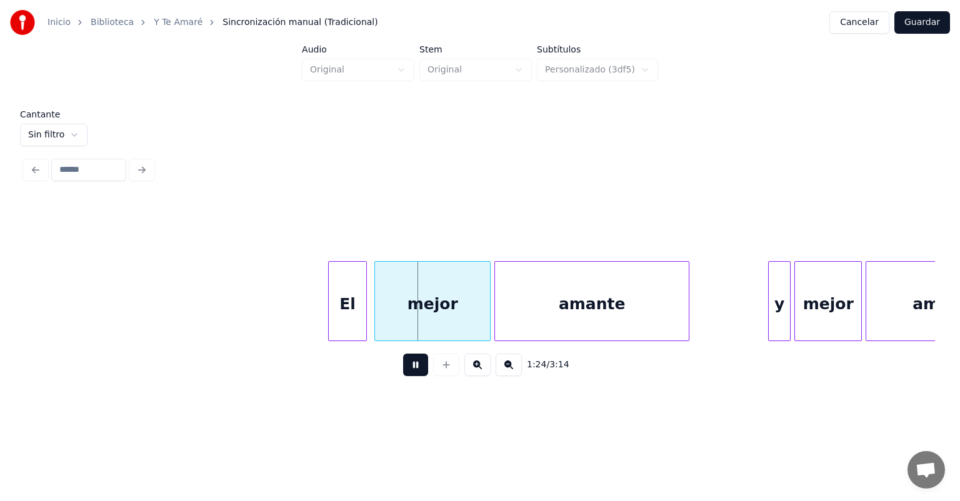
click at [377, 317] on div "mejor" at bounding box center [432, 304] width 115 height 85
click at [497, 311] on div at bounding box center [497, 301] width 4 height 79
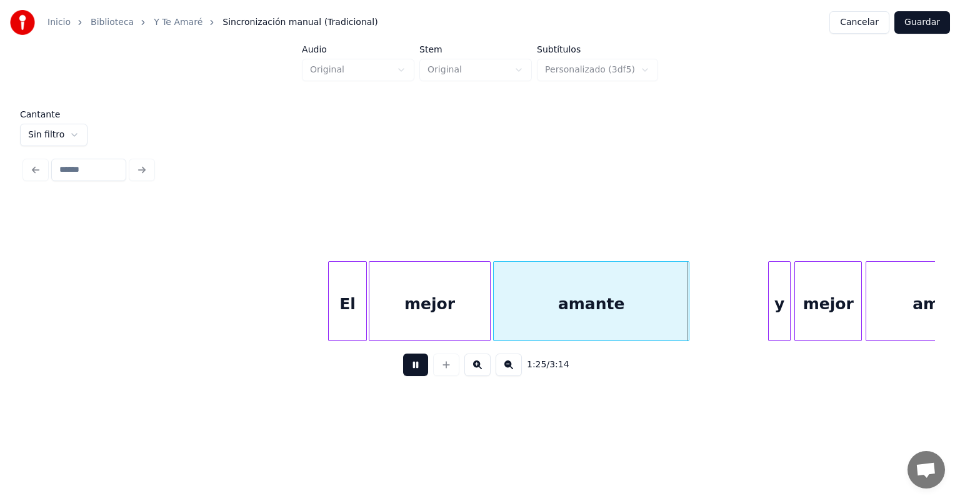
click at [770, 314] on div "y" at bounding box center [779, 304] width 21 height 85
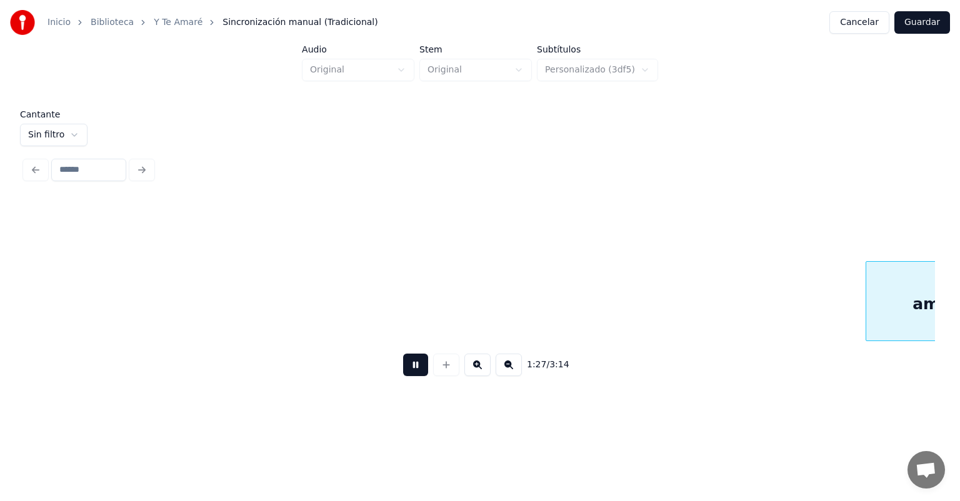
scroll to position [0, 16368]
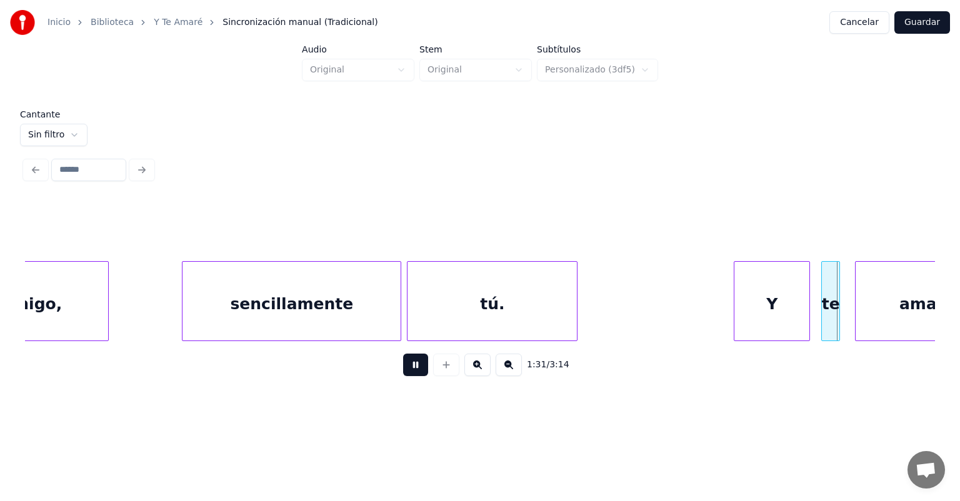
click at [823, 308] on div "te" at bounding box center [830, 304] width 17 height 85
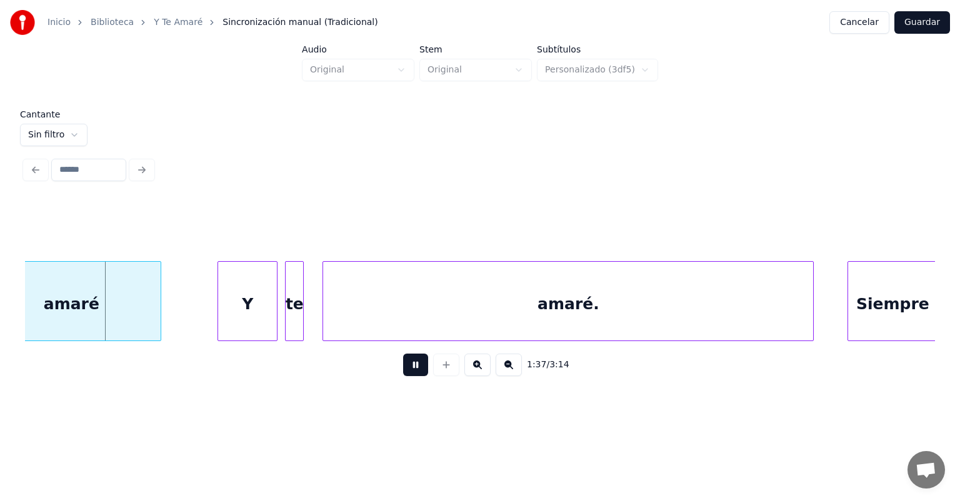
click at [96, 301] on div "amaré" at bounding box center [71, 304] width 179 height 85
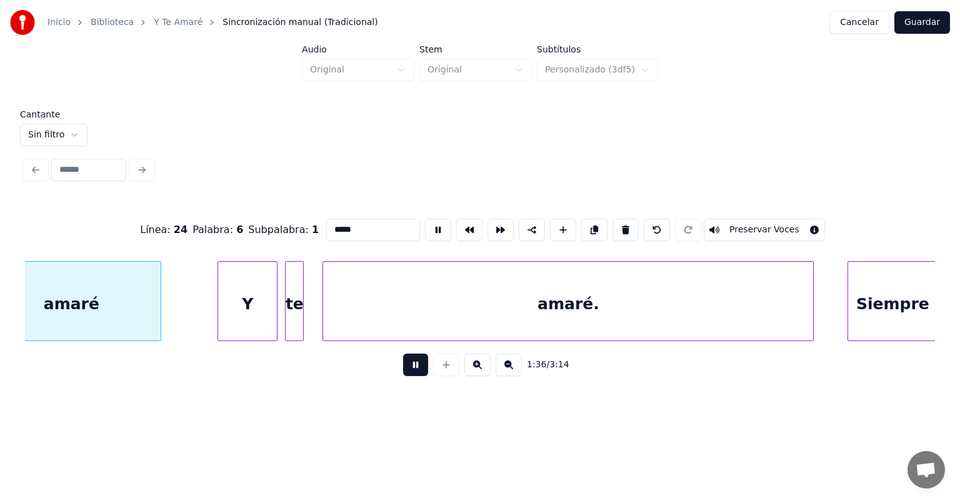
scroll to position [0, 18146]
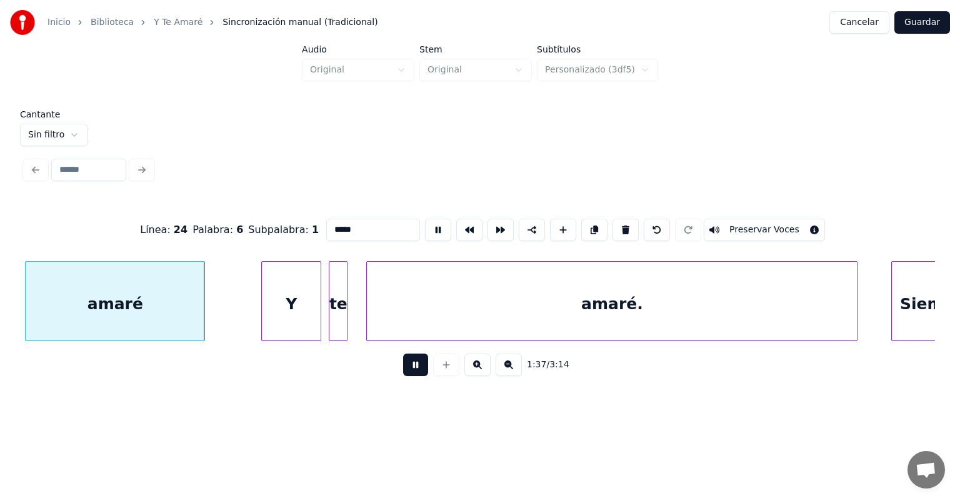
click at [403, 374] on button at bounding box center [415, 365] width 25 height 22
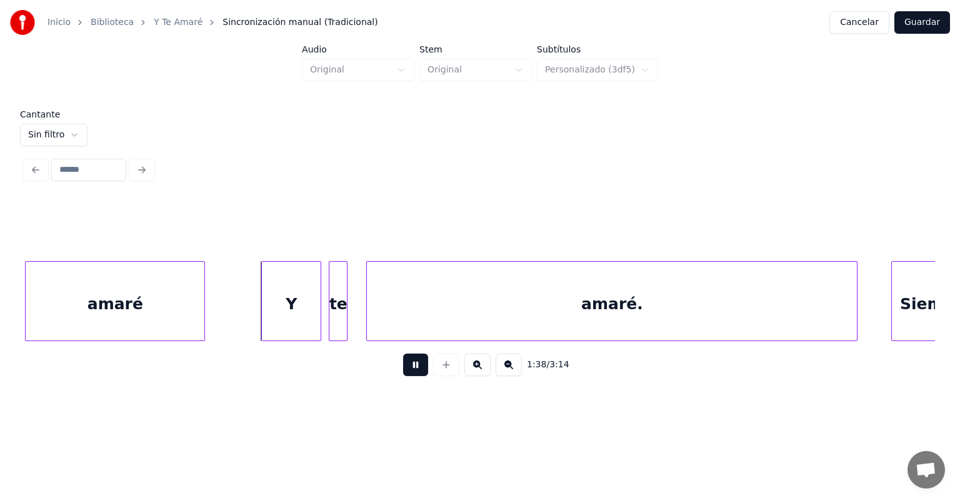
click at [442, 376] on div at bounding box center [446, 365] width 31 height 22
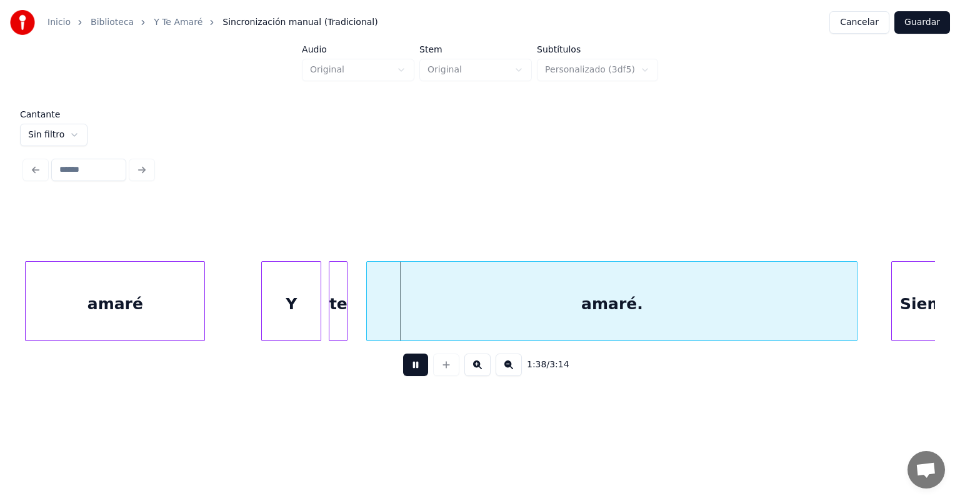
click at [403, 364] on button at bounding box center [415, 365] width 25 height 22
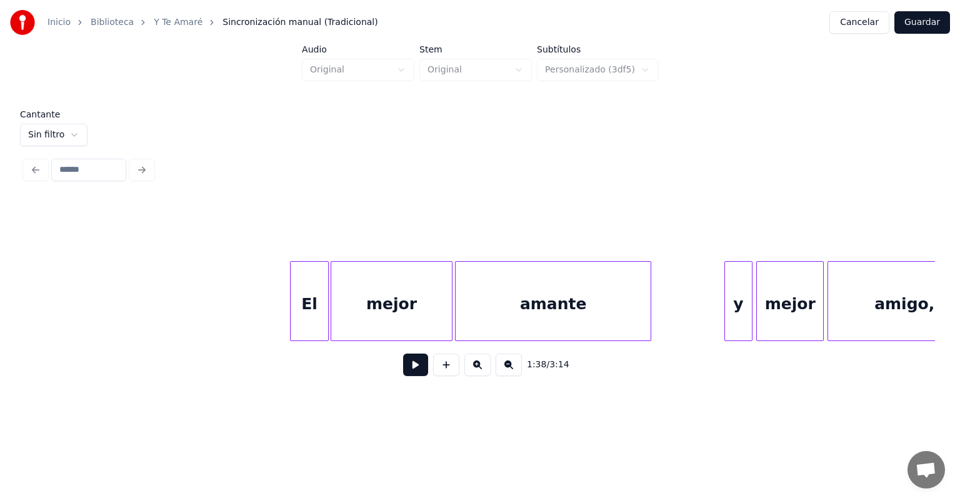
scroll to position [0, 14429]
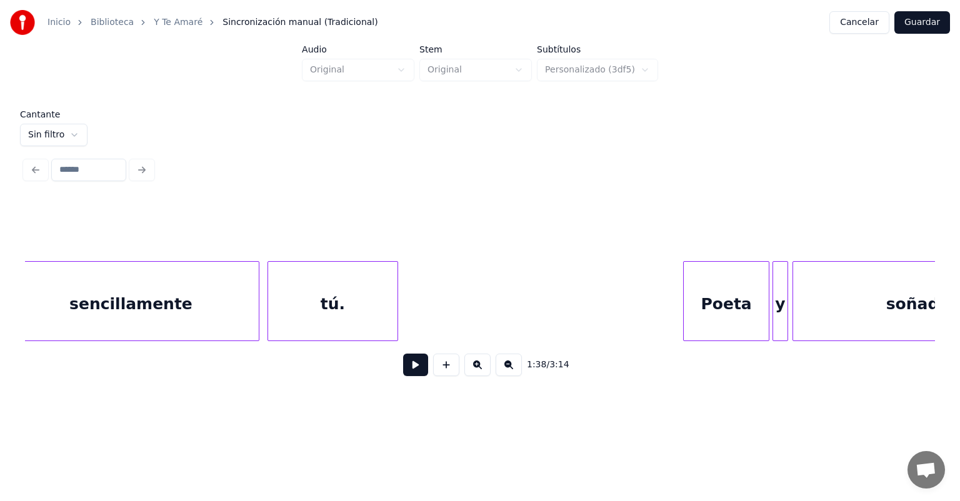
click at [403, 375] on button at bounding box center [415, 365] width 25 height 22
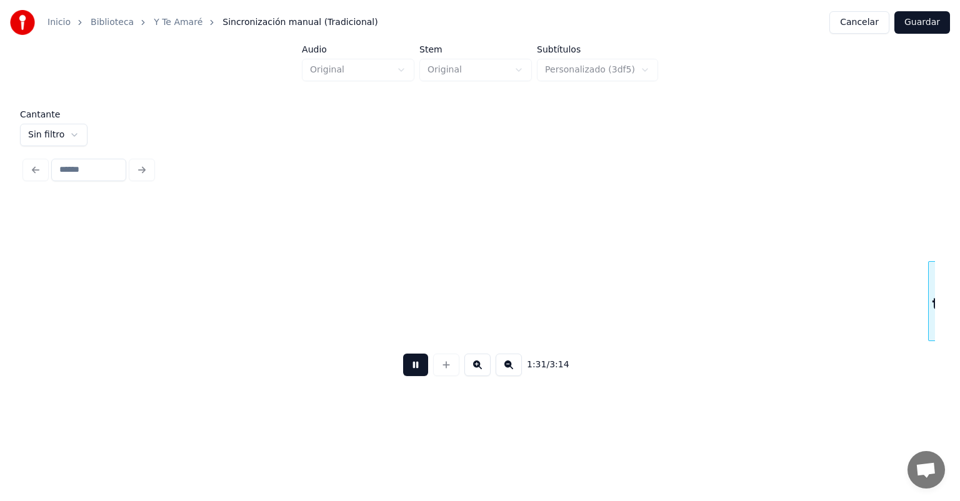
scroll to position [0, 17166]
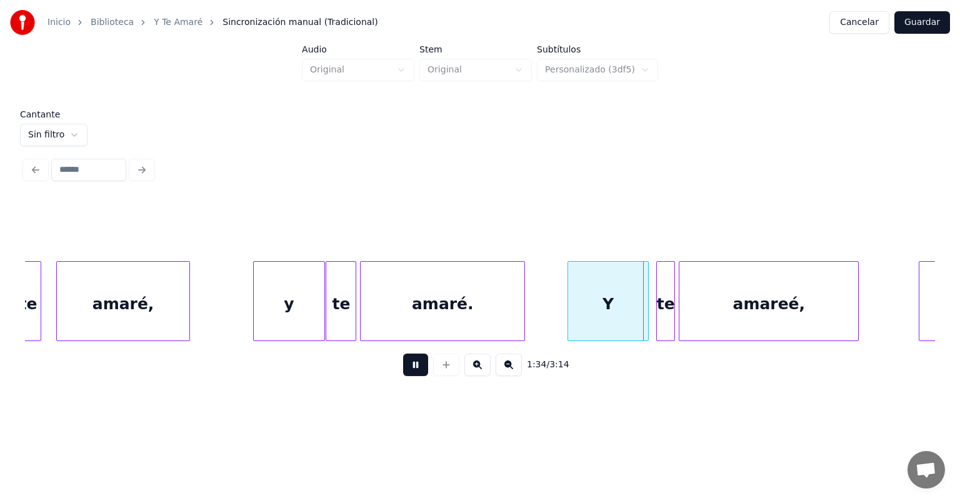
click at [646, 316] on div "Y" at bounding box center [607, 301] width 81 height 80
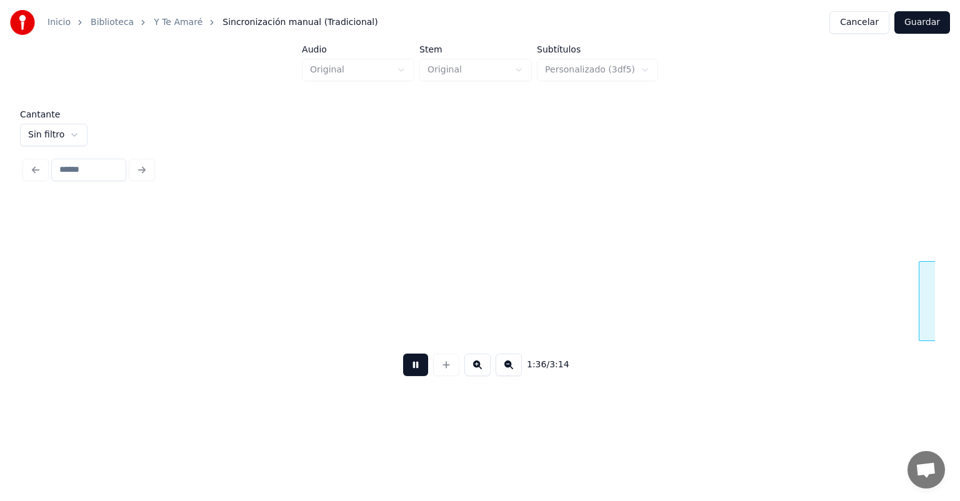
scroll to position [0, 18078]
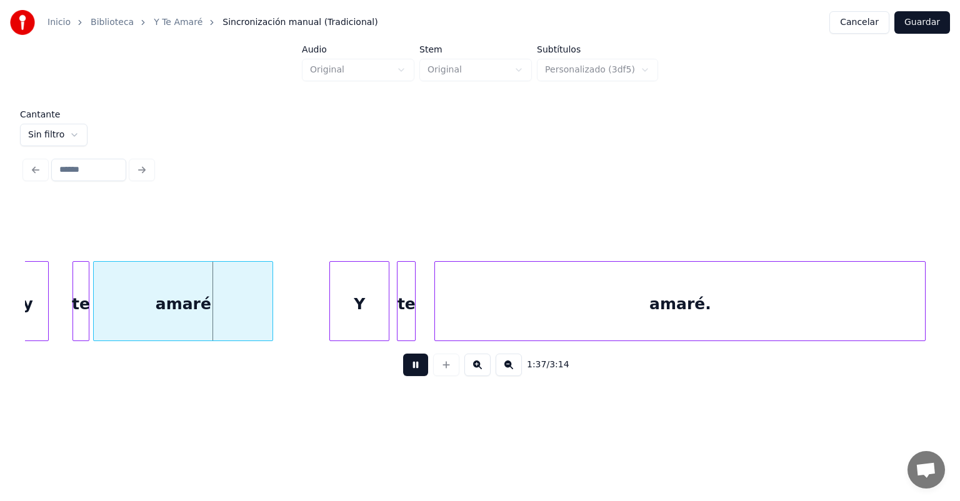
click at [75, 324] on div "te" at bounding box center [81, 304] width 16 height 85
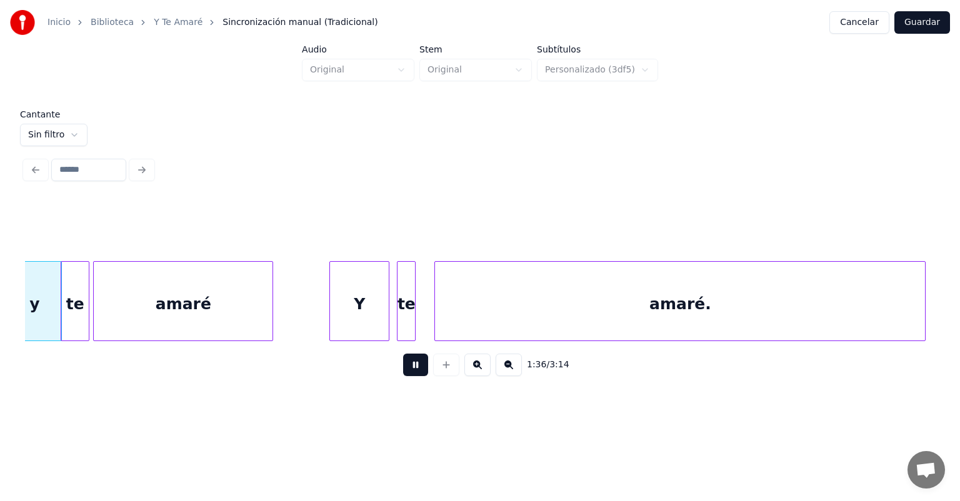
scroll to position [0, 18060]
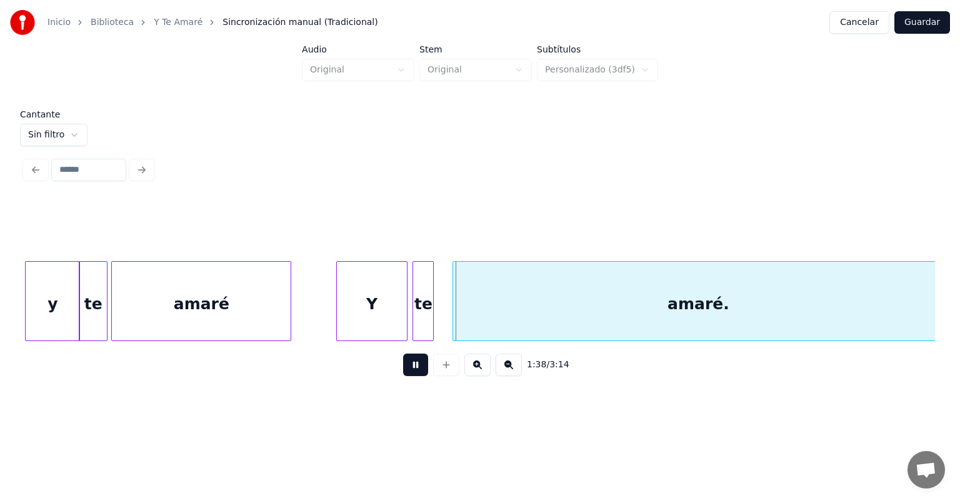
click at [416, 316] on div "te" at bounding box center [423, 304] width 20 height 85
click at [406, 375] on button at bounding box center [415, 365] width 25 height 22
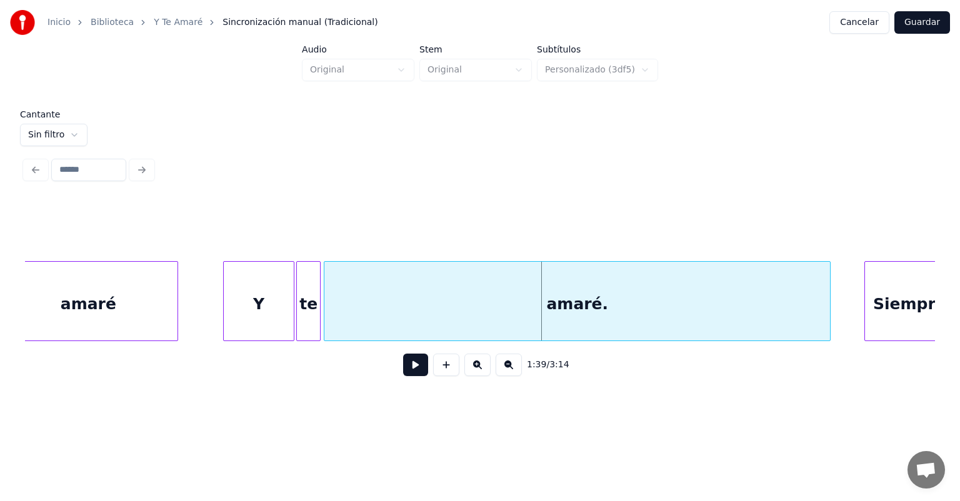
scroll to position [0, 18183]
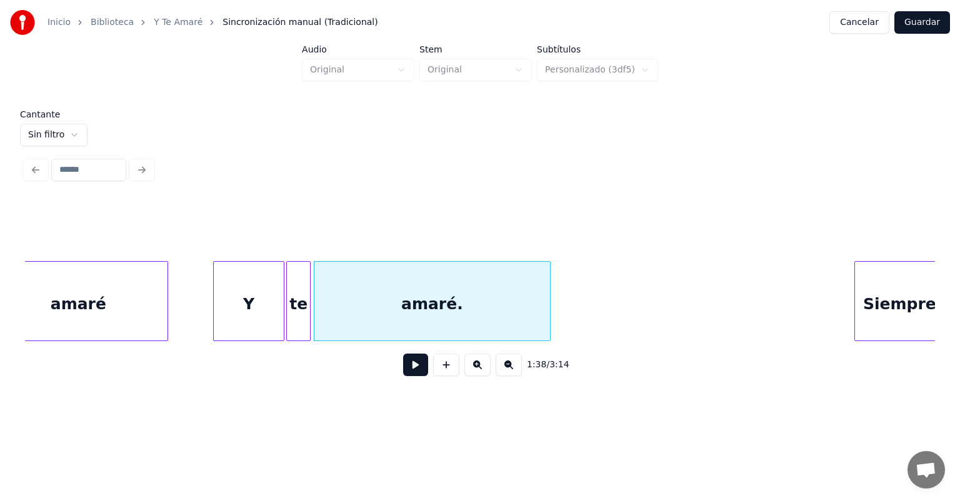
click at [379, 378] on div "1:38 / 3:14" at bounding box center [480, 364] width 890 height 27
click at [403, 373] on button at bounding box center [415, 365] width 25 height 22
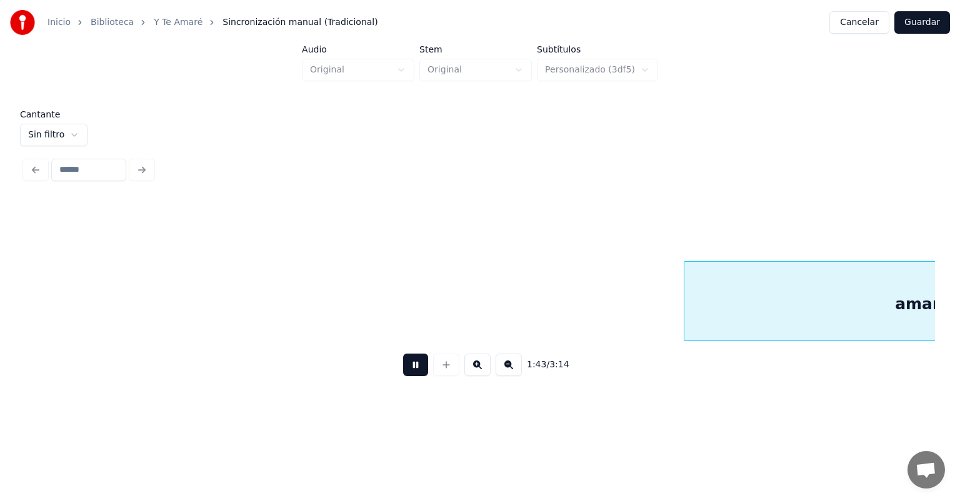
scroll to position [0, 19379]
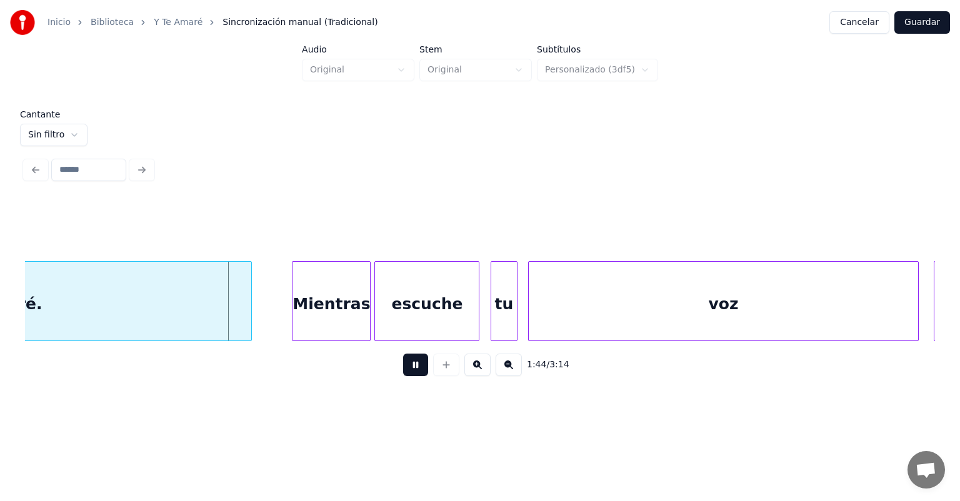
click at [251, 326] on div "amaré." at bounding box center [11, 304] width 480 height 85
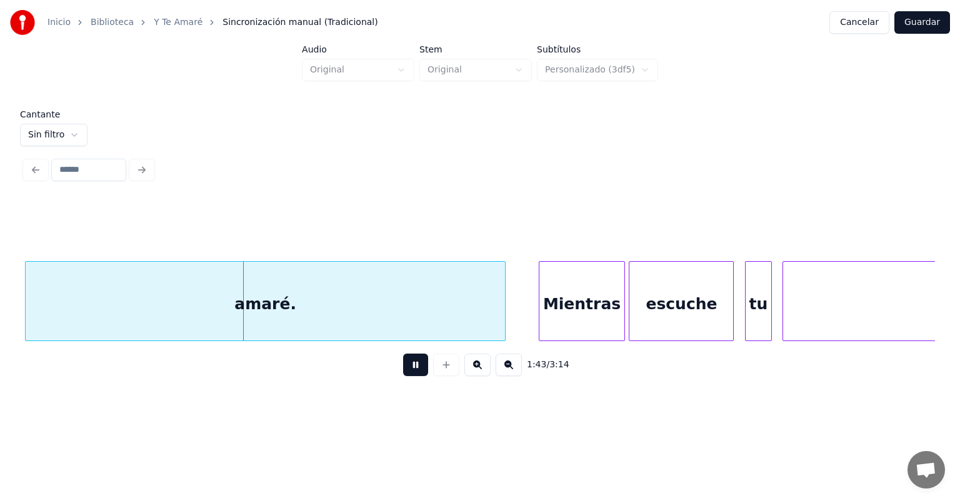
click at [539, 320] on div at bounding box center [541, 301] width 4 height 79
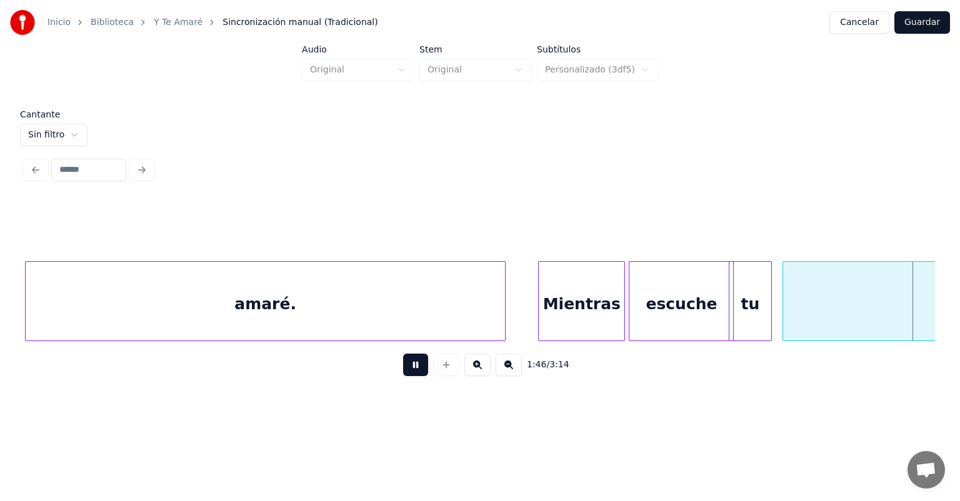
scroll to position [0, 20037]
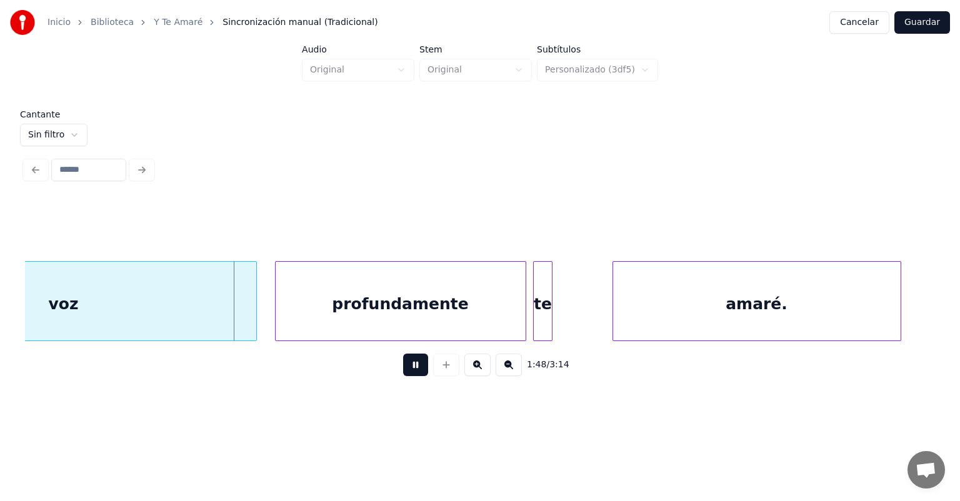
click at [256, 319] on div "voz" at bounding box center [63, 304] width 386 height 85
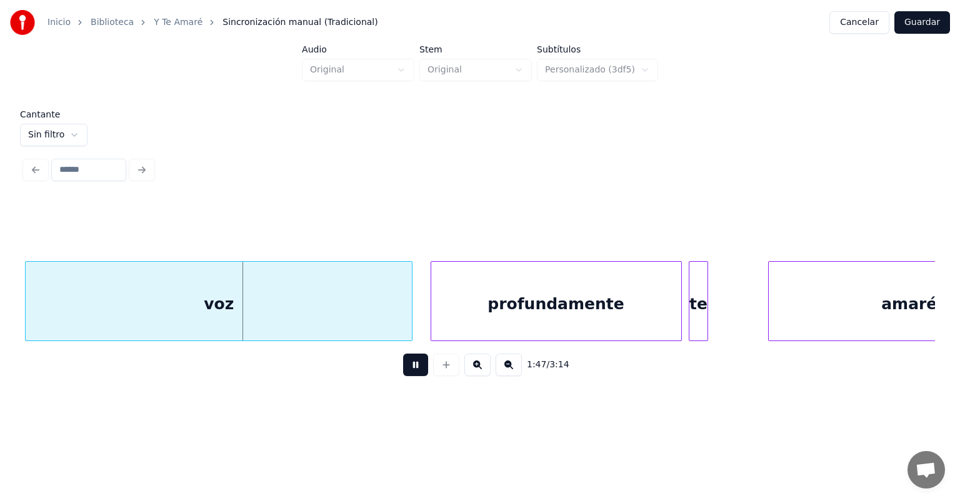
click at [467, 307] on div "profundamente" at bounding box center [556, 304] width 250 height 85
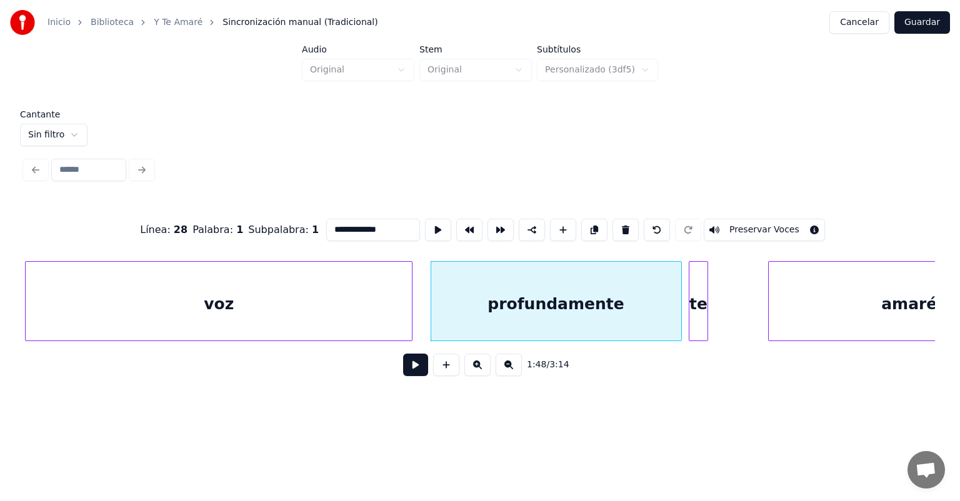
click at [411, 376] on button at bounding box center [415, 365] width 25 height 22
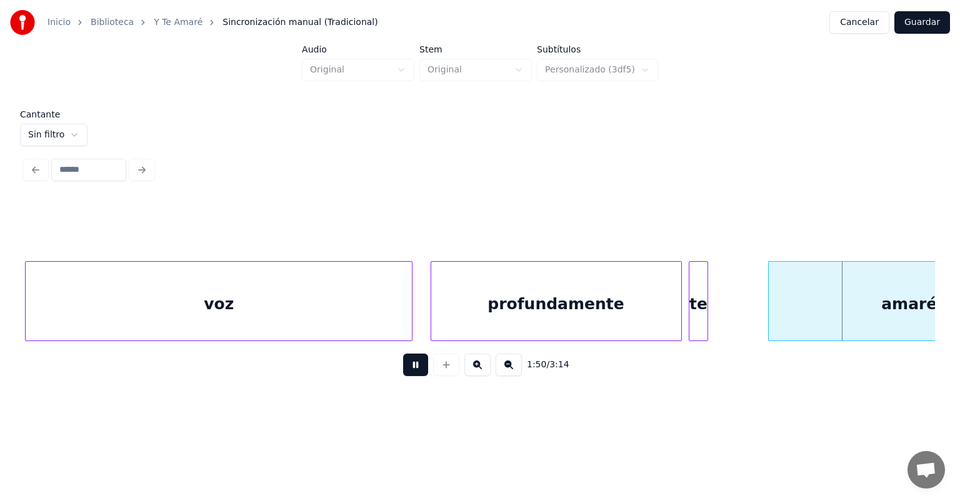
click at [443, 371] on div at bounding box center [446, 365] width 31 height 22
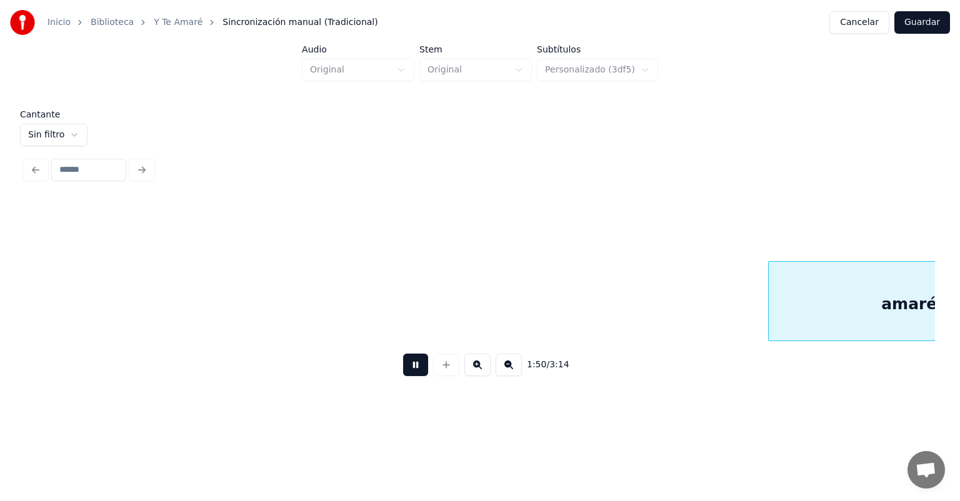
scroll to position [0, 20794]
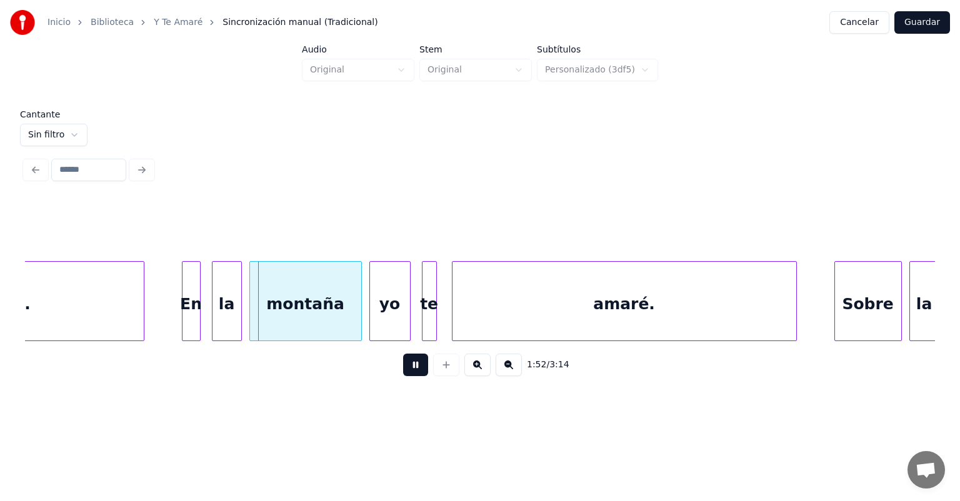
click at [357, 379] on div "1:52 / 3:14" at bounding box center [480, 364] width 890 height 27
click at [366, 372] on div "1:52 / 3:14" at bounding box center [480, 364] width 890 height 27
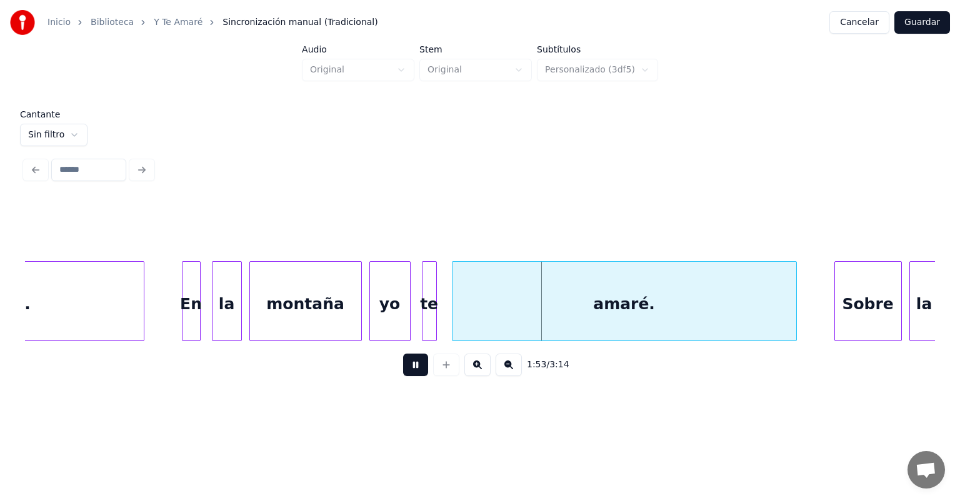
click at [313, 300] on div "montaña" at bounding box center [305, 304] width 111 height 85
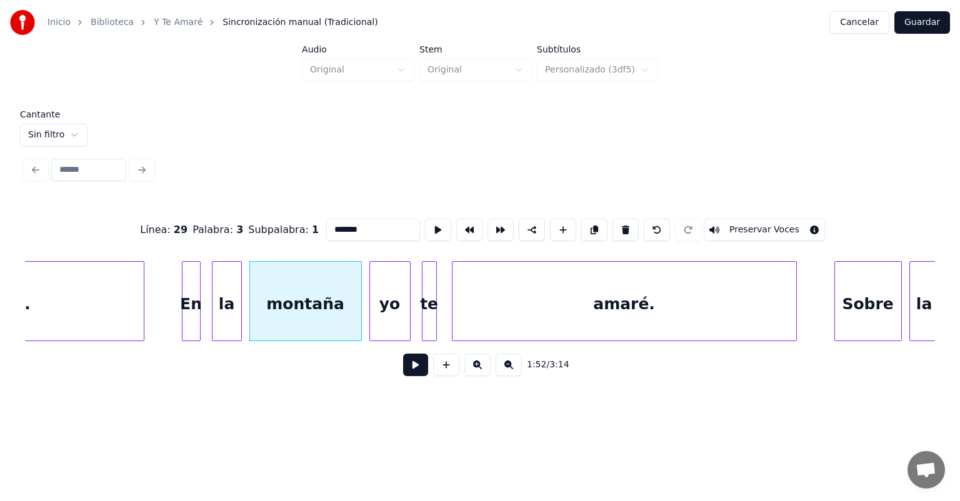
click at [408, 369] on button at bounding box center [415, 365] width 25 height 22
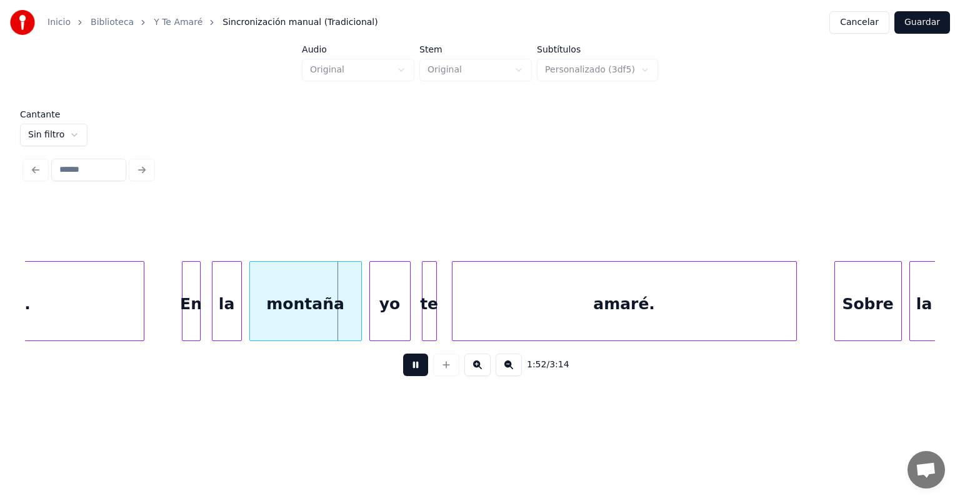
click at [404, 369] on button at bounding box center [415, 365] width 25 height 22
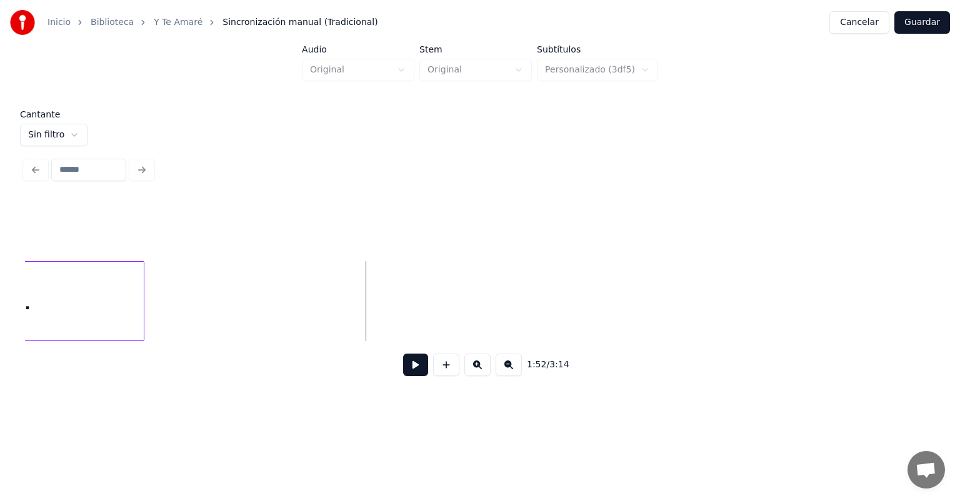
scroll to position [0, 19998]
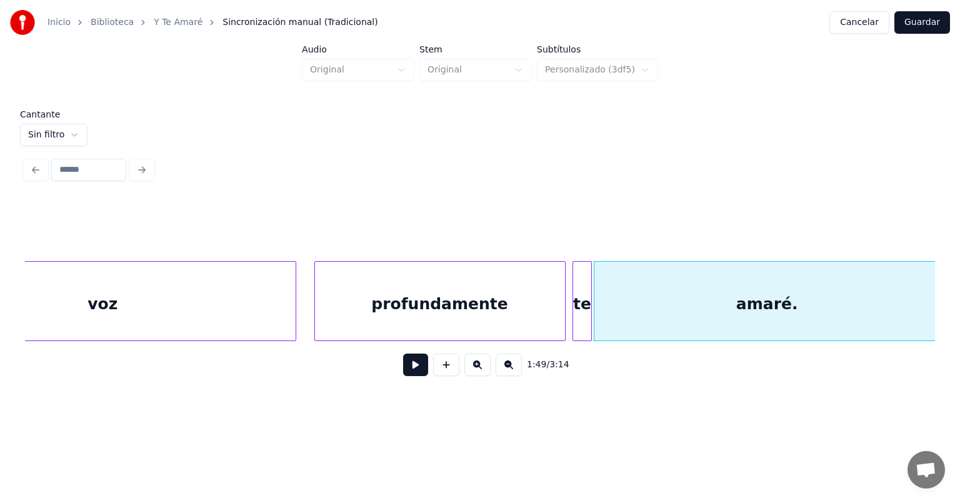
click at [403, 374] on button at bounding box center [415, 365] width 25 height 22
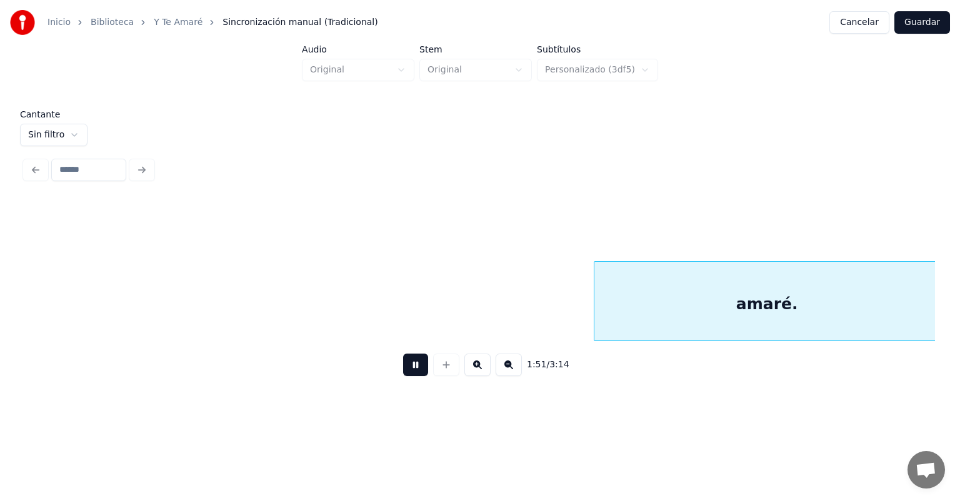
scroll to position [0, 20911]
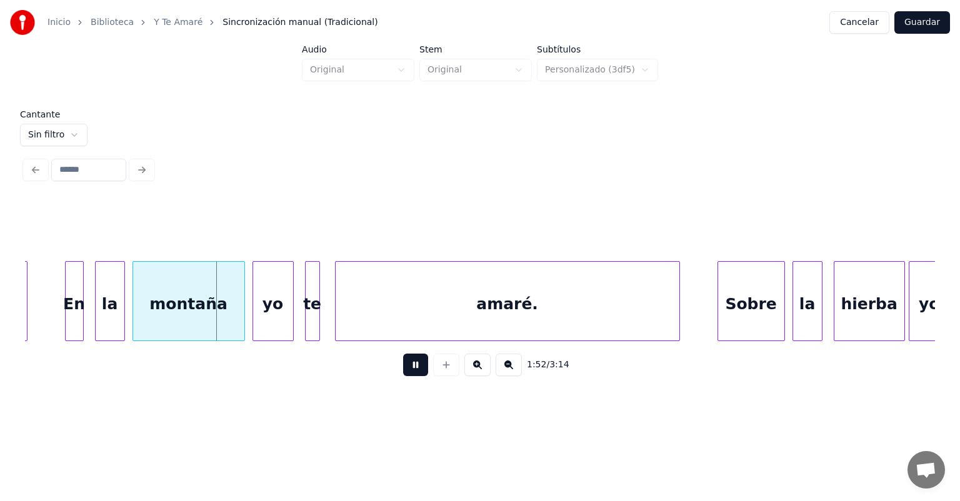
click at [173, 306] on div "montaña" at bounding box center [188, 304] width 111 height 85
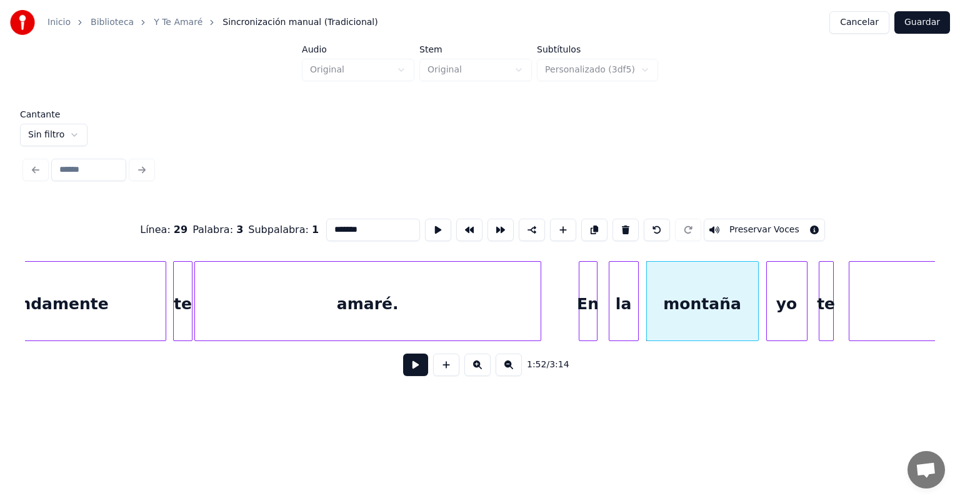
scroll to position [0, 20387]
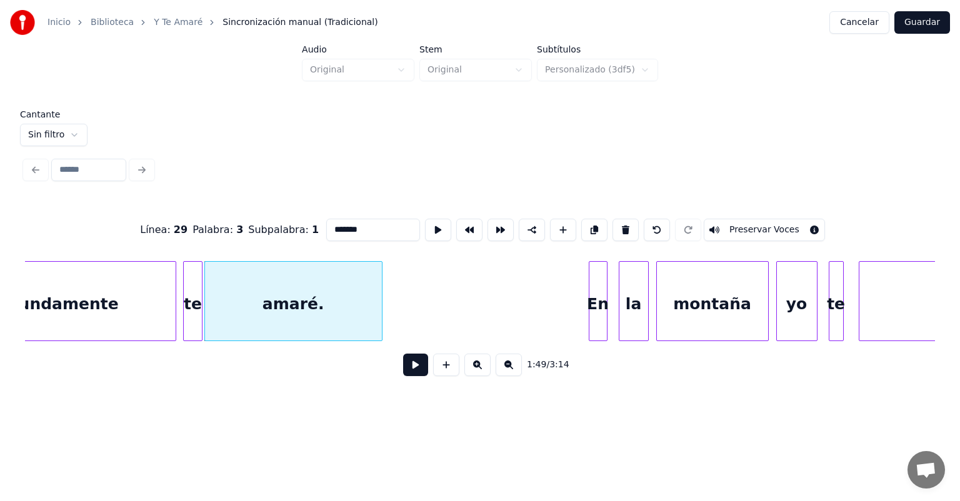
click at [406, 370] on button at bounding box center [415, 365] width 25 height 22
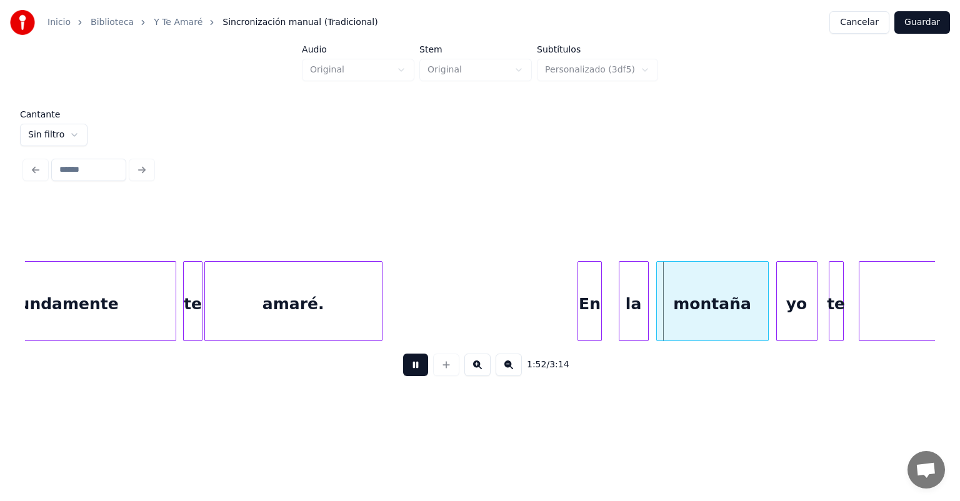
click at [599, 309] on div "En" at bounding box center [589, 304] width 22 height 85
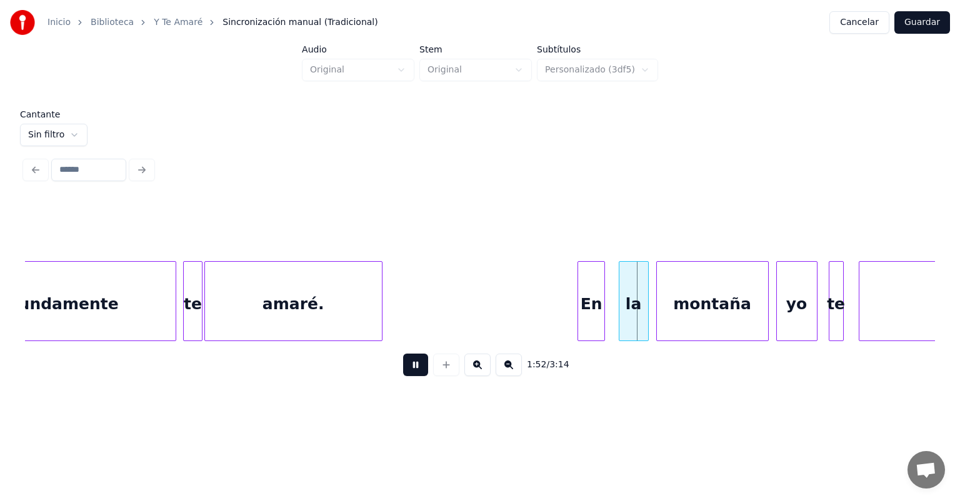
click at [620, 306] on div "la" at bounding box center [633, 304] width 29 height 85
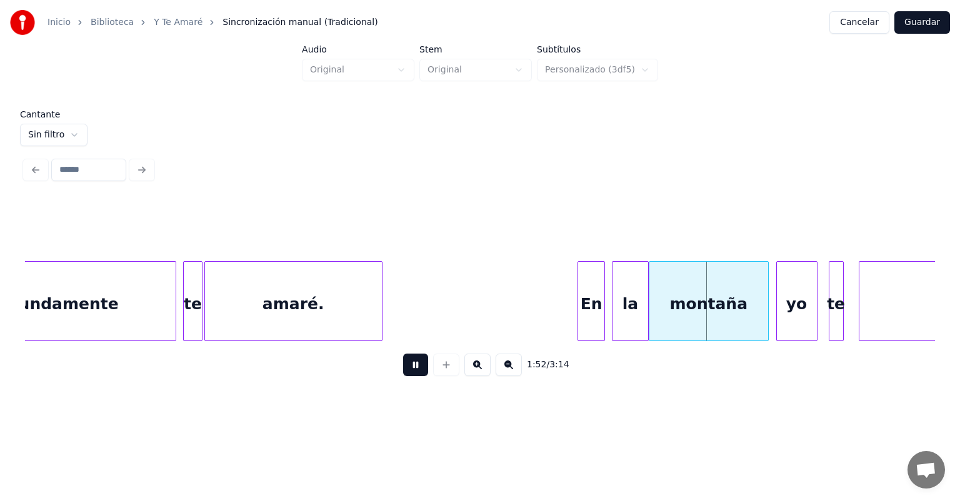
click at [658, 306] on div "montaña" at bounding box center [708, 304] width 119 height 85
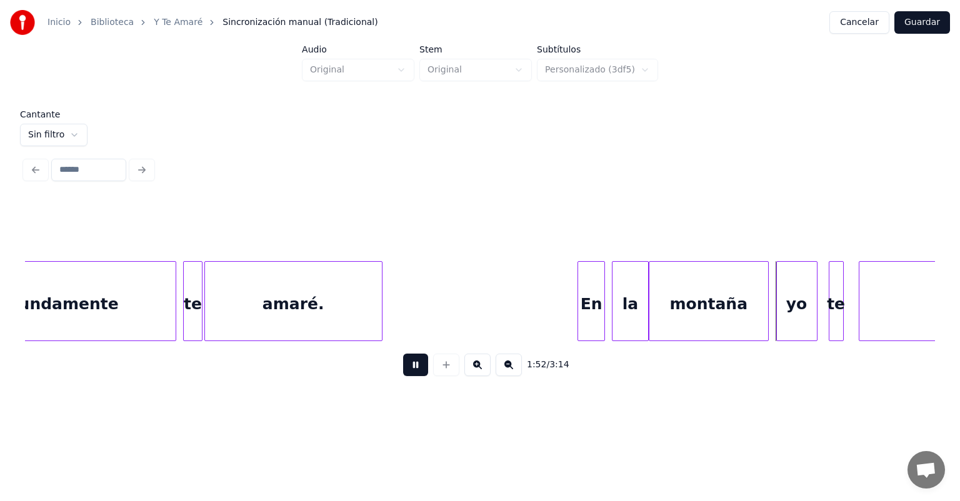
click at [778, 299] on div "yo" at bounding box center [797, 304] width 40 height 85
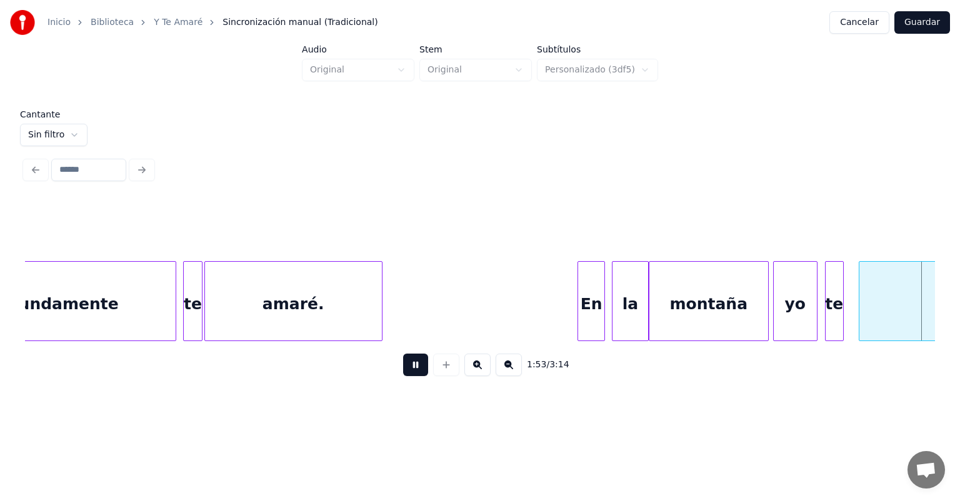
click at [830, 302] on div "te" at bounding box center [833, 304] width 17 height 85
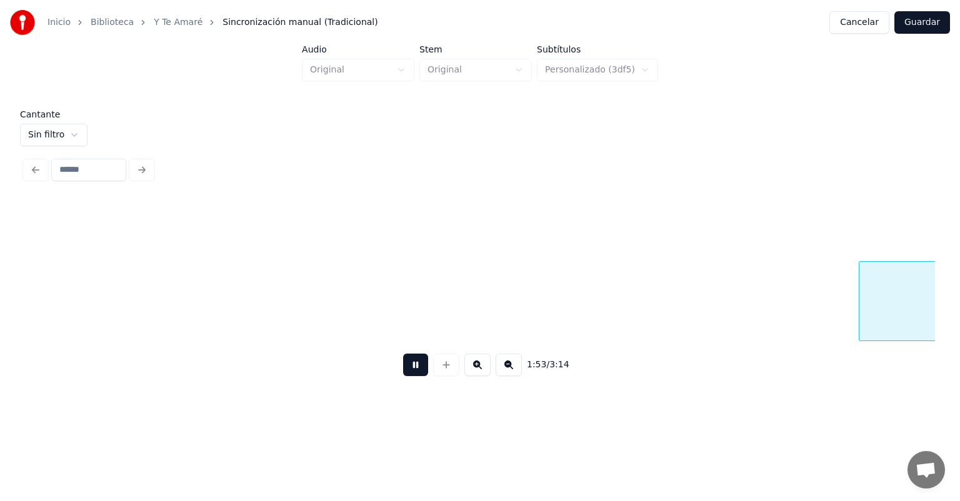
scroll to position [0, 21305]
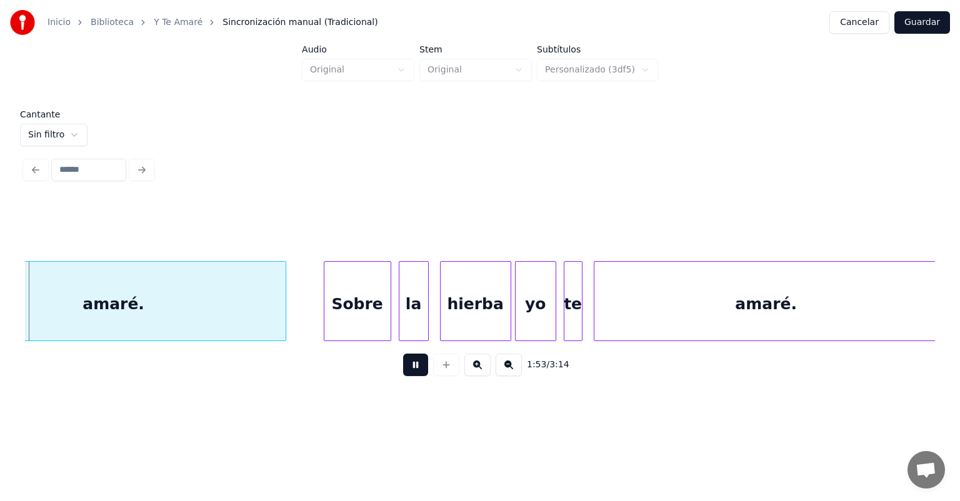
click at [856, 298] on div "amaré." at bounding box center [766, 304] width 344 height 85
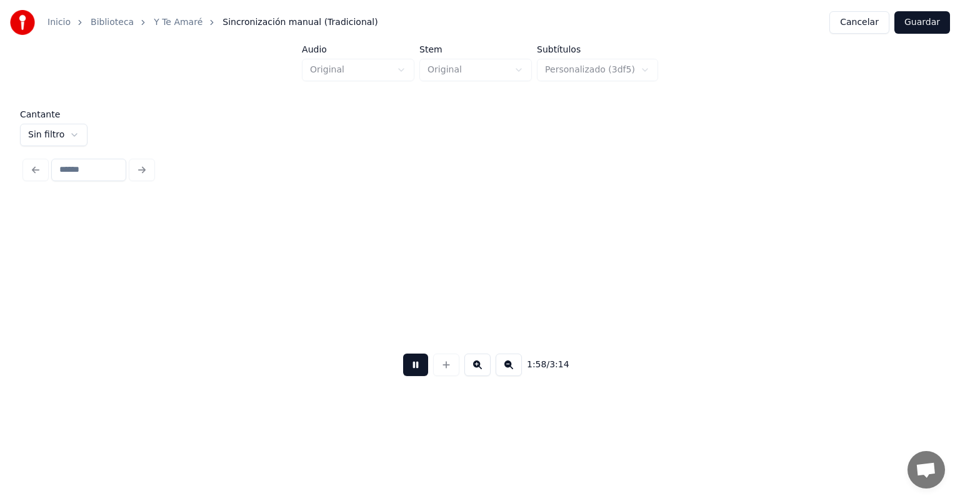
scroll to position [0, 22214]
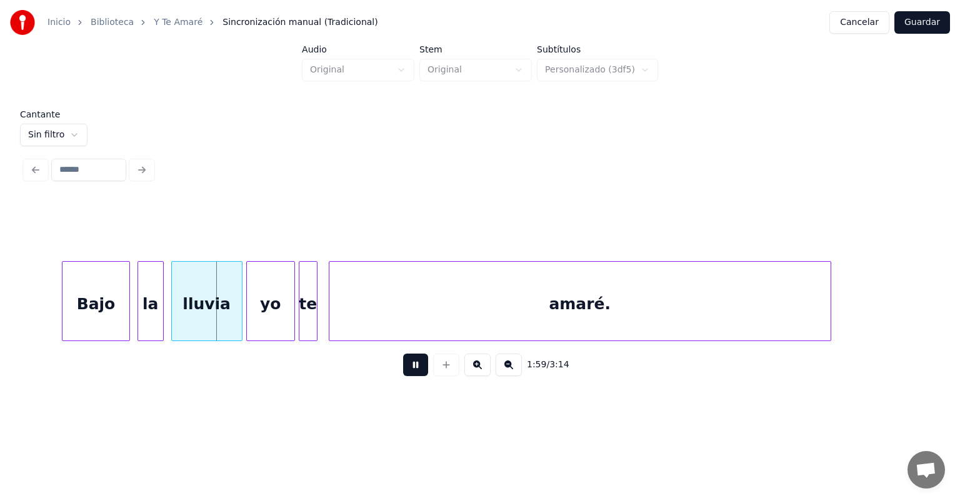
click at [68, 319] on div "Bajo" at bounding box center [95, 304] width 66 height 85
click at [139, 324] on div "la" at bounding box center [149, 304] width 27 height 85
click at [173, 321] on div "lluvia" at bounding box center [207, 304] width 70 height 85
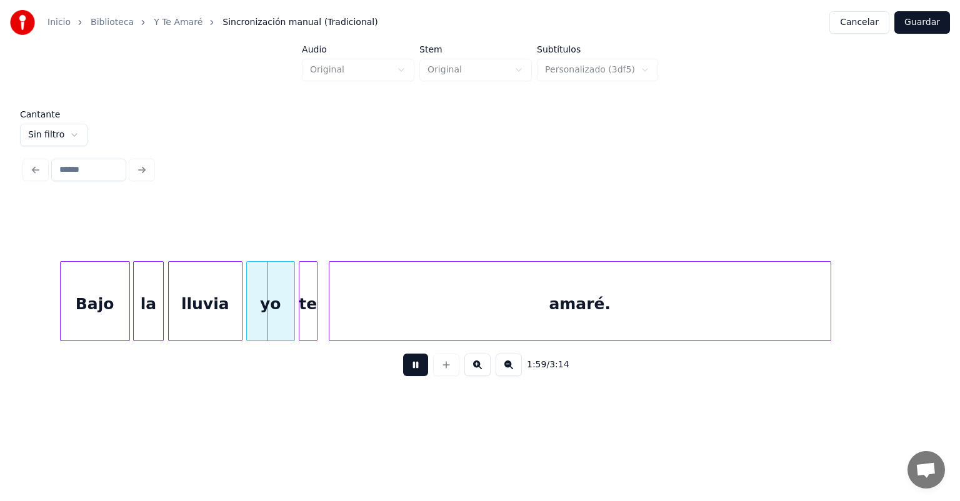
click at [247, 322] on div at bounding box center [249, 301] width 4 height 79
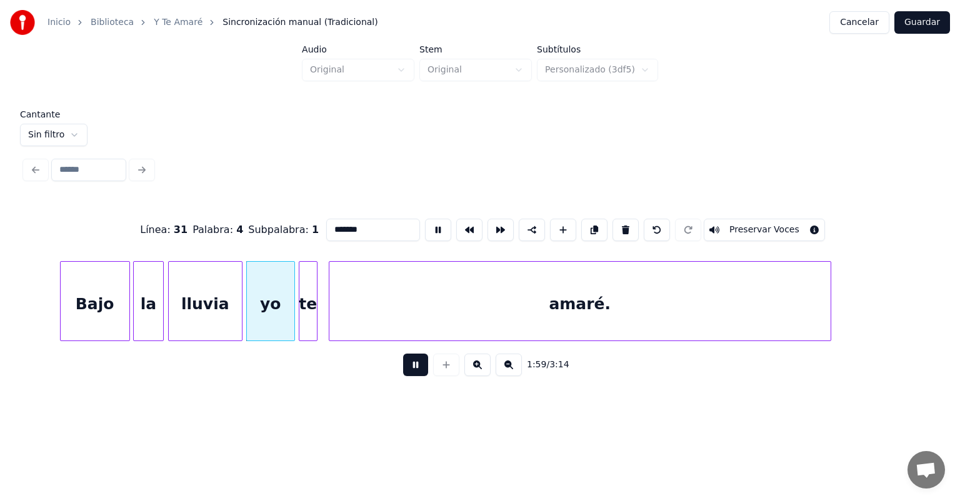
type input "**"
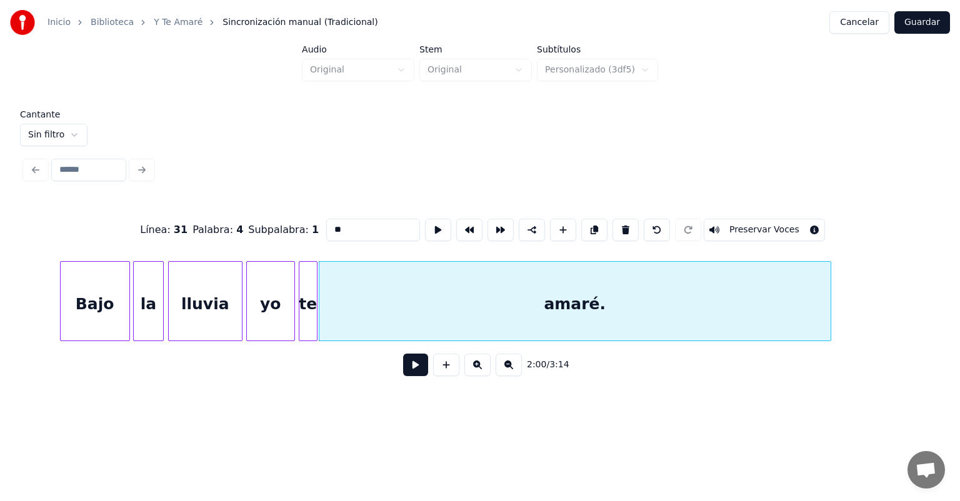
click at [406, 376] on button at bounding box center [415, 365] width 25 height 22
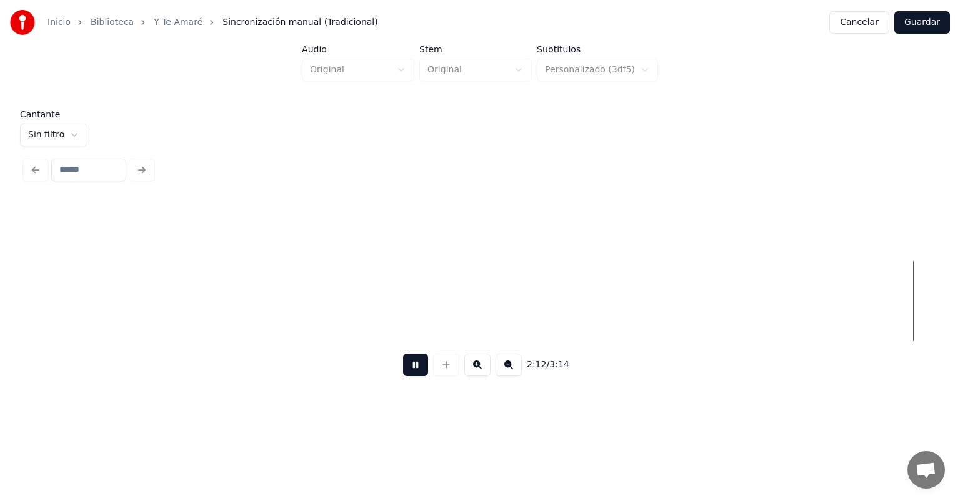
scroll to position [0, 24949]
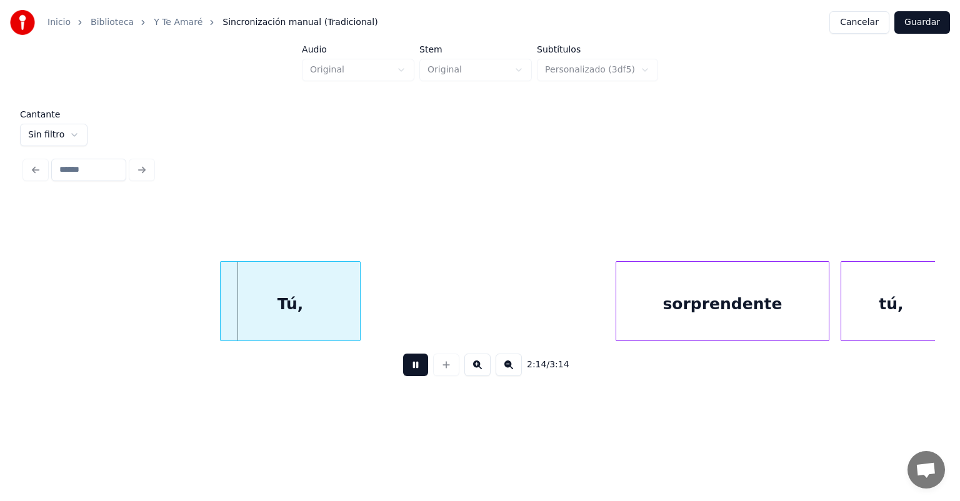
click at [224, 304] on div "Tú," at bounding box center [290, 304] width 139 height 85
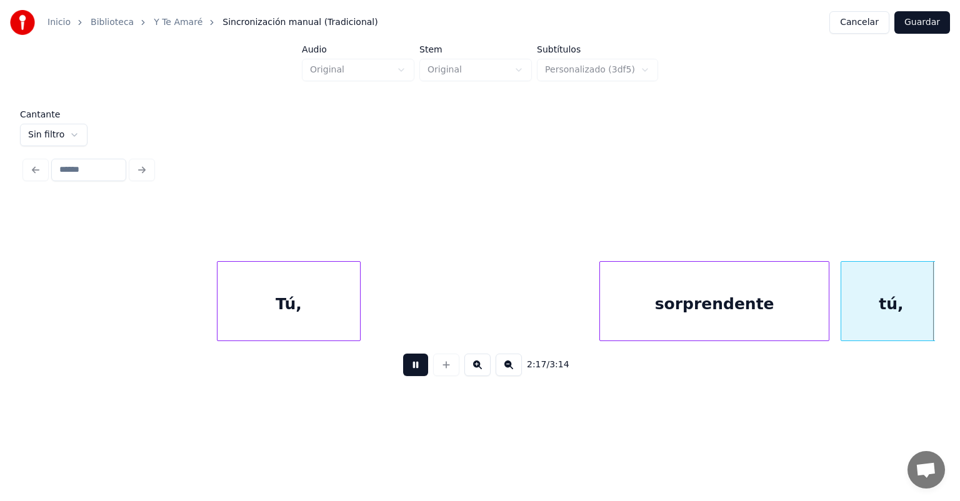
scroll to position [0, 25860]
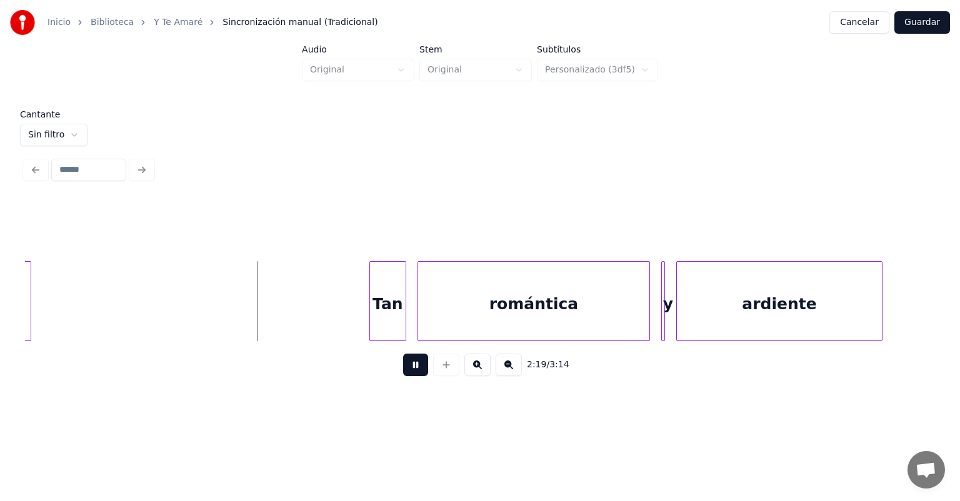
click at [375, 313] on div "Tan" at bounding box center [388, 304] width 36 height 85
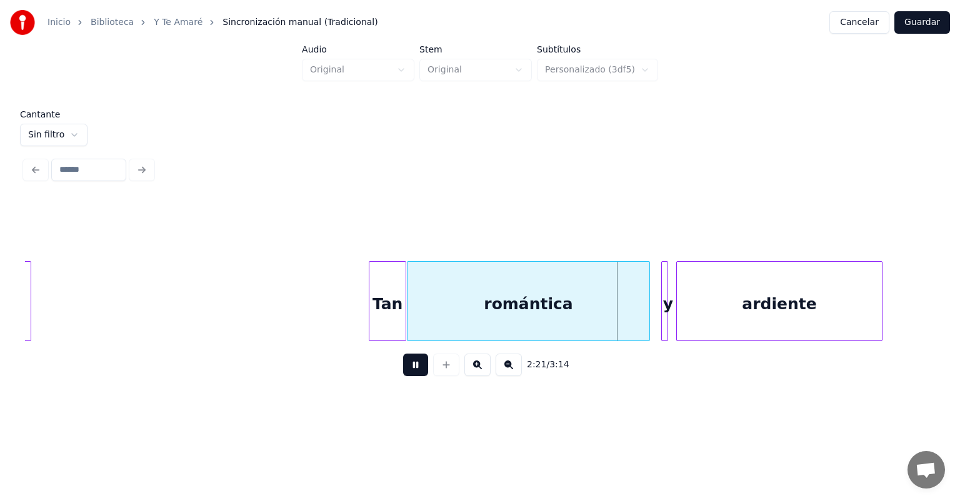
click at [662, 309] on div at bounding box center [664, 301] width 4 height 79
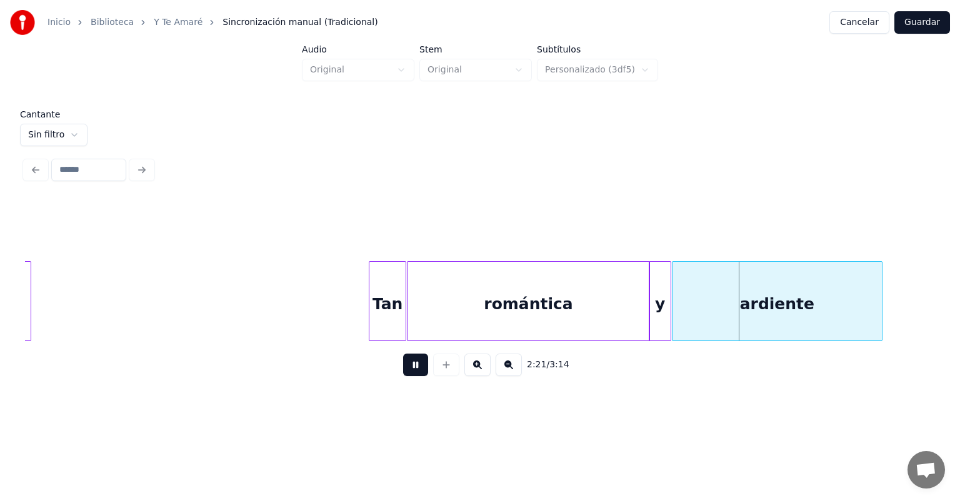
click at [680, 309] on div "ardiente" at bounding box center [776, 304] width 209 height 85
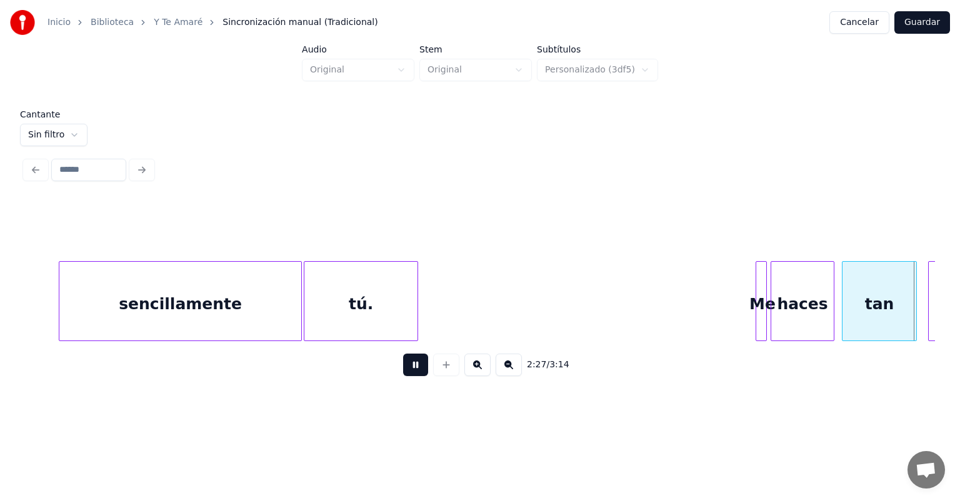
scroll to position [0, 27683]
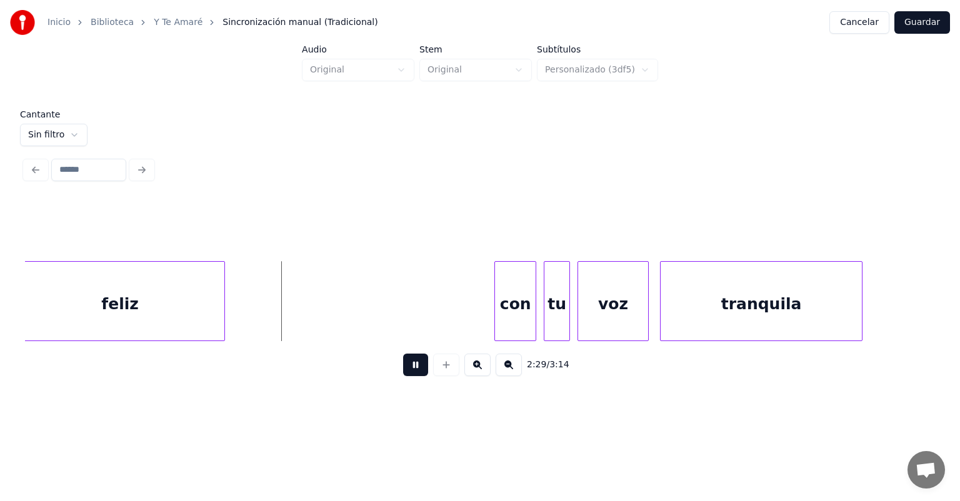
click at [500, 303] on div "con" at bounding box center [515, 304] width 41 height 85
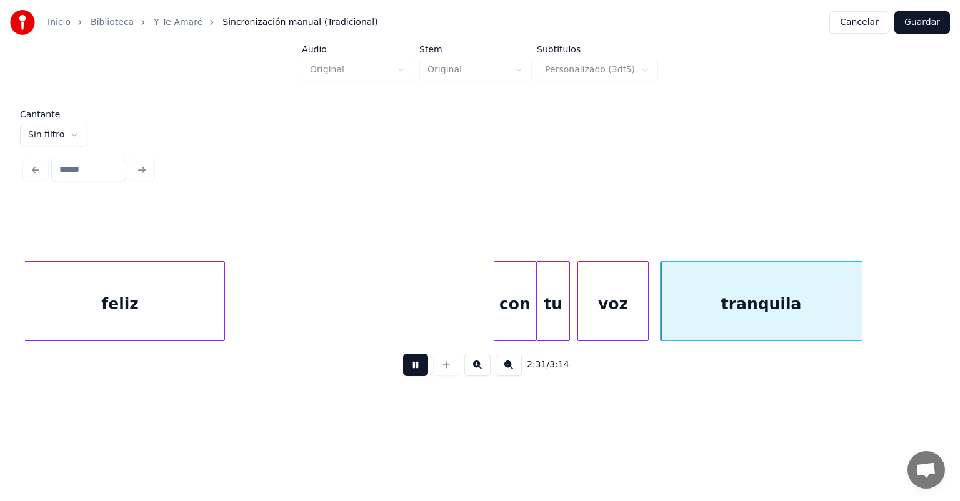
click at [544, 312] on div "tu" at bounding box center [553, 304] width 32 height 85
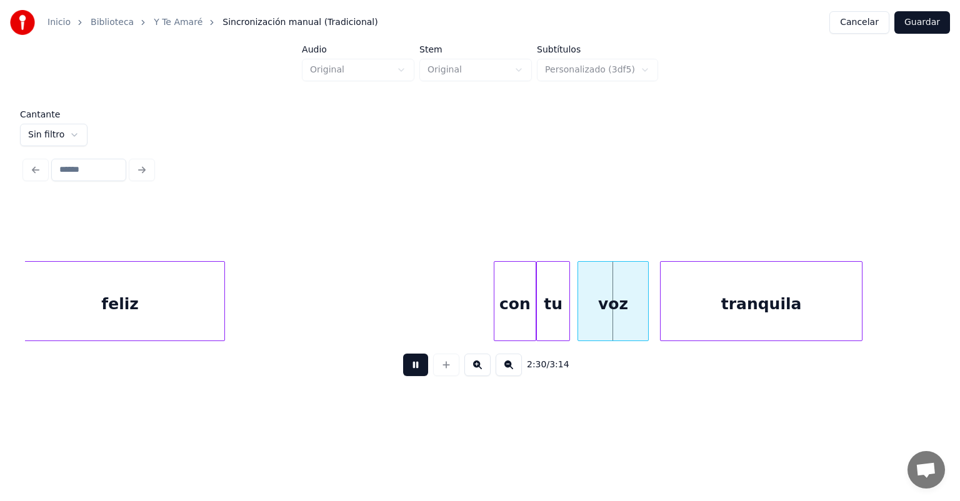
click at [579, 307] on div "voz" at bounding box center [613, 304] width 70 height 85
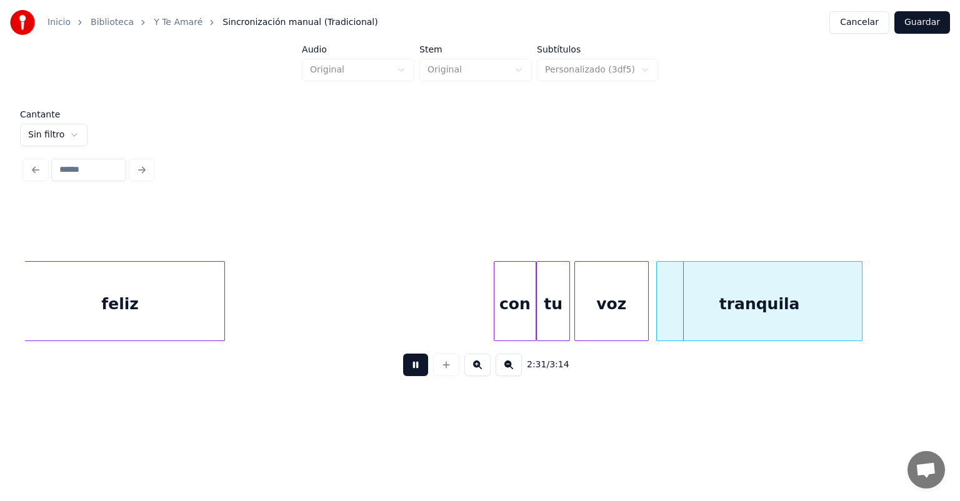
click at [663, 301] on div "tranquila" at bounding box center [759, 304] width 205 height 85
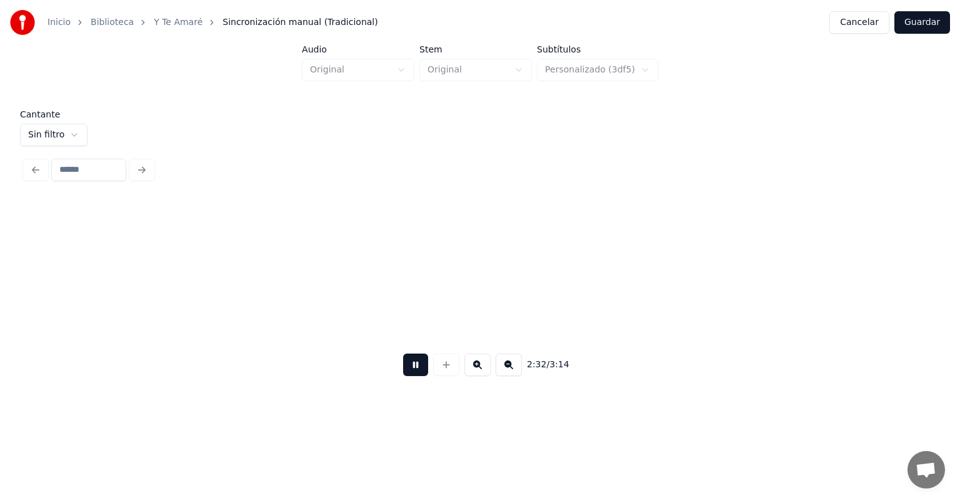
scroll to position [0, 28596]
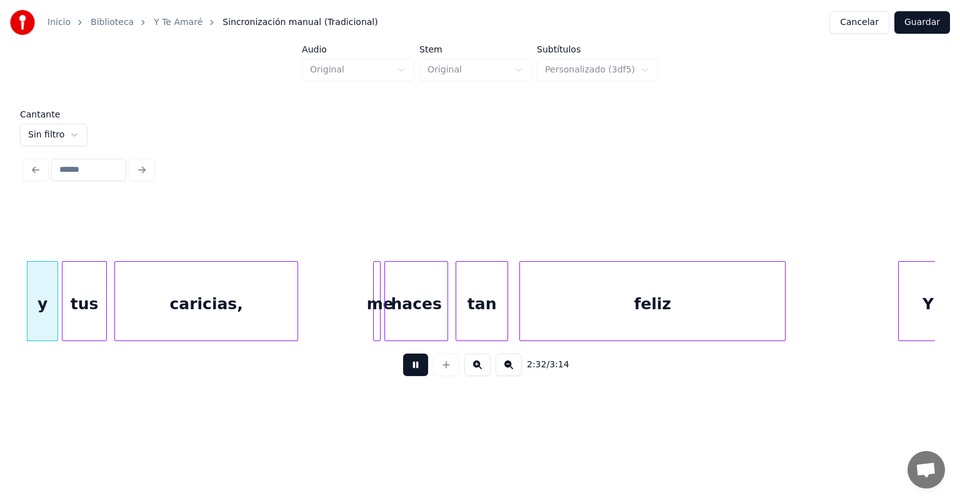
click at [37, 314] on div "y" at bounding box center [42, 304] width 30 height 85
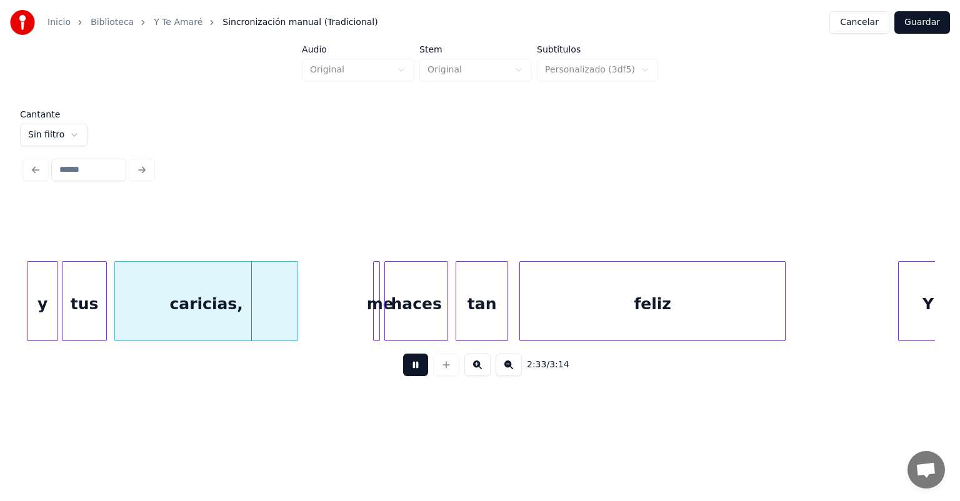
click at [376, 321] on div at bounding box center [376, 301] width 4 height 79
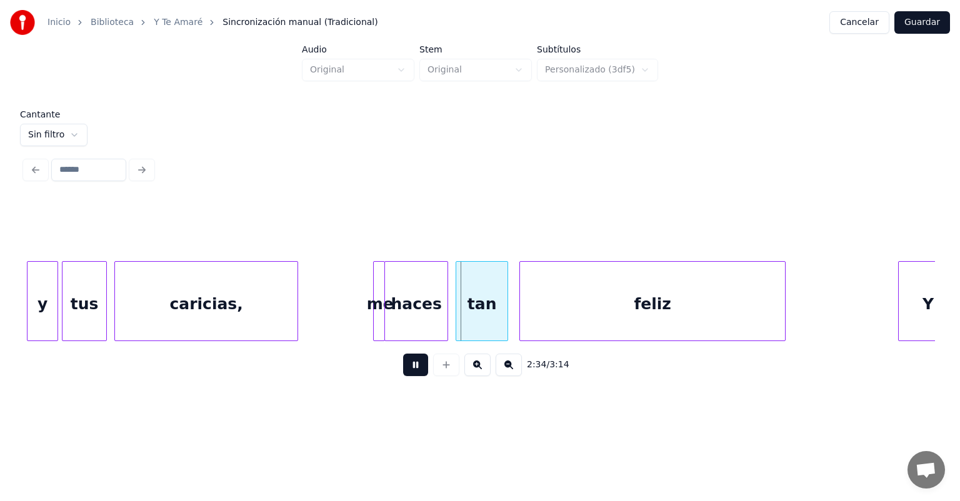
click at [374, 323] on div at bounding box center [376, 301] width 4 height 79
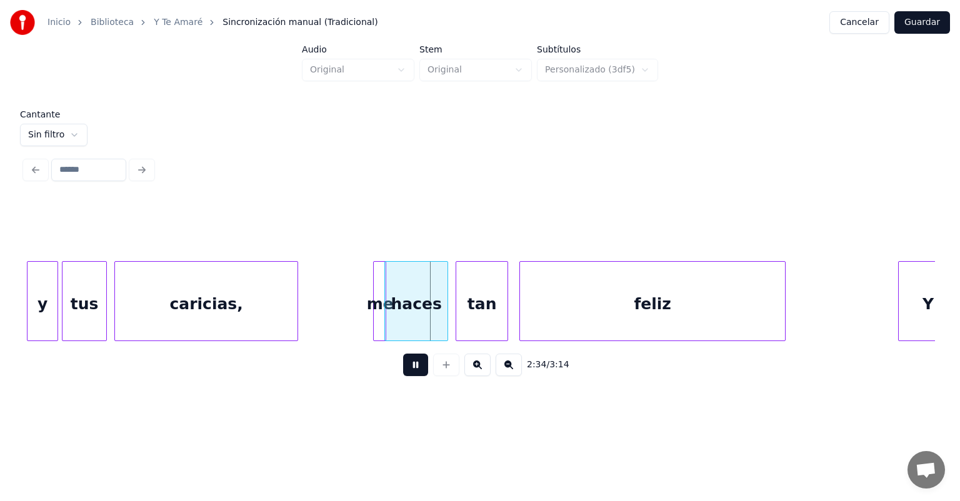
click at [375, 319] on div "me" at bounding box center [380, 304] width 12 height 85
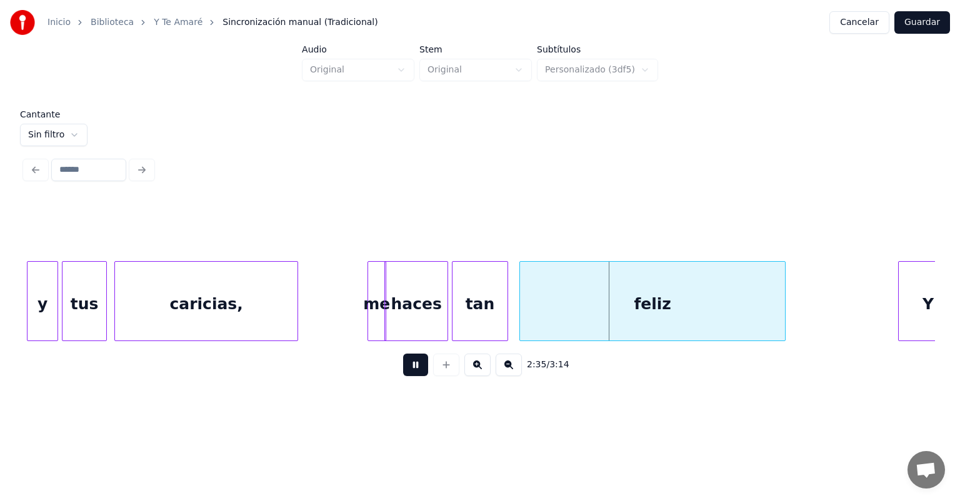
click at [457, 319] on div "tan" at bounding box center [479, 304] width 55 height 85
click at [520, 312] on div "feliz" at bounding box center [649, 304] width 269 height 85
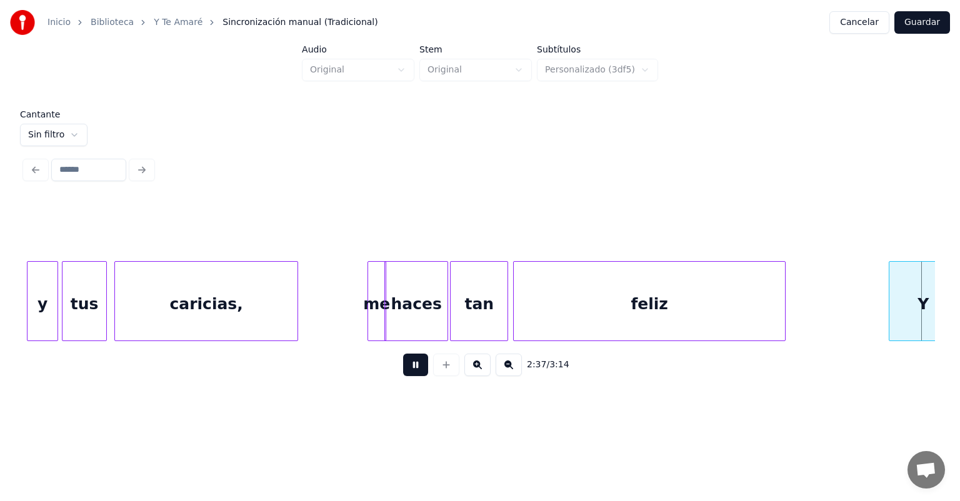
scroll to position [0, 29506]
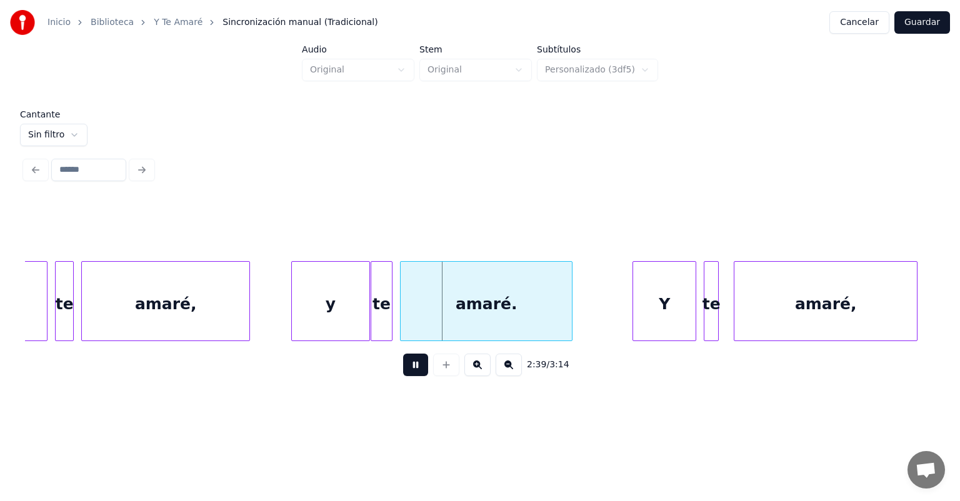
click at [381, 316] on div "te" at bounding box center [381, 304] width 21 height 85
click at [386, 321] on div "te" at bounding box center [381, 304] width 20 height 85
click at [402, 314] on div "amaré." at bounding box center [484, 304] width 174 height 85
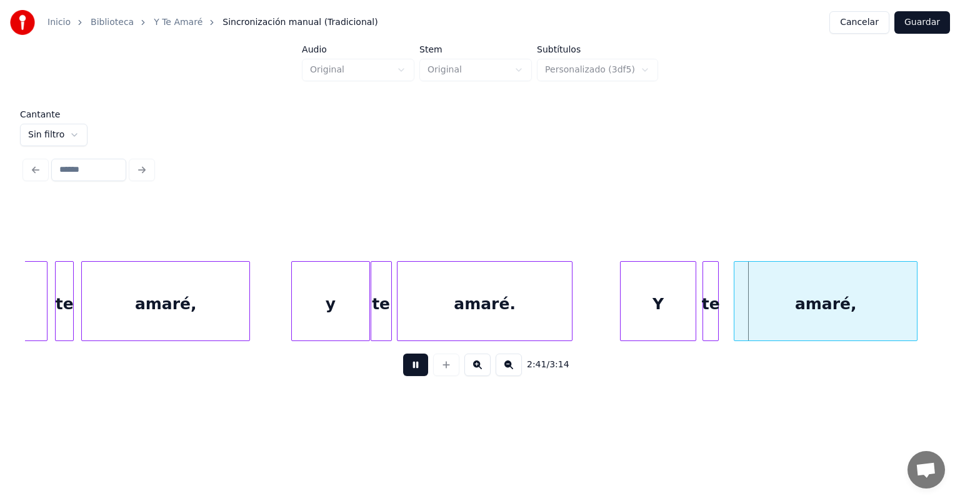
click at [706, 314] on div "te" at bounding box center [710, 304] width 15 height 85
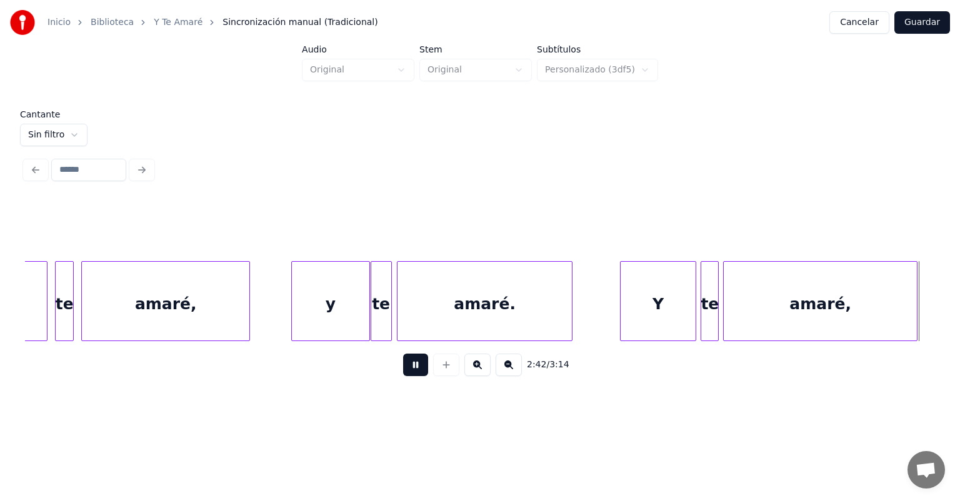
scroll to position [0, 30417]
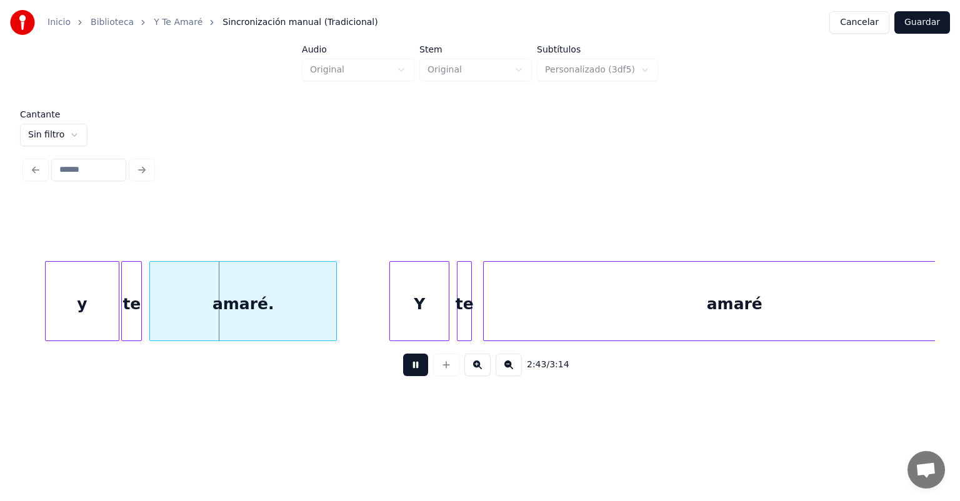
click at [129, 316] on div "te" at bounding box center [131, 304] width 19 height 85
click at [150, 316] on div "amaré." at bounding box center [241, 304] width 191 height 85
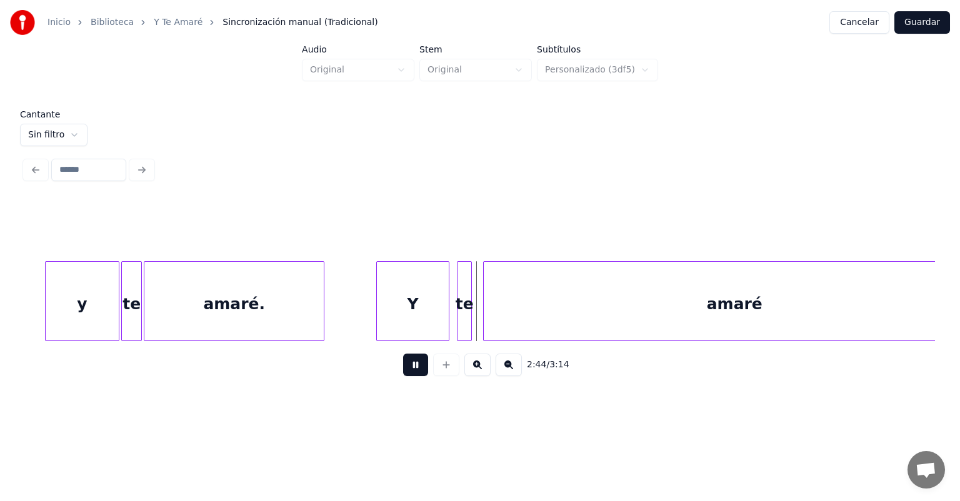
click at [459, 314] on div "te" at bounding box center [464, 304] width 14 height 85
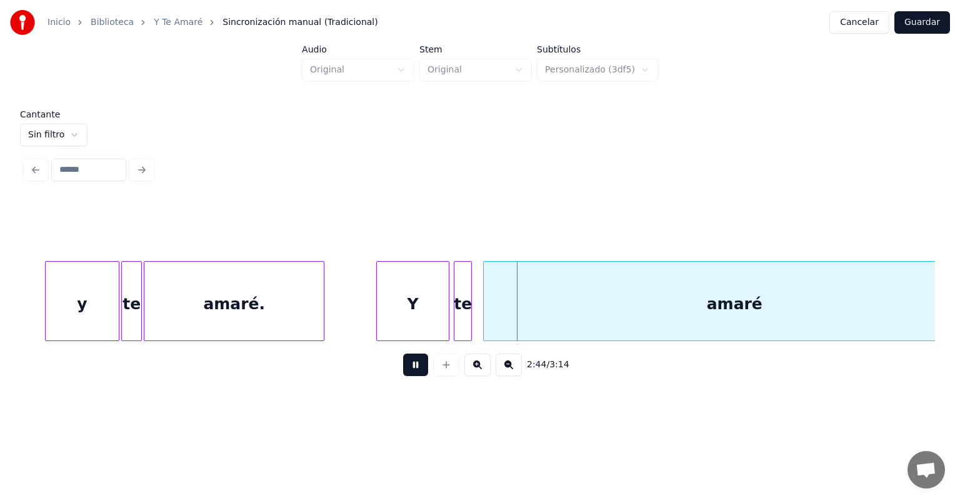
click at [484, 313] on div "amaré" at bounding box center [734, 304] width 501 height 85
click at [406, 376] on button at bounding box center [415, 365] width 25 height 22
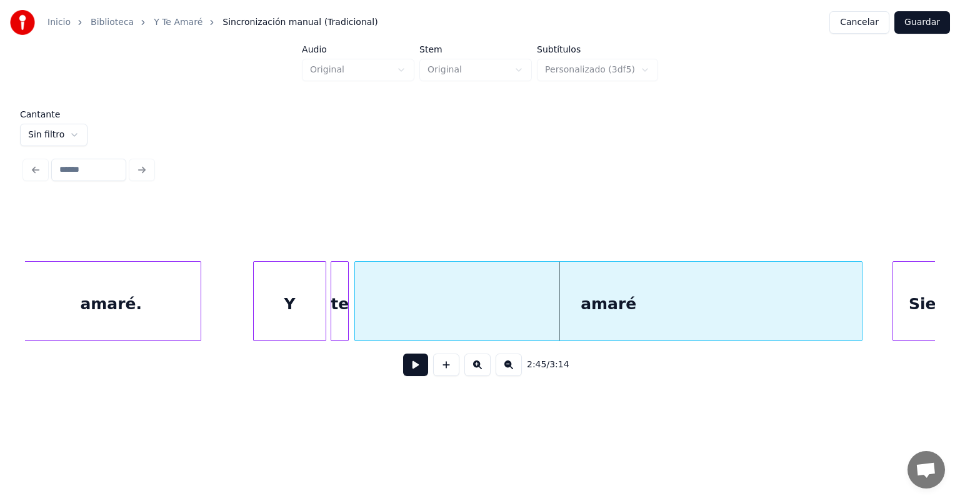
scroll to position [0, 30571]
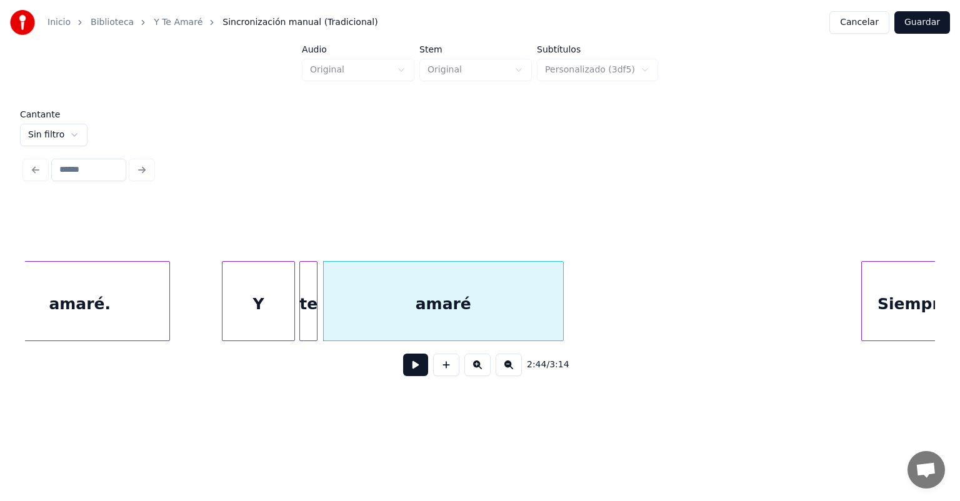
click at [405, 373] on button at bounding box center [415, 365] width 25 height 22
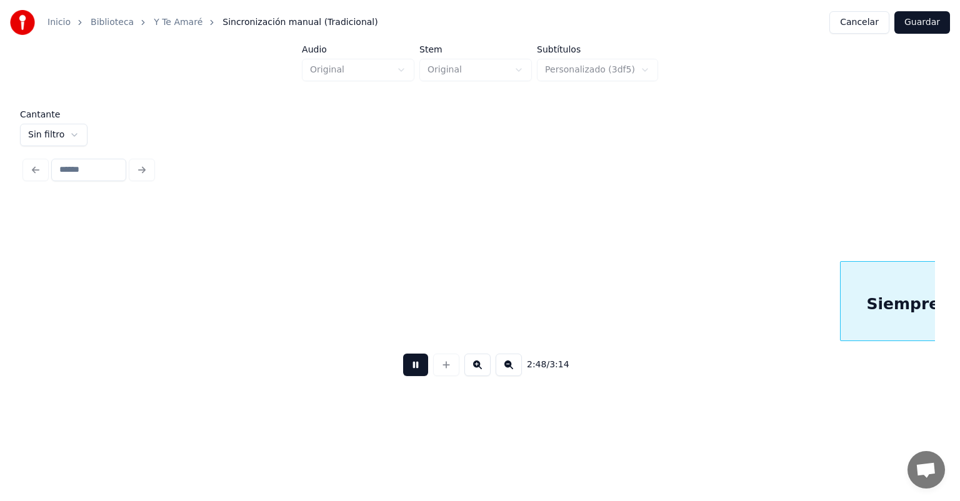
scroll to position [0, 31483]
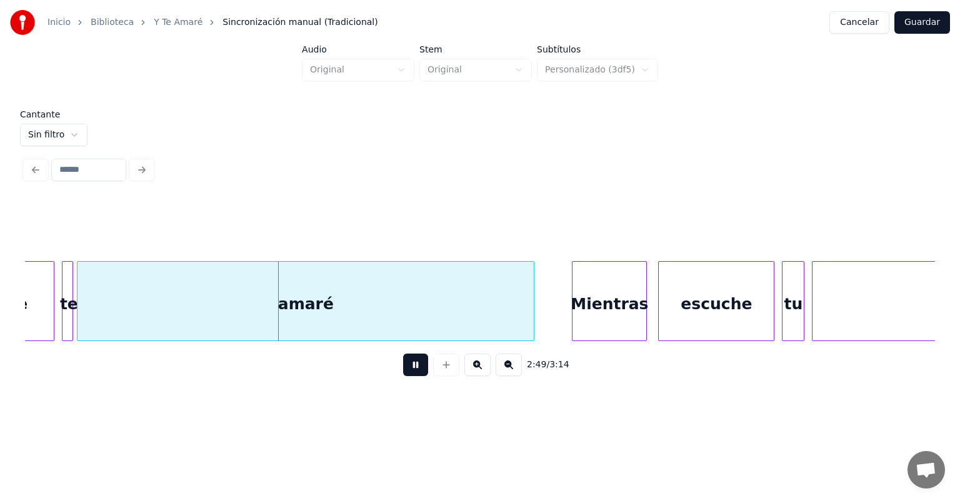
click at [471, 367] on button at bounding box center [477, 365] width 26 height 22
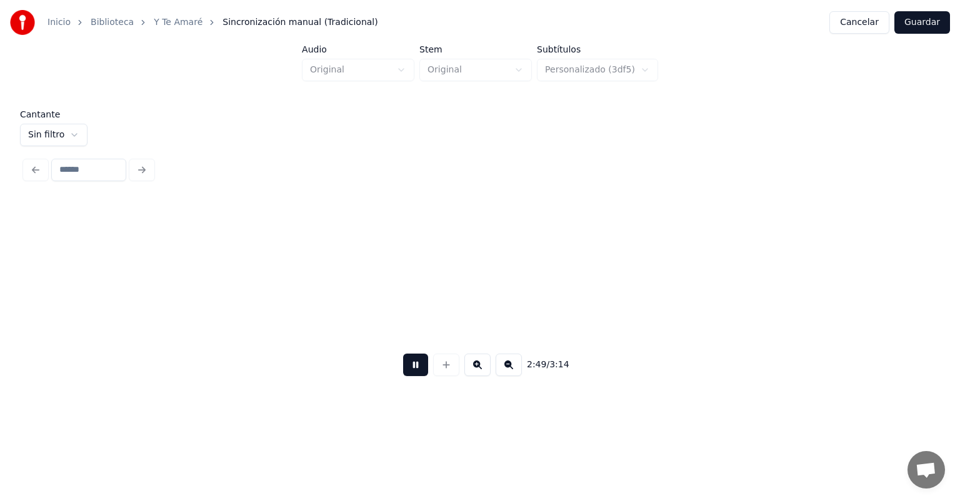
scroll to position [0, 36780]
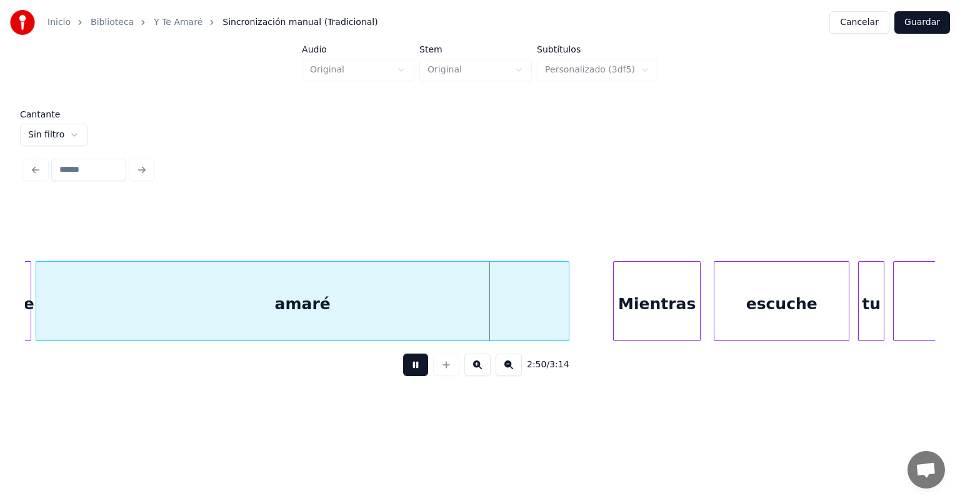
click at [352, 301] on div "amaré" at bounding box center [302, 304] width 532 height 85
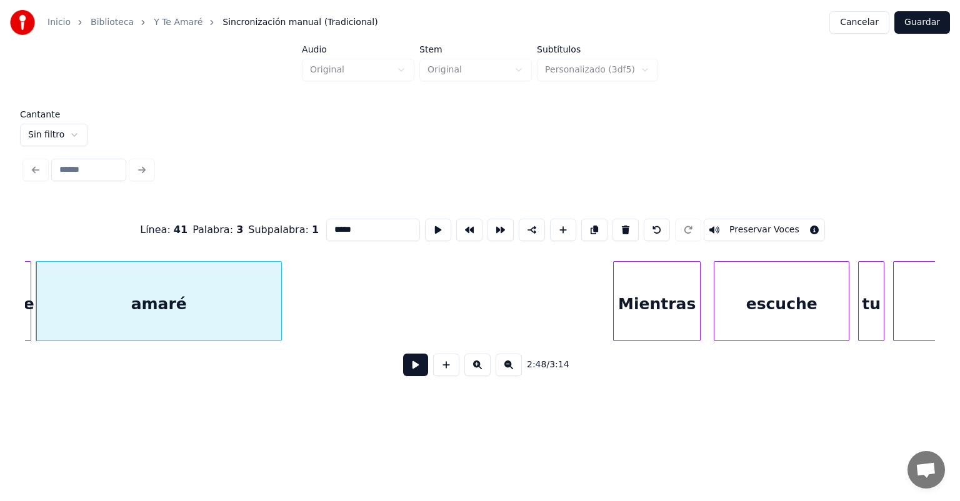
click at [404, 376] on button at bounding box center [415, 365] width 25 height 22
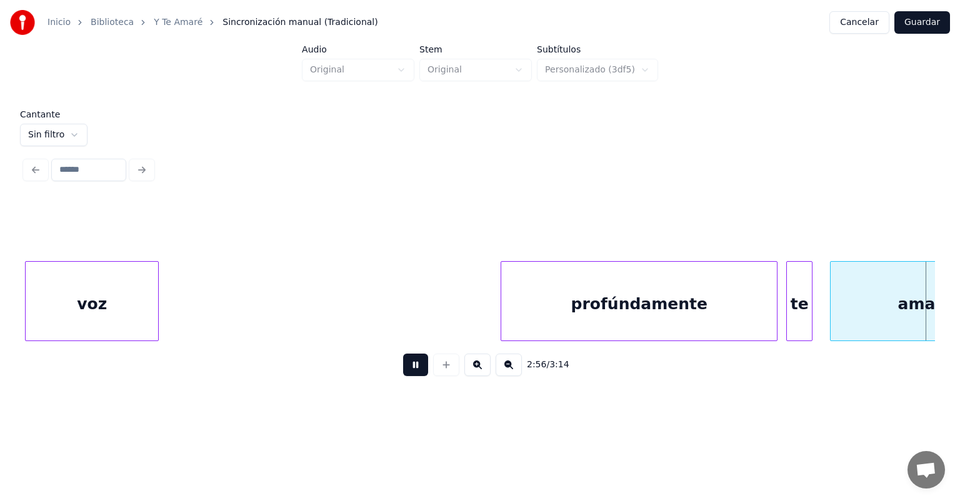
scroll to position [0, 38560]
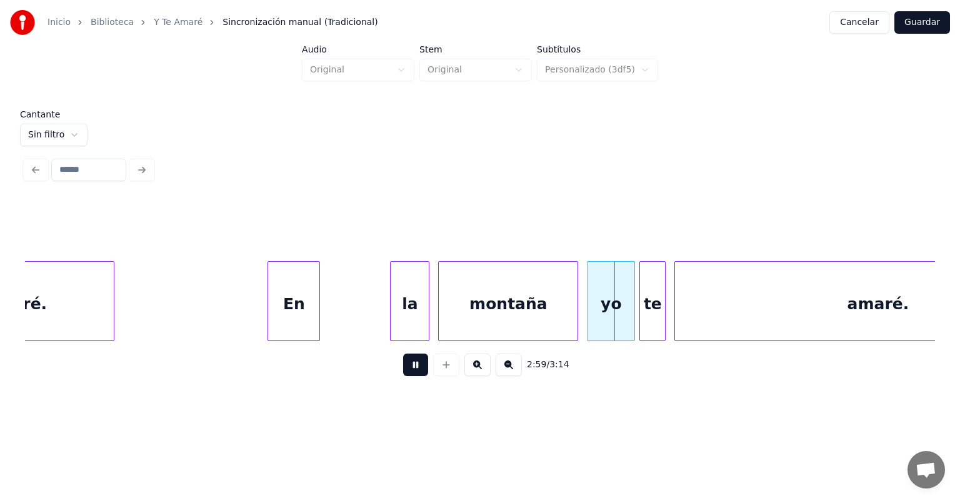
click at [346, 370] on div "2:59 / 3:14" at bounding box center [480, 364] width 890 height 27
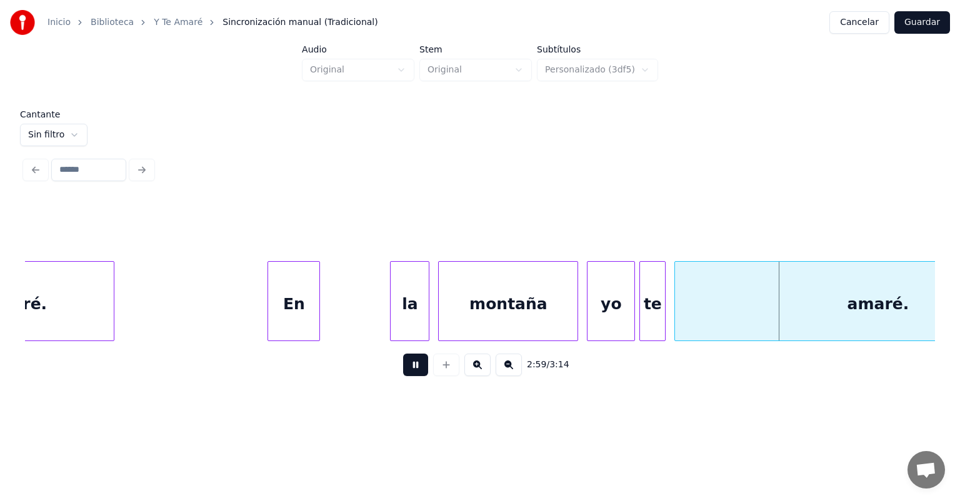
click at [372, 371] on div "2:59 / 3:14" at bounding box center [480, 364] width 890 height 27
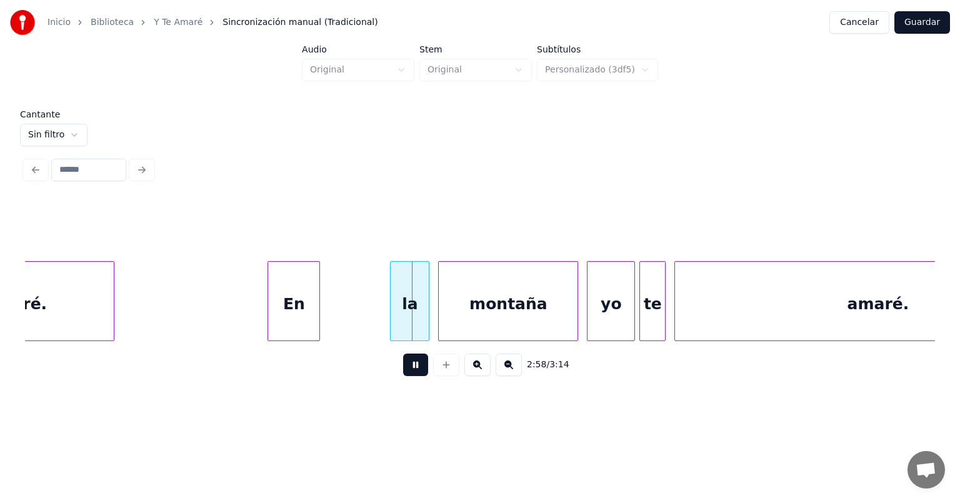
click at [294, 298] on div "En" at bounding box center [293, 304] width 51 height 85
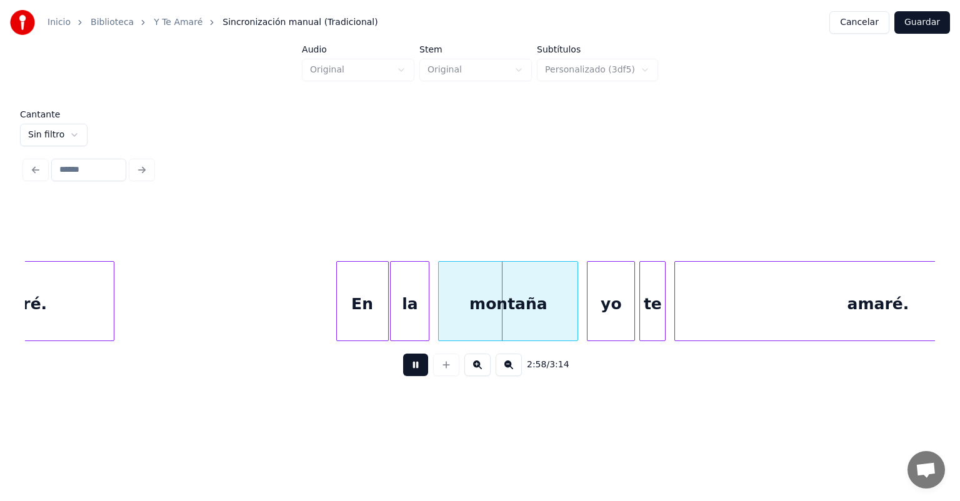
click at [410, 306] on div "la" at bounding box center [410, 304] width 38 height 85
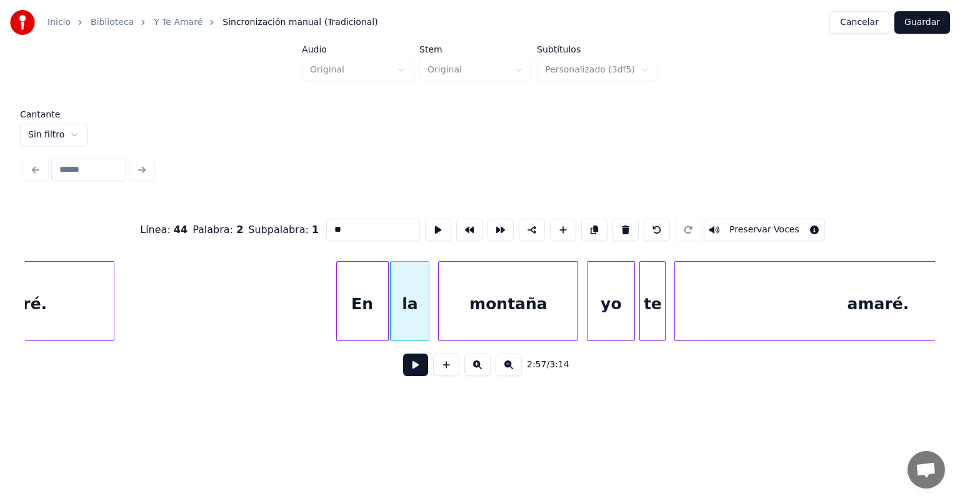
click at [461, 309] on div "montaña" at bounding box center [508, 304] width 139 height 85
type input "*******"
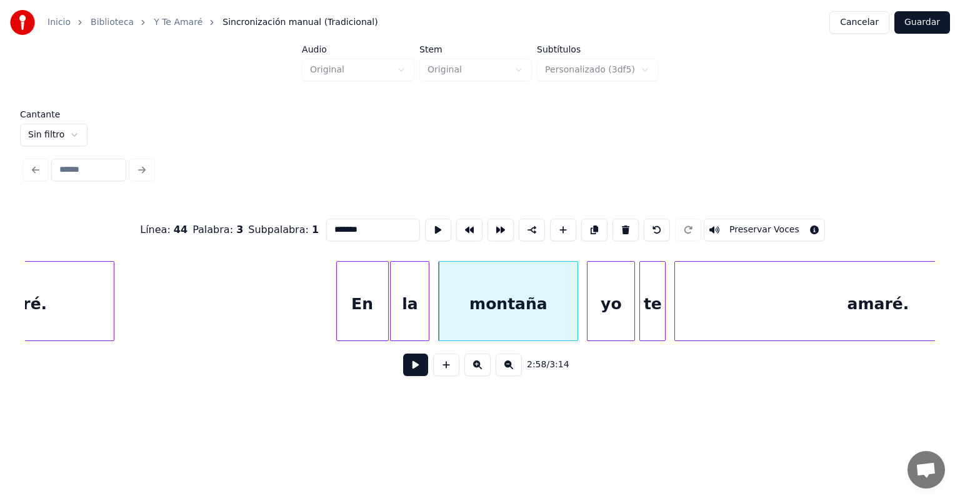
click at [441, 321] on div "montaña" at bounding box center [508, 304] width 139 height 85
click at [408, 368] on button at bounding box center [415, 365] width 25 height 22
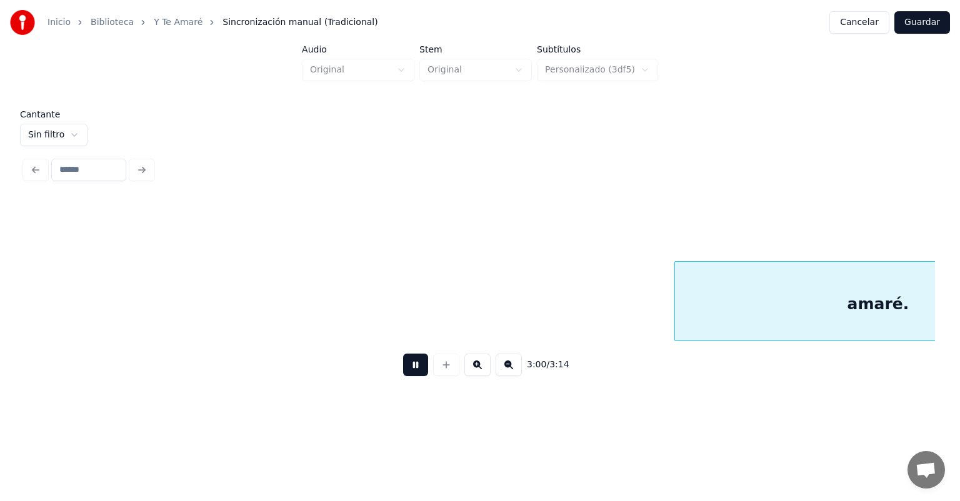
scroll to position [0, 39470]
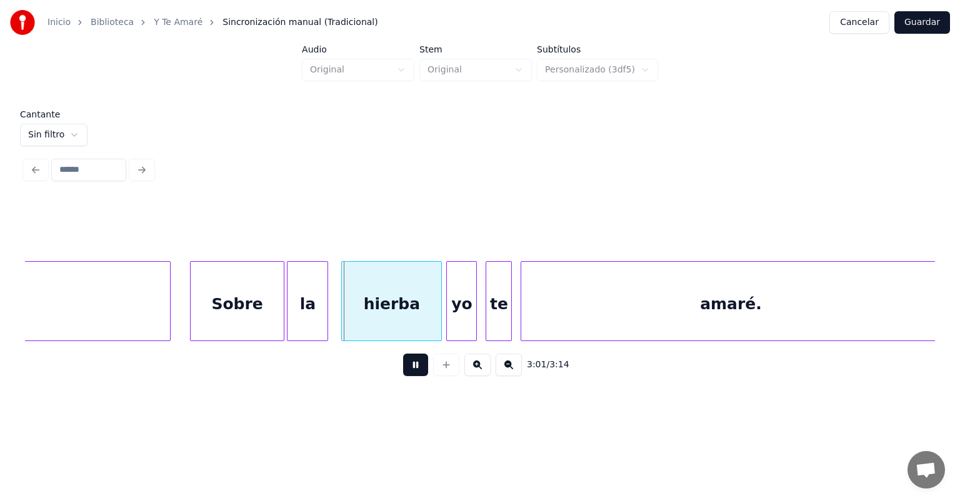
click at [294, 317] on div "la" at bounding box center [307, 304] width 40 height 85
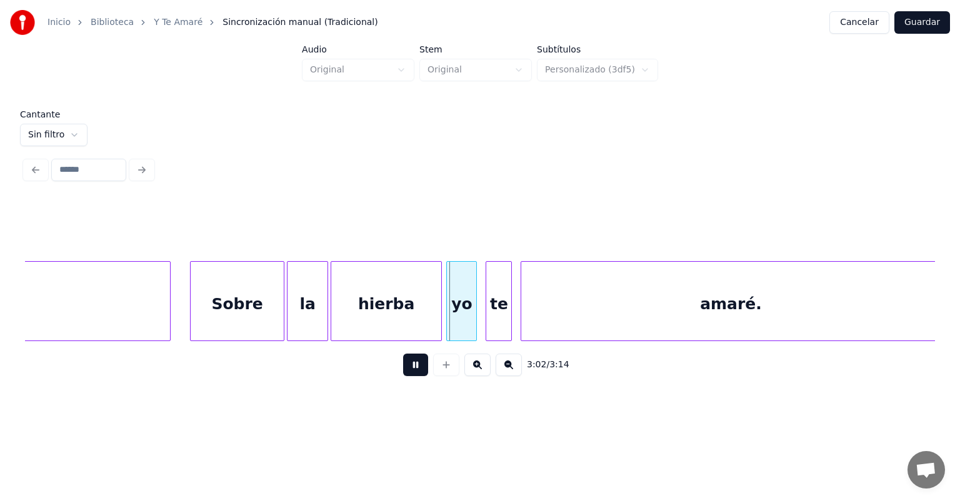
click at [439, 314] on div at bounding box center [439, 301] width 4 height 79
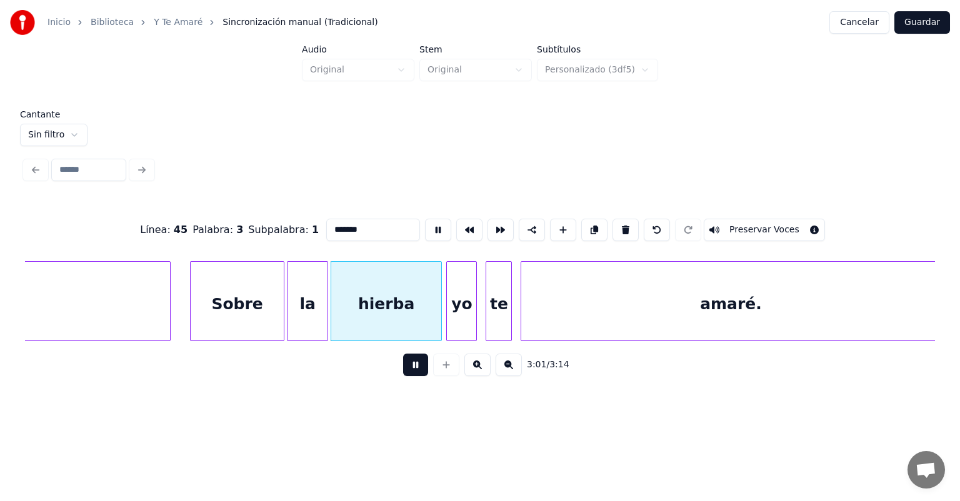
type input "******"
click at [487, 315] on div "te" at bounding box center [495, 304] width 32 height 85
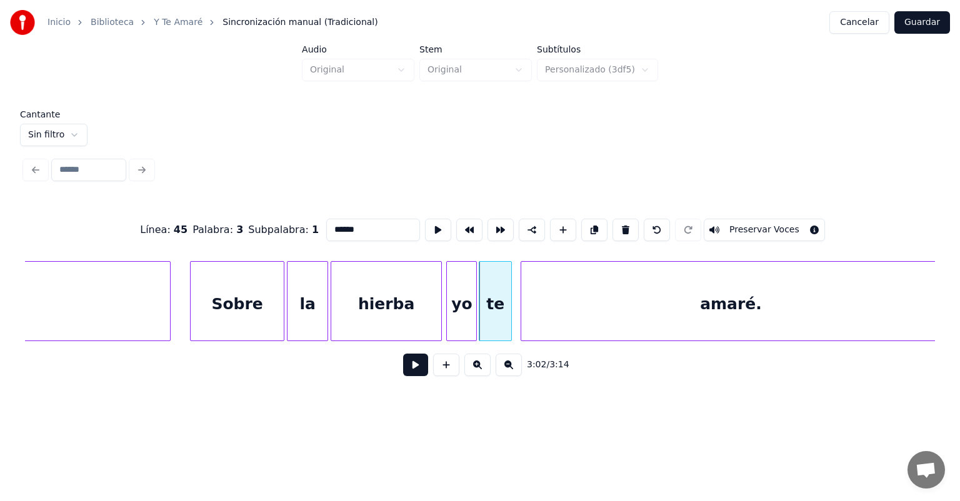
click at [524, 314] on div "amaré." at bounding box center [730, 304] width 419 height 85
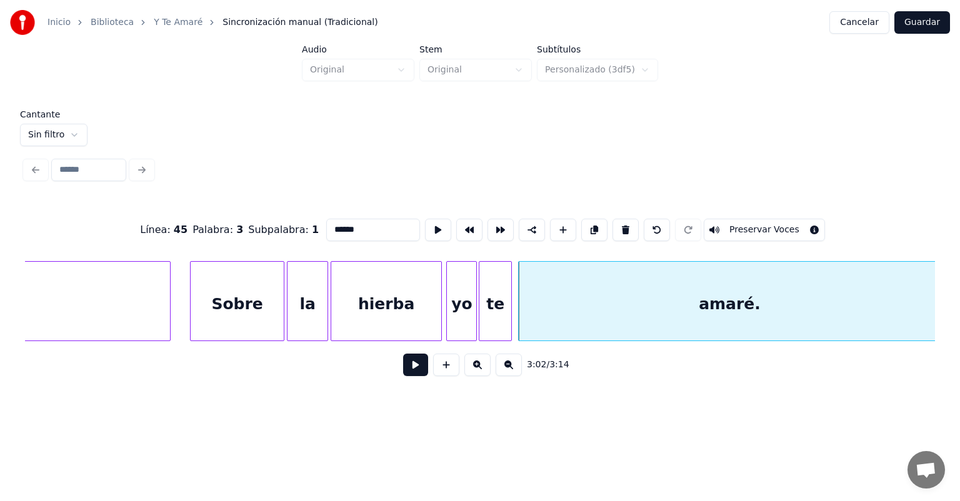
click at [403, 370] on button at bounding box center [415, 365] width 25 height 22
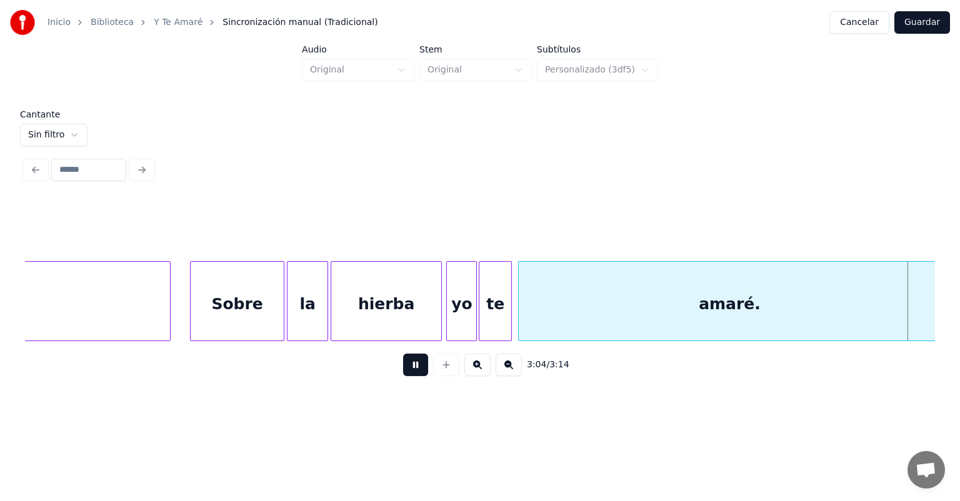
scroll to position [0, 40381]
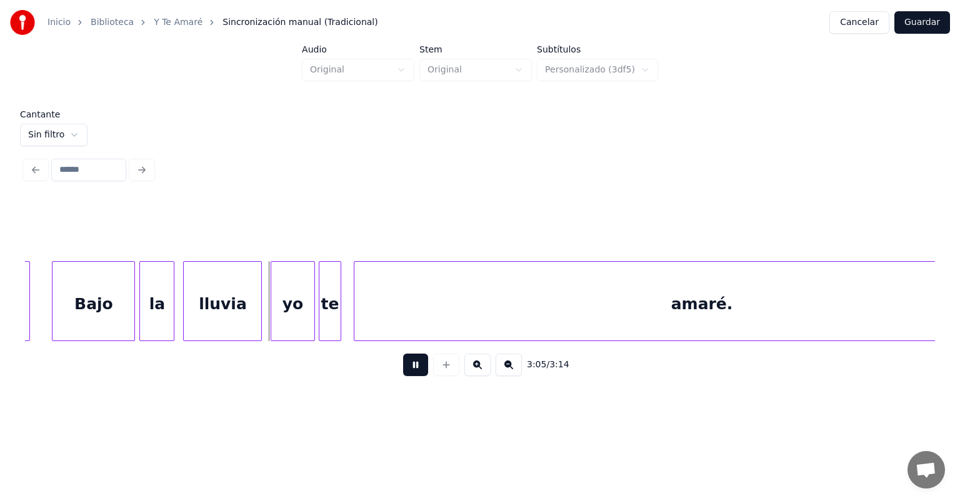
click at [54, 315] on div "Bajo" at bounding box center [93, 304] width 82 height 85
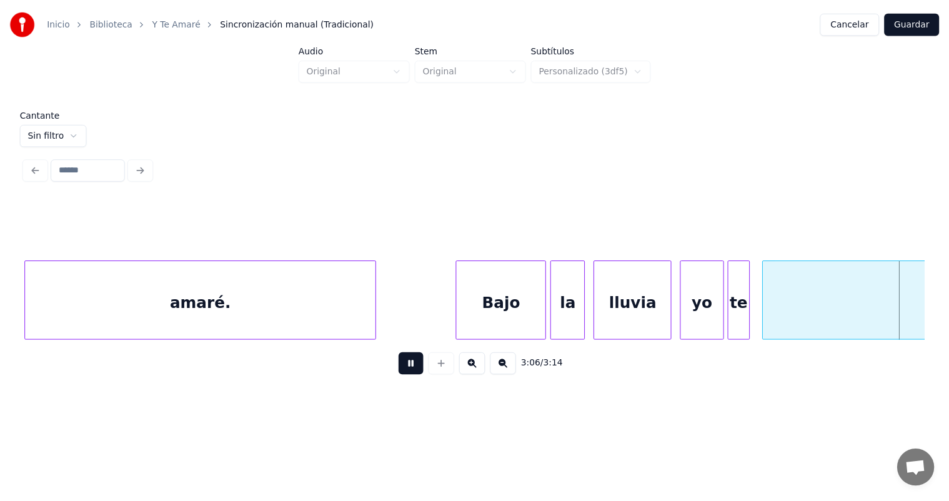
scroll to position [0, 40874]
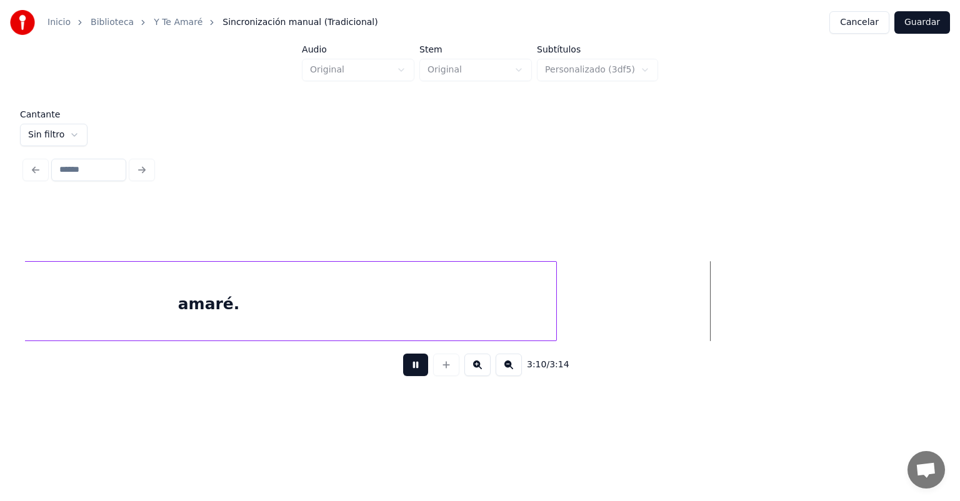
click at [919, 21] on button "Guardar" at bounding box center [922, 22] width 56 height 22
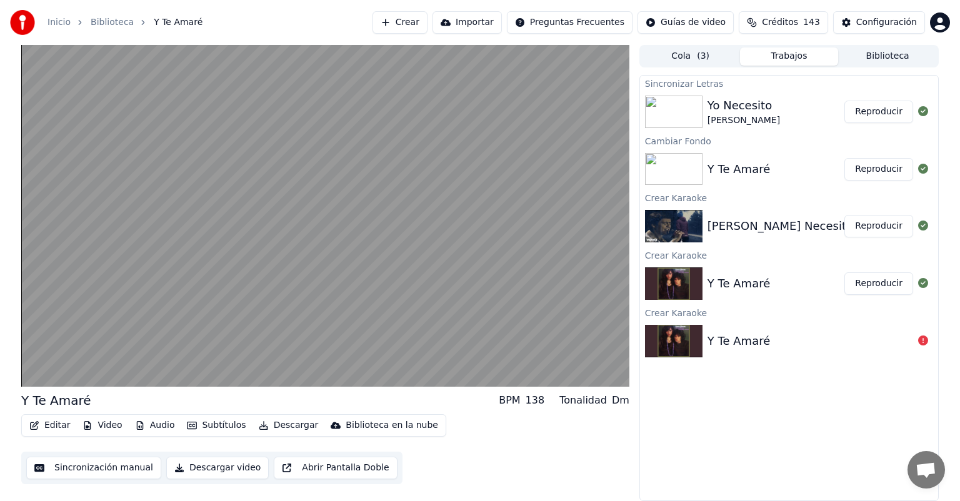
click at [47, 421] on button "Editar" at bounding box center [49, 425] width 51 height 17
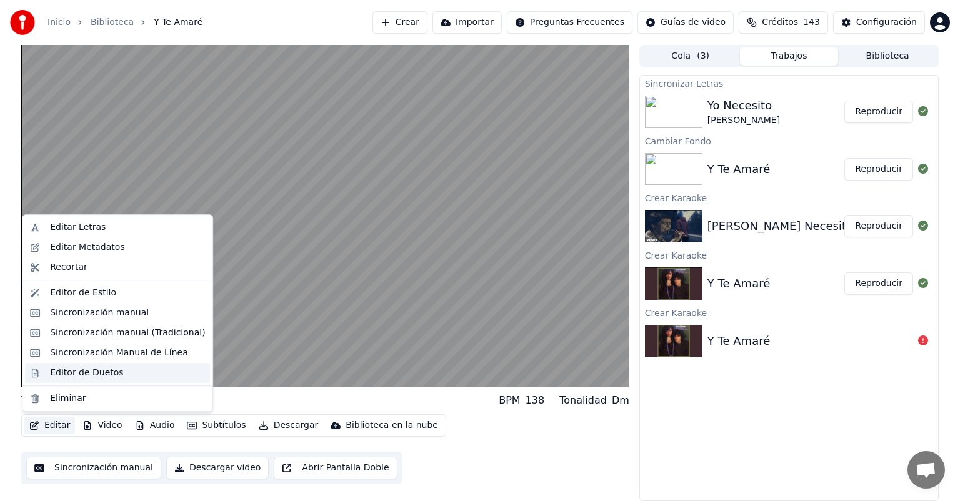
click at [48, 375] on div "Editor de Duetos" at bounding box center [117, 373] width 185 height 20
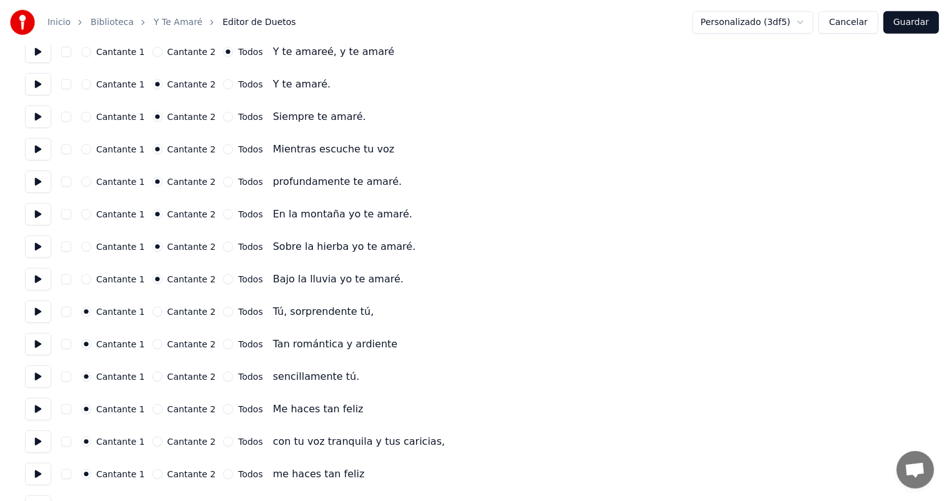
scroll to position [873, 0]
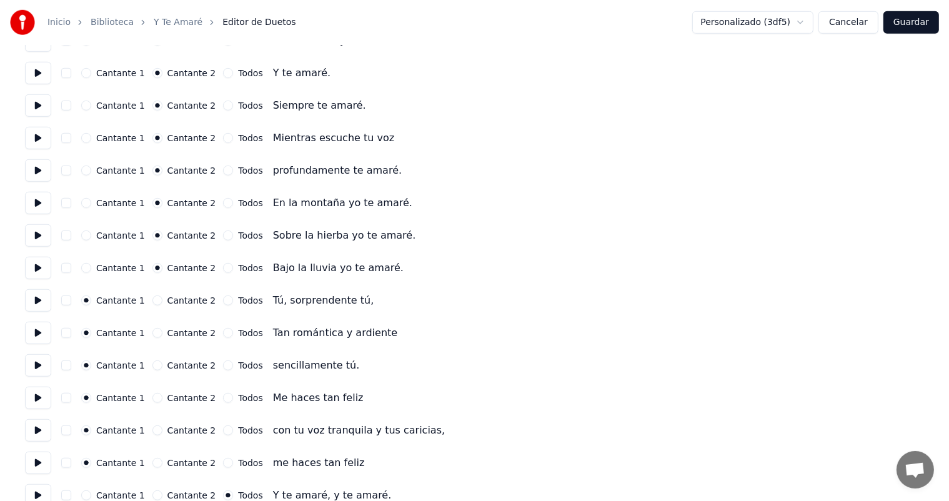
click at [39, 297] on button at bounding box center [38, 300] width 26 height 22
click at [35, 331] on button at bounding box center [38, 333] width 26 height 22
click at [32, 364] on button at bounding box center [38, 365] width 26 height 22
click at [37, 399] on button at bounding box center [38, 398] width 26 height 22
click at [157, 399] on button "Cantante 2" at bounding box center [157, 398] width 10 height 10
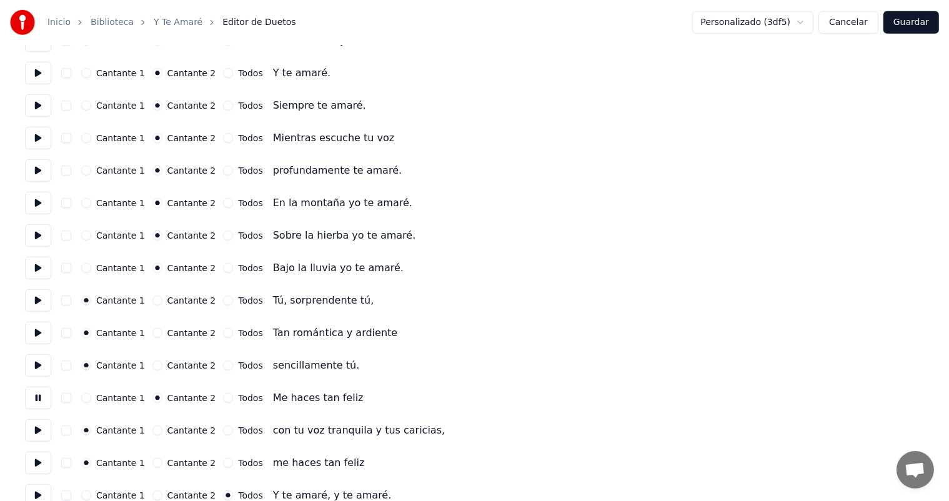
click at [37, 431] on button at bounding box center [38, 430] width 26 height 22
click at [153, 431] on button "Cantante 2" at bounding box center [157, 431] width 10 height 10
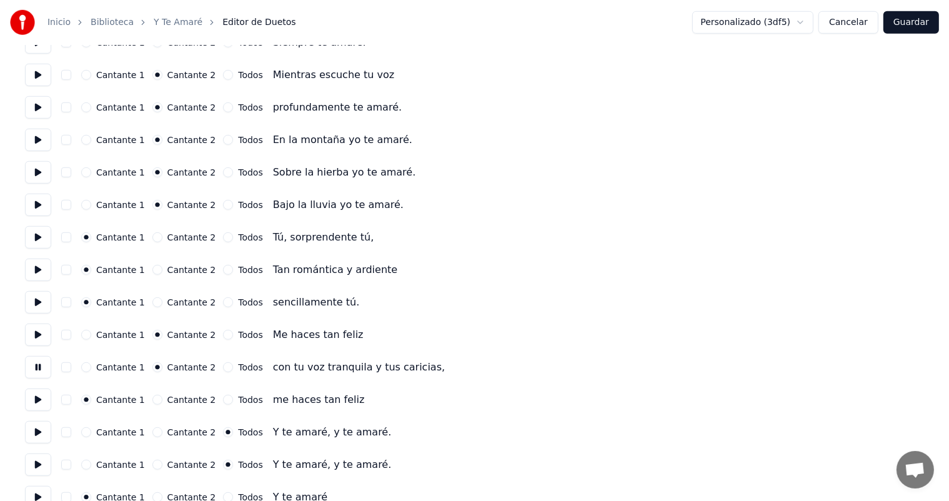
scroll to position [940, 0]
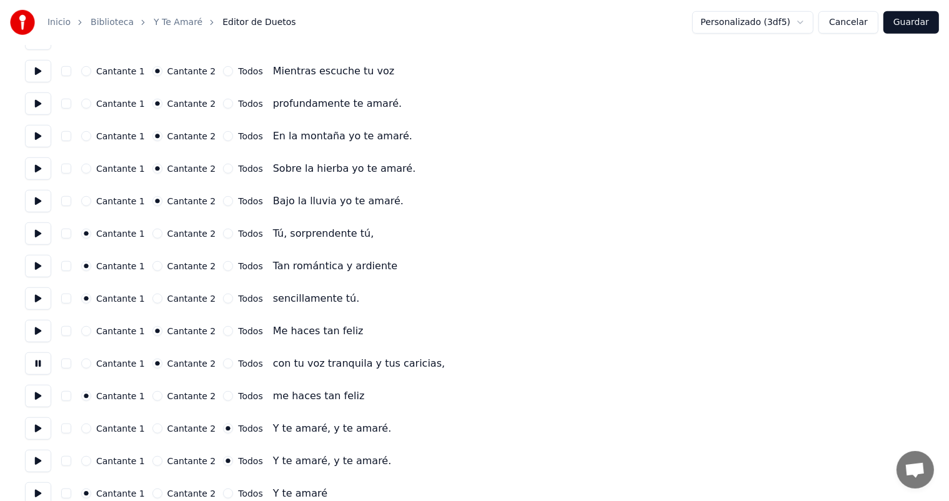
click at [40, 389] on button at bounding box center [38, 396] width 26 height 22
click at [159, 398] on button "Cantante 2" at bounding box center [157, 396] width 10 height 10
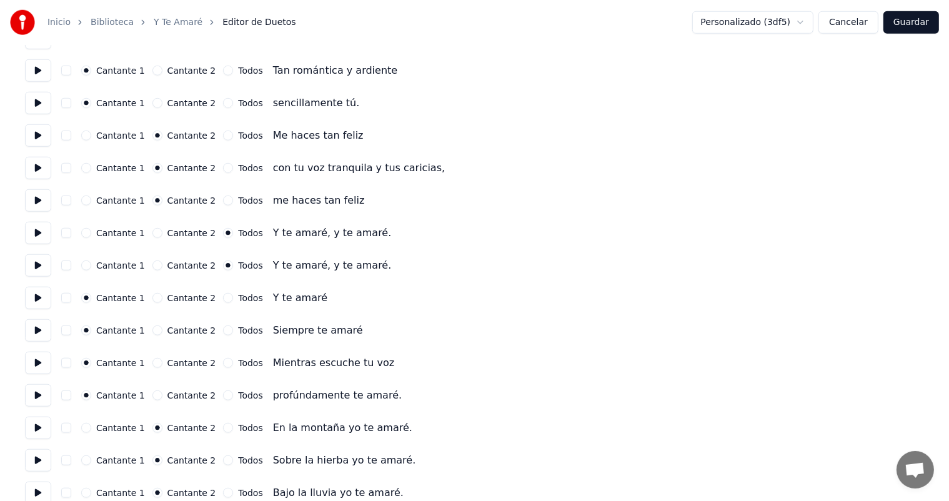
scroll to position [1151, 0]
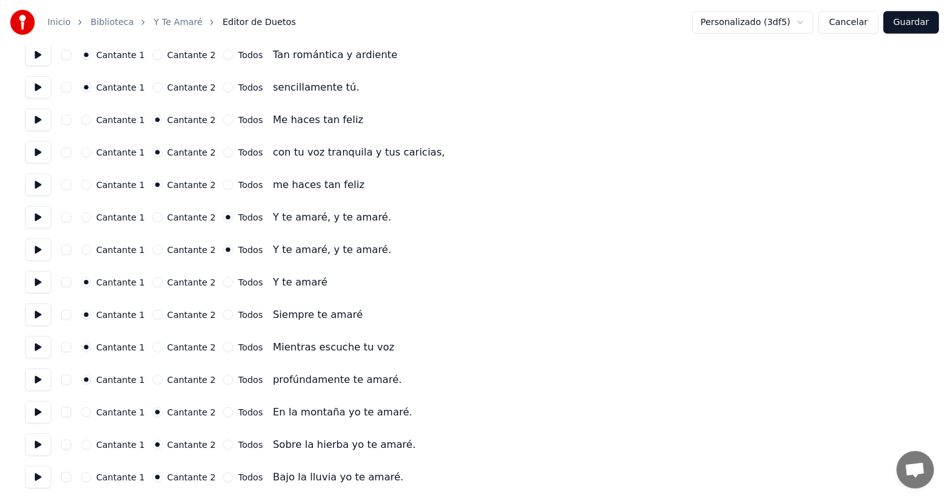
click at [36, 282] on button at bounding box center [38, 282] width 26 height 22
click at [37, 322] on button at bounding box center [38, 315] width 26 height 22
click at [37, 355] on button at bounding box center [38, 347] width 26 height 22
click at [39, 382] on button at bounding box center [38, 380] width 26 height 22
click at [44, 416] on button at bounding box center [38, 412] width 26 height 22
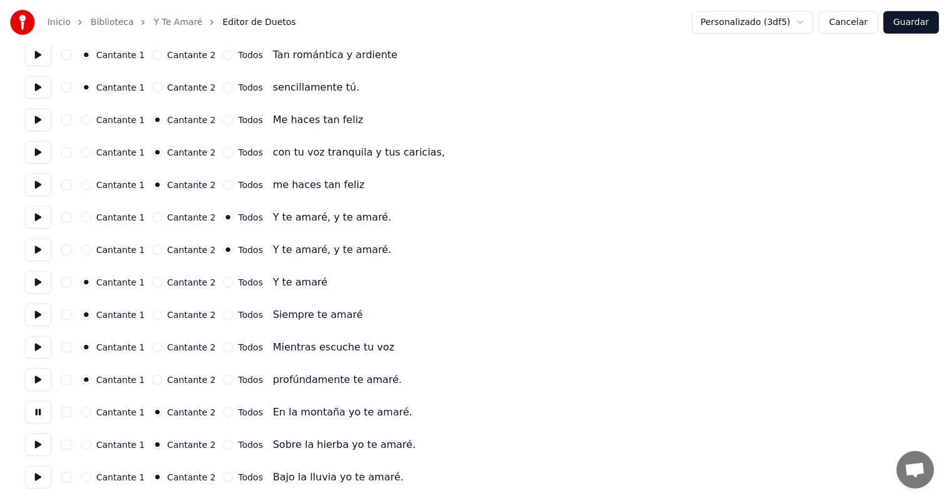
click at [36, 445] on button at bounding box center [38, 445] width 26 height 22
click at [34, 479] on button at bounding box center [38, 477] width 26 height 22
click at [926, 21] on button "Guardar" at bounding box center [912, 22] width 56 height 22
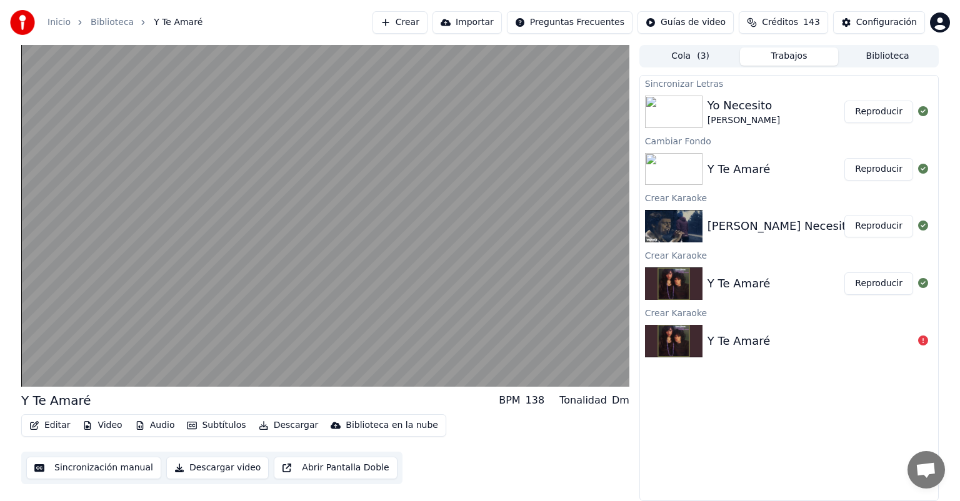
click at [867, 112] on button "Reproducir" at bounding box center [878, 112] width 69 height 22
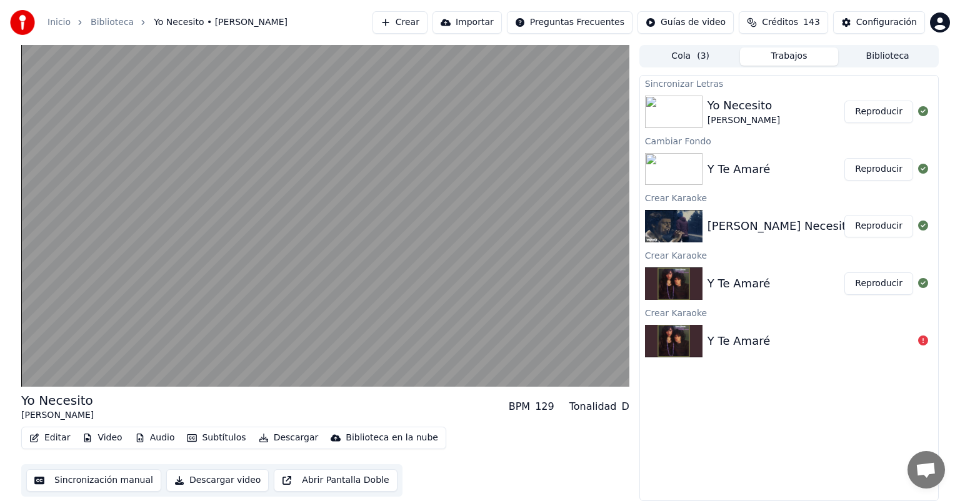
click at [104, 299] on video at bounding box center [325, 216] width 608 height 342
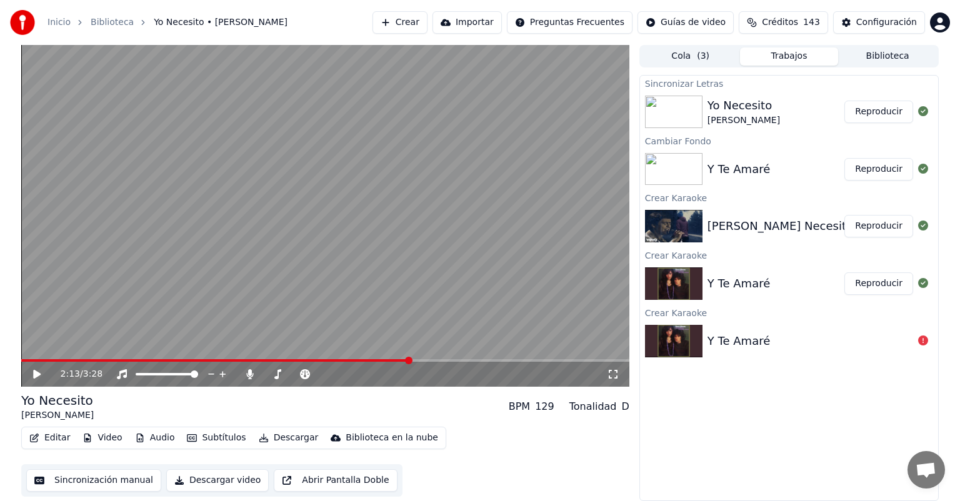
click at [35, 383] on div "2:13 / 3:28" at bounding box center [325, 374] width 608 height 25
click at [29, 370] on div "2:13 / 3:28" at bounding box center [325, 374] width 598 height 12
click at [32, 377] on icon at bounding box center [45, 374] width 29 height 10
click at [560, 360] on span at bounding box center [325, 360] width 608 height 2
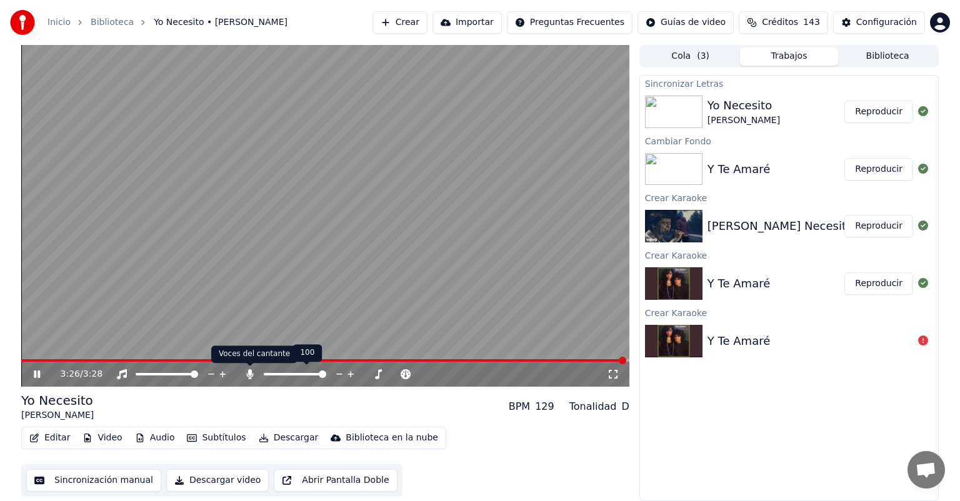
click at [246, 370] on icon at bounding box center [250, 374] width 12 height 10
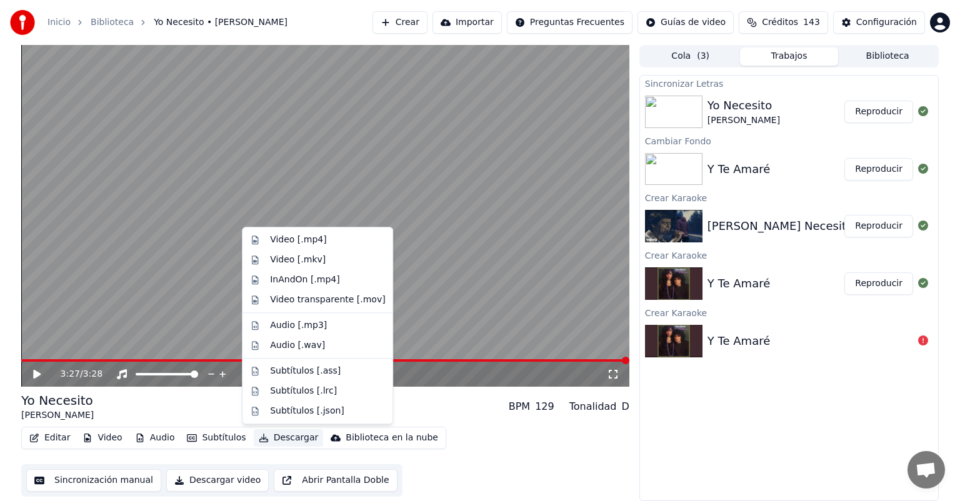
click at [268, 431] on button "Descargar" at bounding box center [289, 437] width 70 height 17
click at [275, 240] on div "Video [.mp4]" at bounding box center [298, 240] width 56 height 12
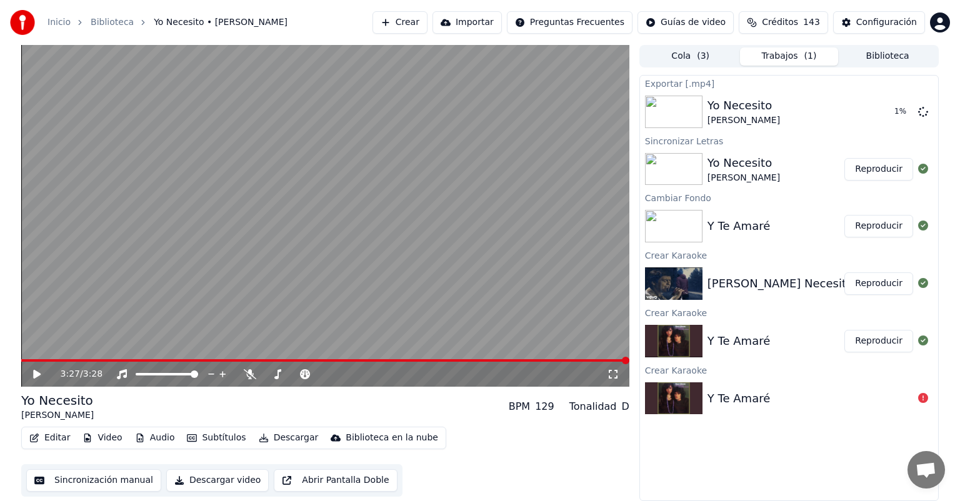
click at [862, 167] on button "Reproducir" at bounding box center [878, 169] width 69 height 22
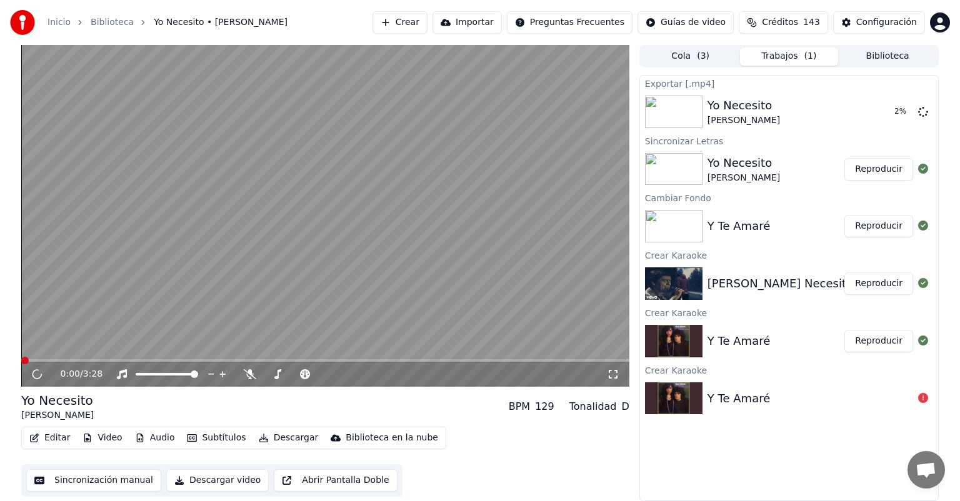
click at [867, 222] on button "Reproducir" at bounding box center [878, 226] width 69 height 22
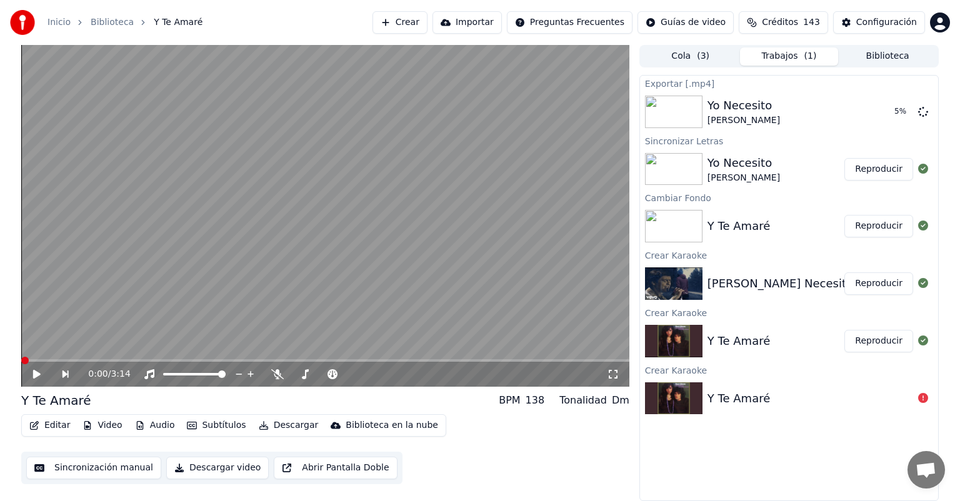
click at [37, 376] on icon at bounding box center [36, 374] width 7 height 9
click at [37, 374] on icon at bounding box center [37, 374] width 6 height 7
click at [882, 234] on button "Reproducir" at bounding box center [878, 226] width 69 height 22
click at [51, 361] on span at bounding box center [325, 360] width 608 height 2
click at [96, 361] on span at bounding box center [58, 360] width 75 height 2
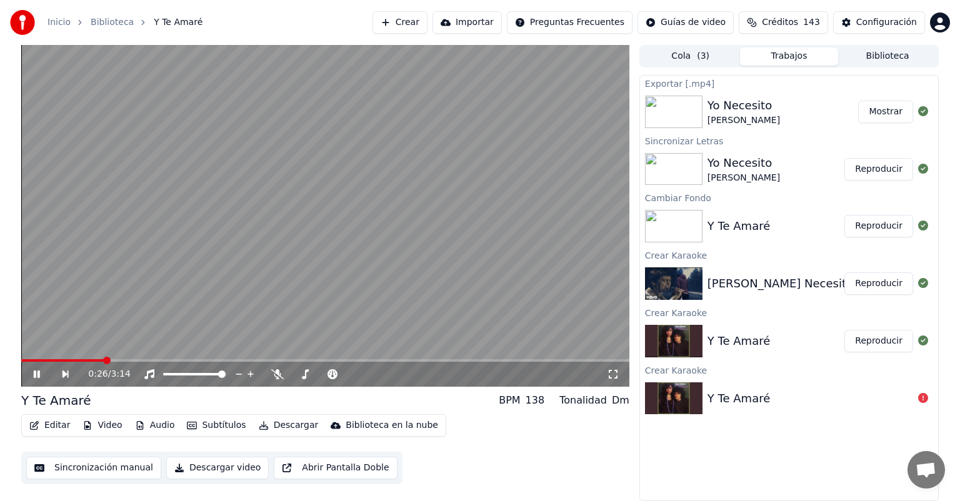
click at [272, 431] on button "Descargar" at bounding box center [289, 425] width 70 height 17
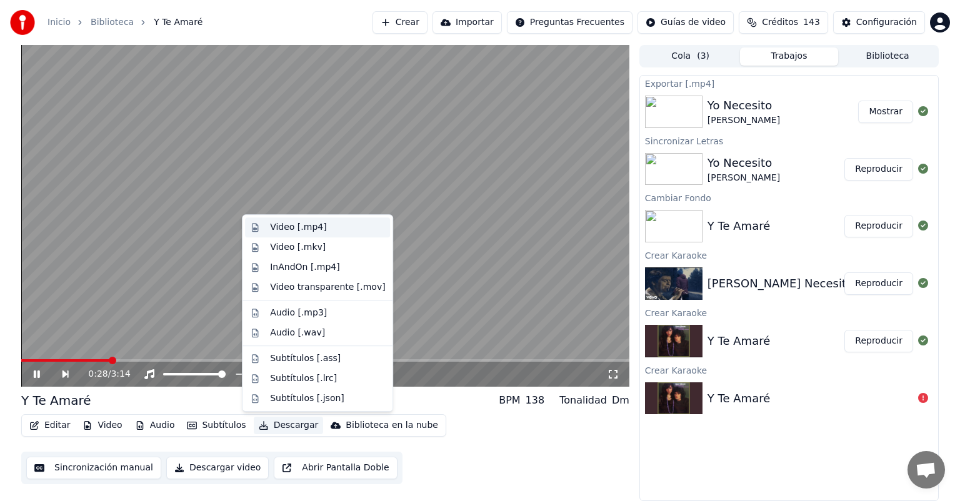
click at [278, 224] on div "Video [.mp4]" at bounding box center [298, 227] width 56 height 12
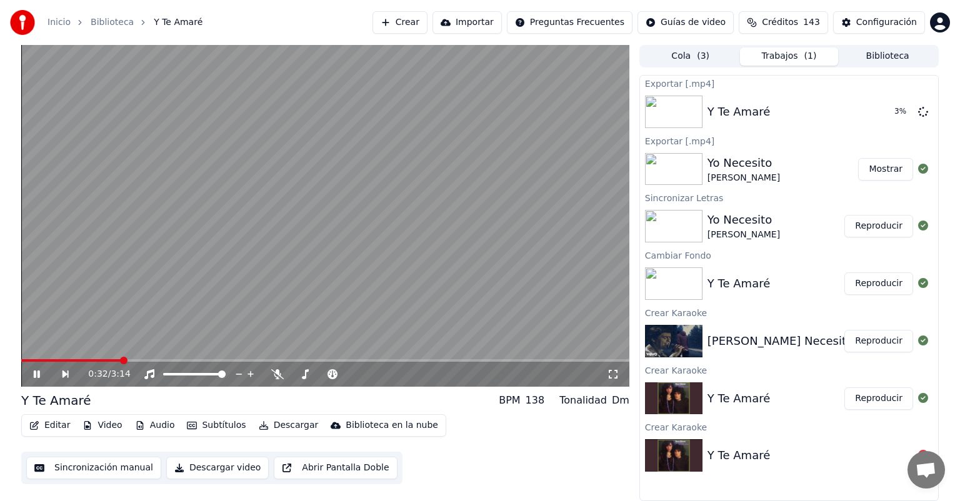
click at [30, 375] on div "0:32 / 3:14" at bounding box center [325, 374] width 598 height 12
click at [35, 376] on icon at bounding box center [37, 374] width 6 height 7
click at [844, 28] on button "Configuración" at bounding box center [879, 22] width 92 height 22
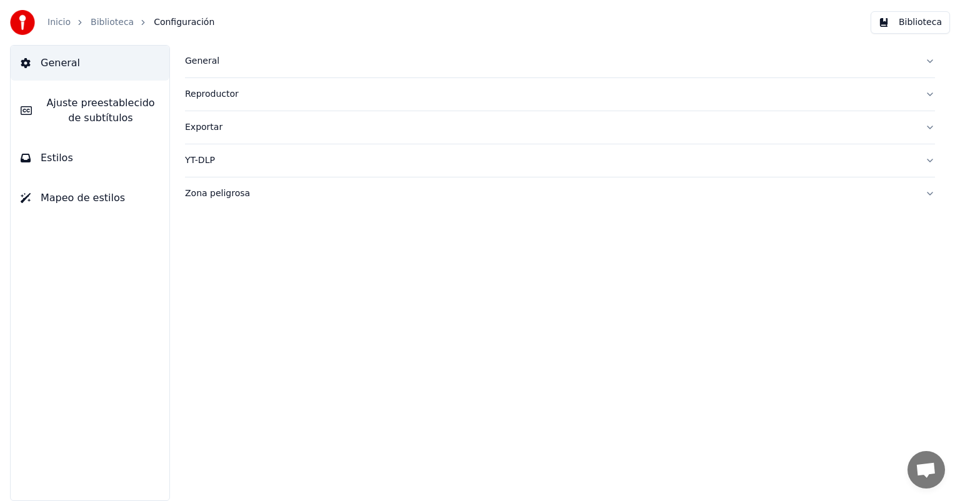
click at [97, 27] on link "Biblioteca" at bounding box center [112, 22] width 43 height 12
